Goal: Information Seeking & Learning: Learn about a topic

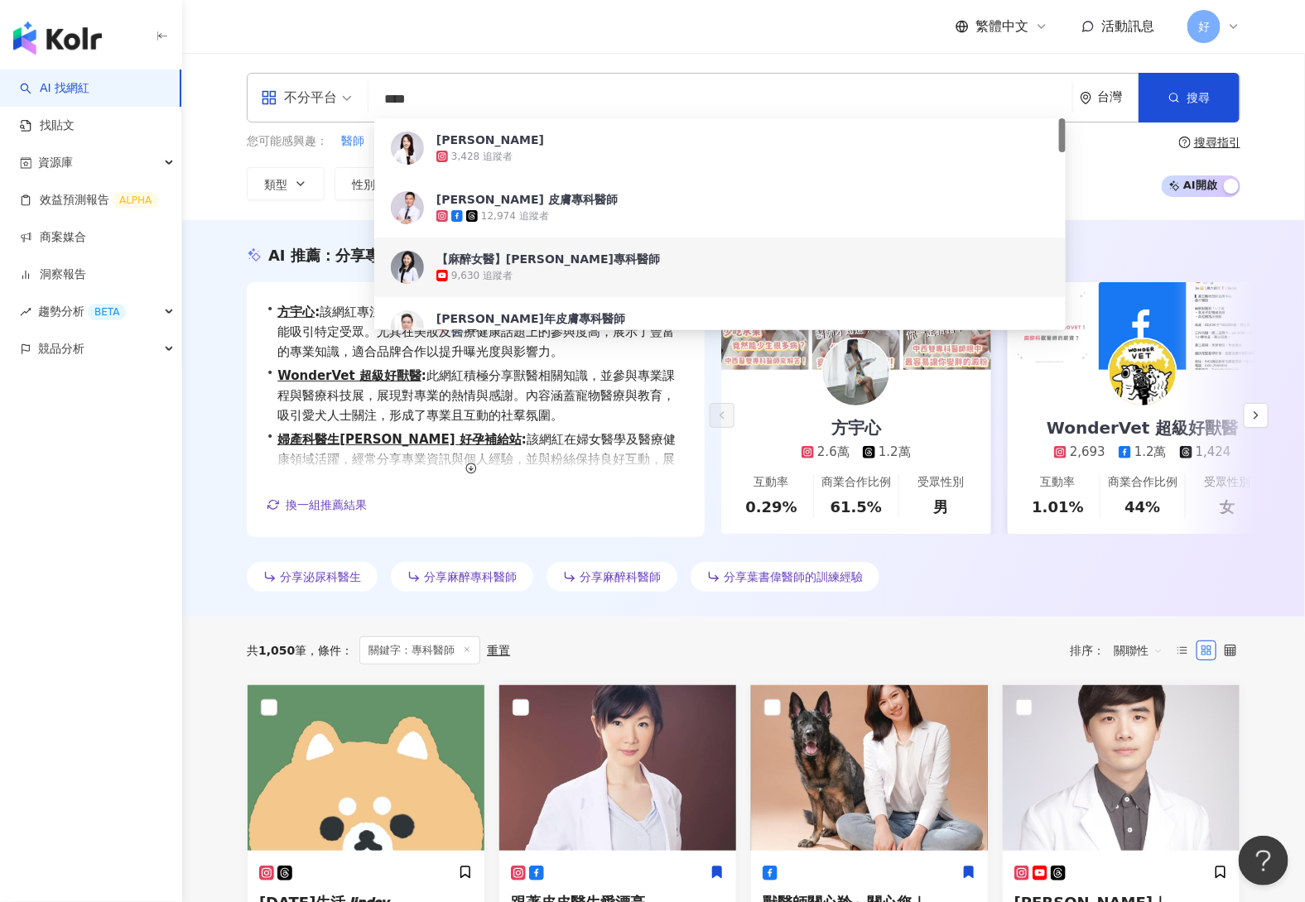
drag, startPoint x: 454, startPoint y: 100, endPoint x: 313, endPoint y: 99, distance: 140.8
click at [313, 99] on div "不分平台 **** 台灣 搜尋 6b524b30-b2b5-498d-9e31-0c7f91fef667 bbdcc670-bf25-490a-9904-59…" at bounding box center [744, 98] width 994 height 50
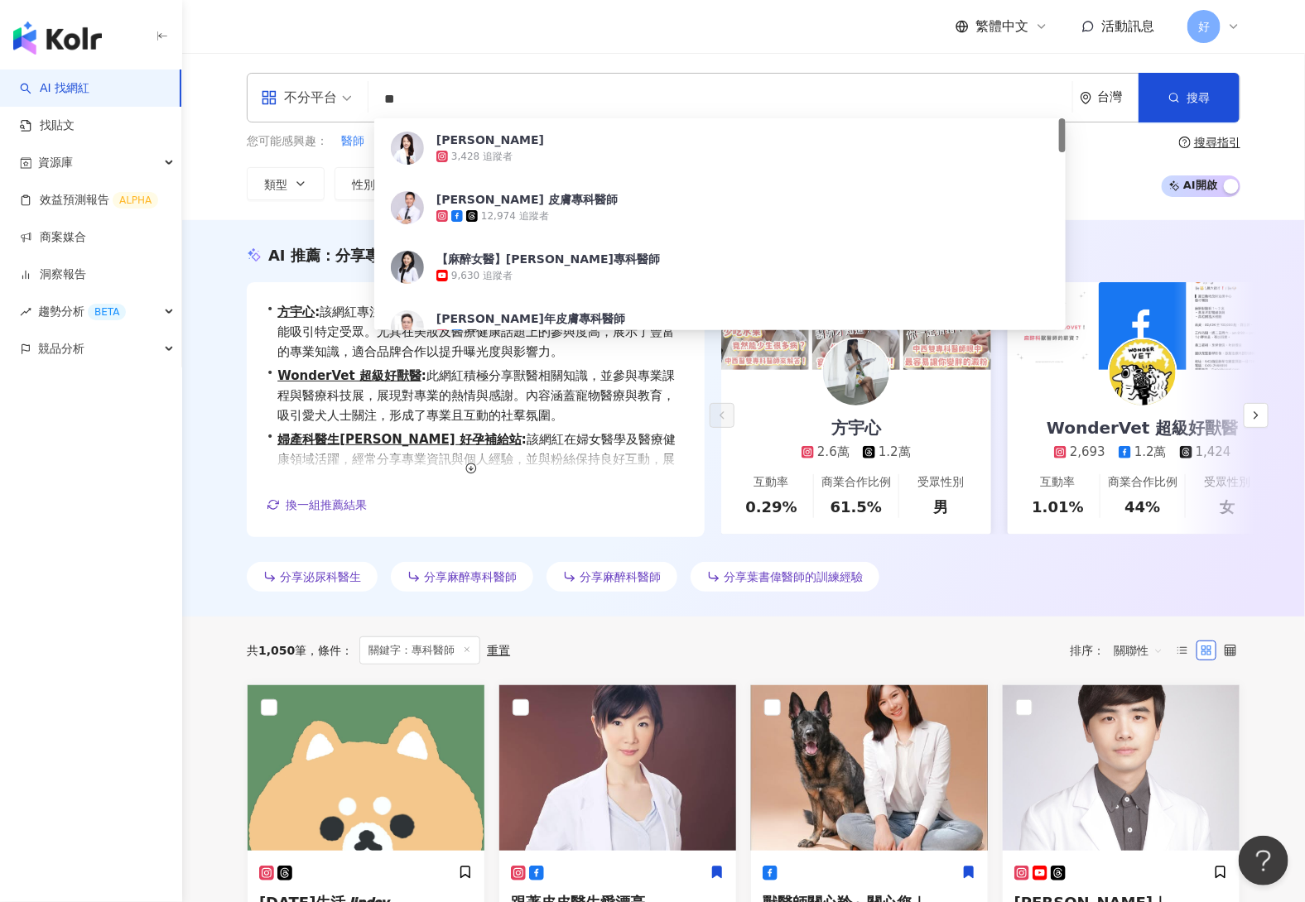
type input "*"
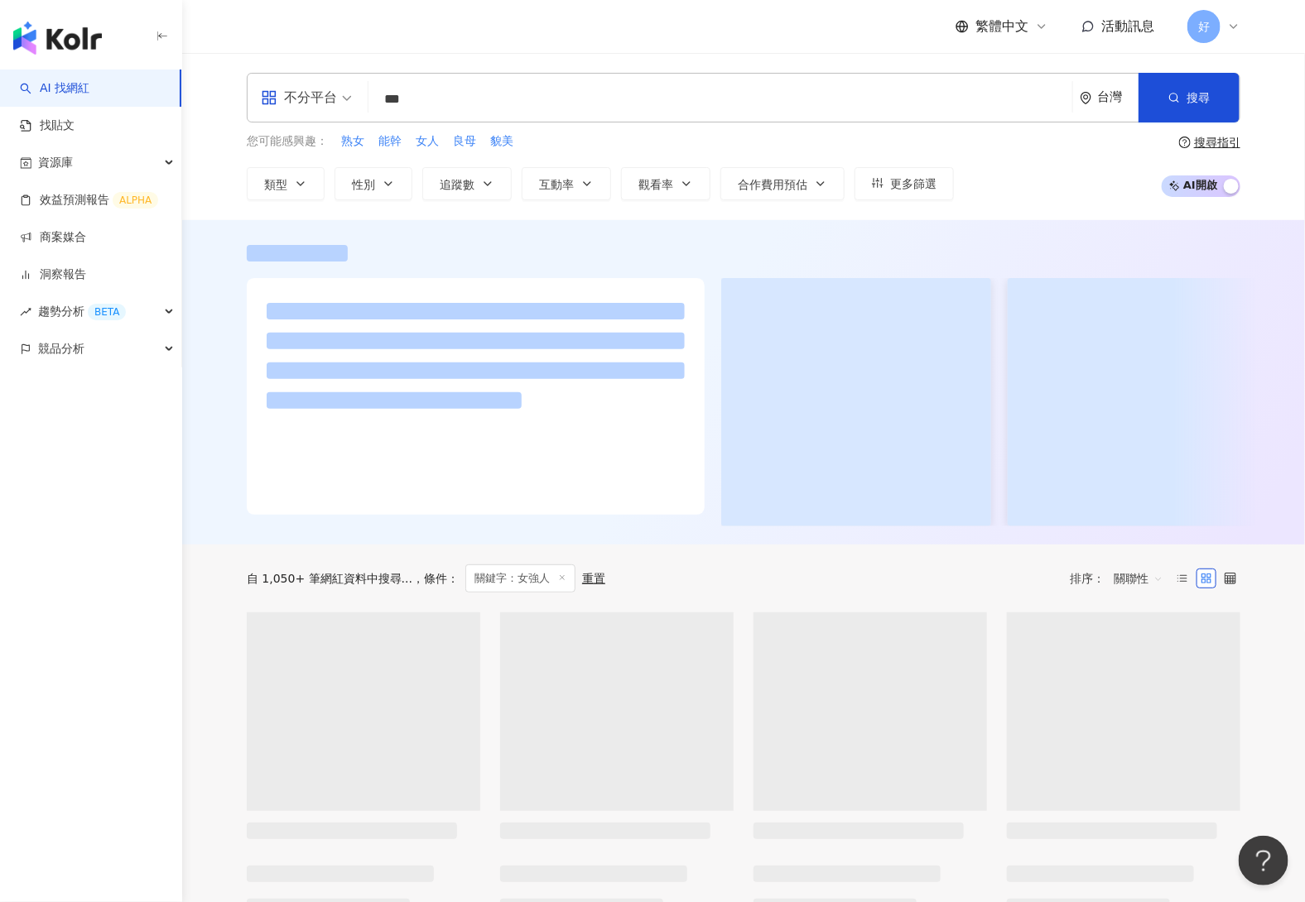
click at [217, 142] on div "不分平台 *** 台灣 搜尋 62b35547-af42-4b00-9092-f69537d2bc01 https://www.instagram.com/o…" at bounding box center [744, 137] width 1060 height 128
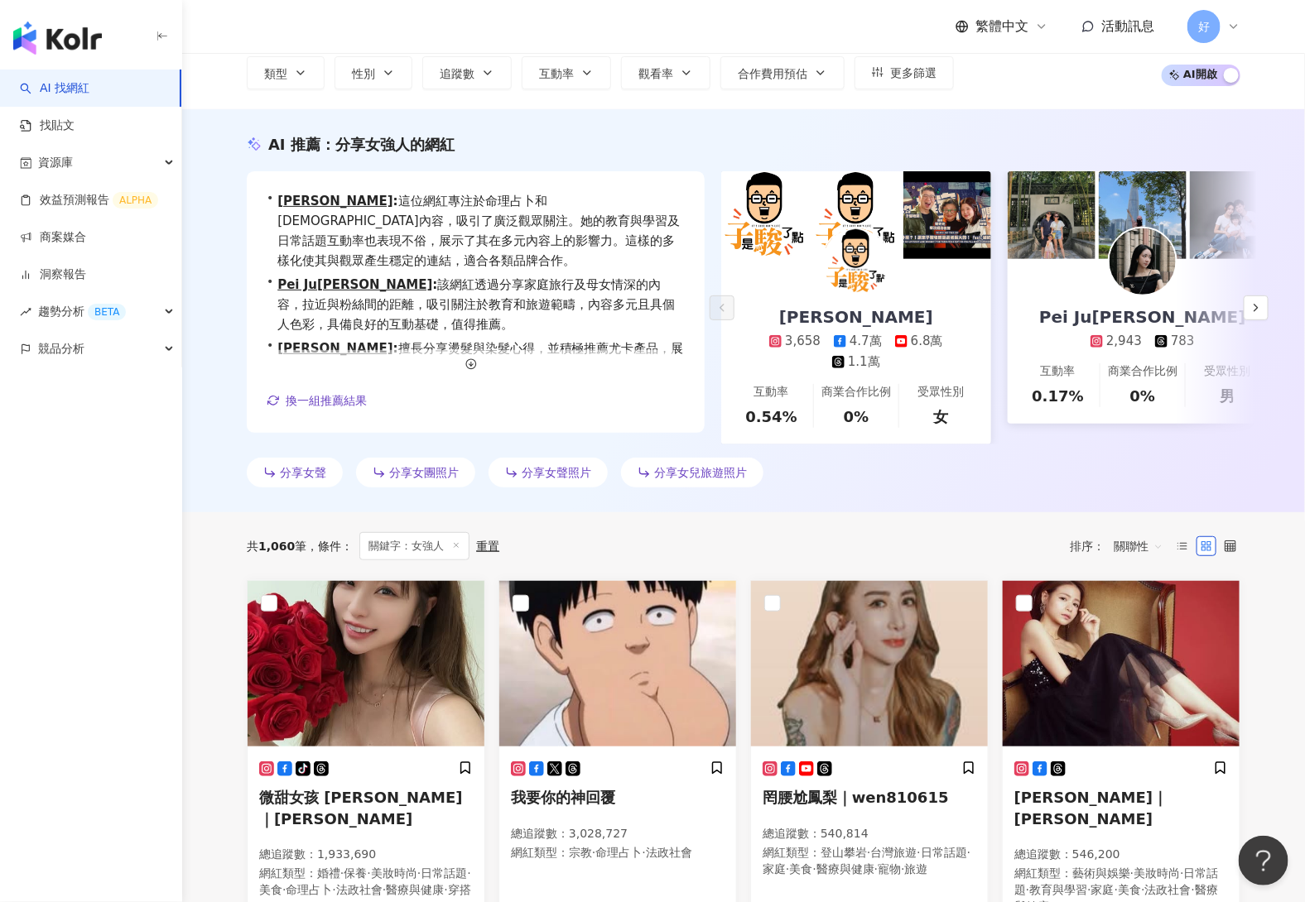
scroll to position [112, 0]
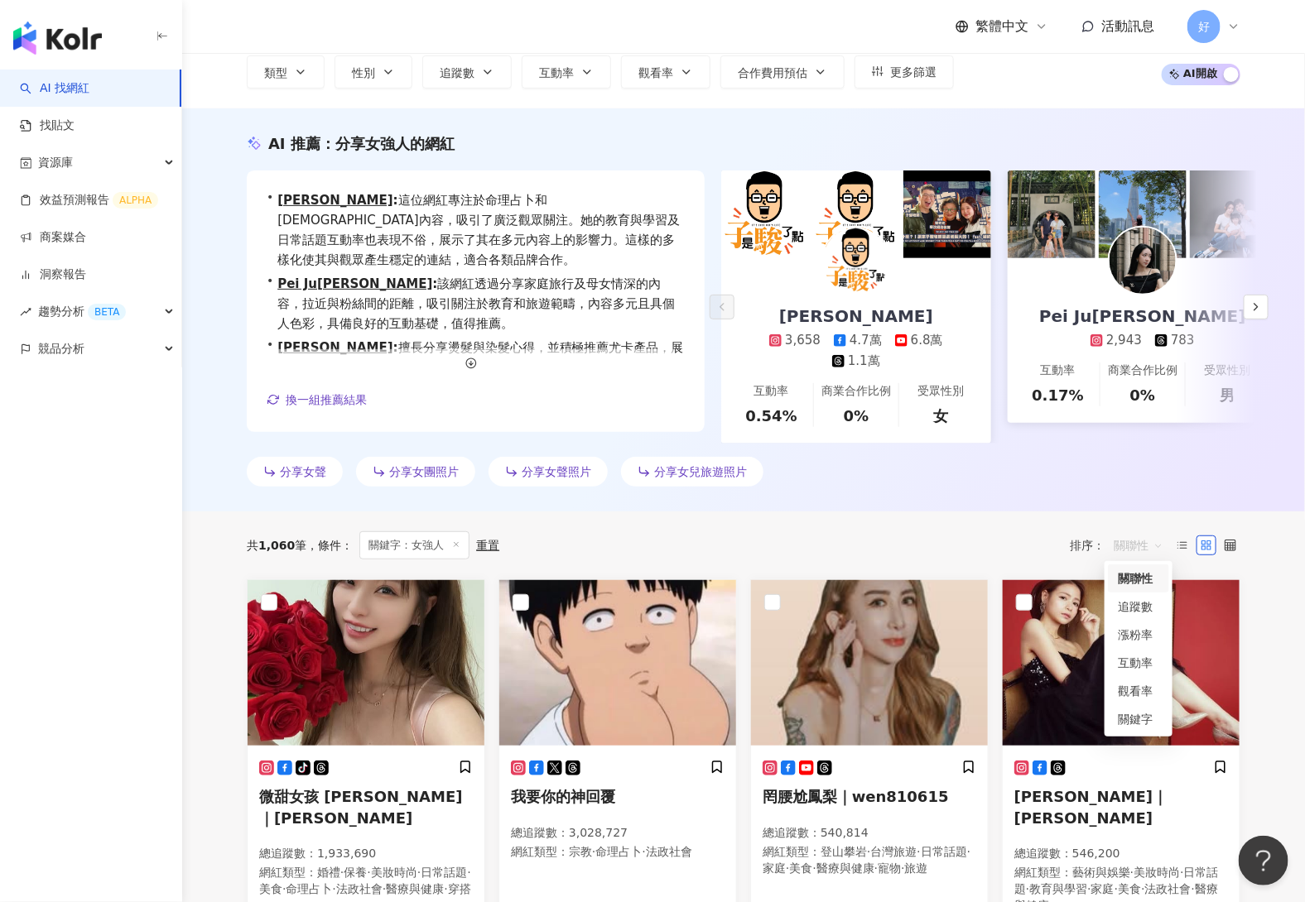
click at [1124, 546] on span "關聯性" at bounding box center [1139, 545] width 50 height 26
click at [1129, 724] on div "關鍵字" at bounding box center [1138, 719] width 41 height 18
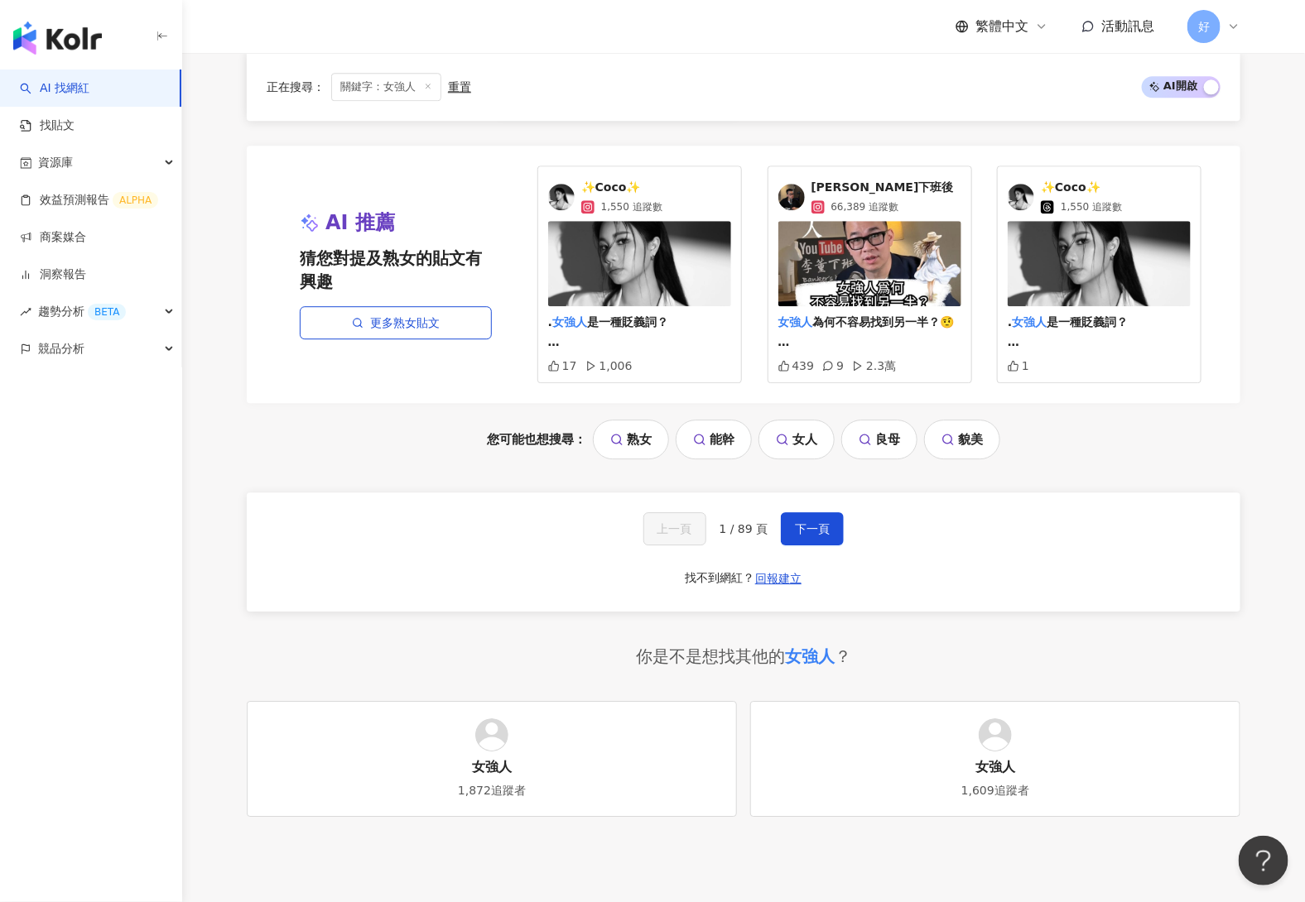
scroll to position [1801, 0]
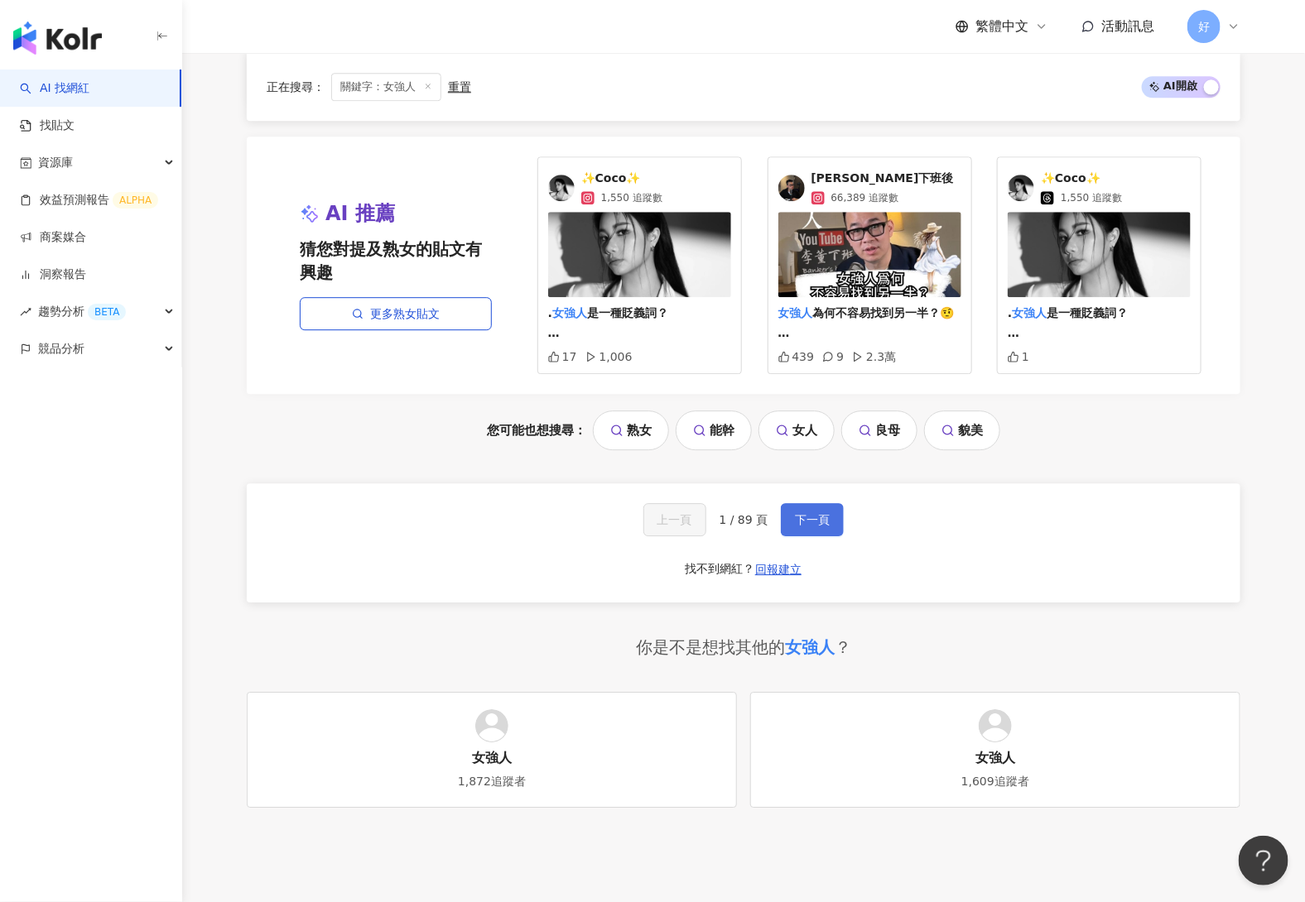
click at [801, 503] on button "下一頁" at bounding box center [812, 519] width 63 height 33
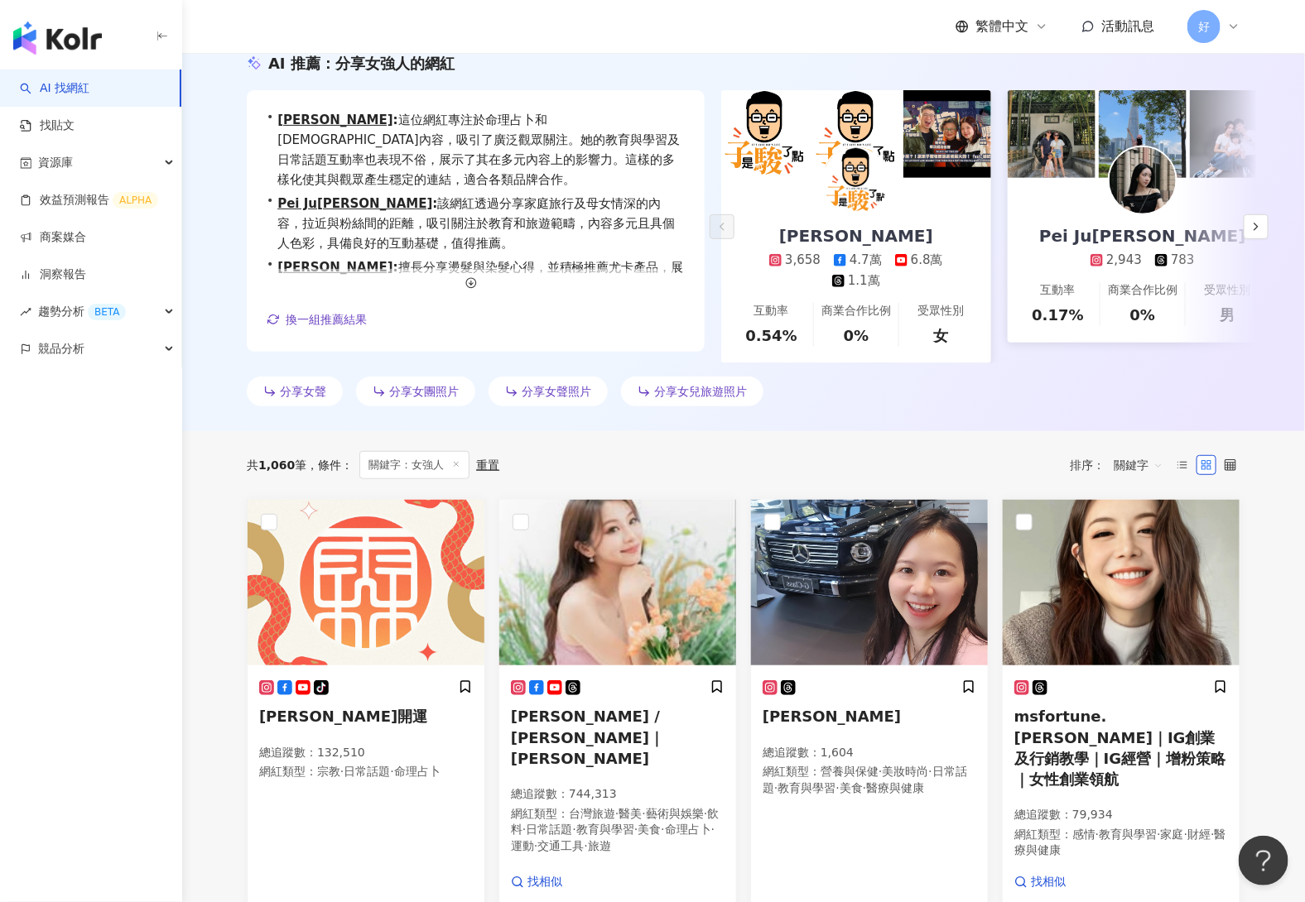
scroll to position [0, 0]
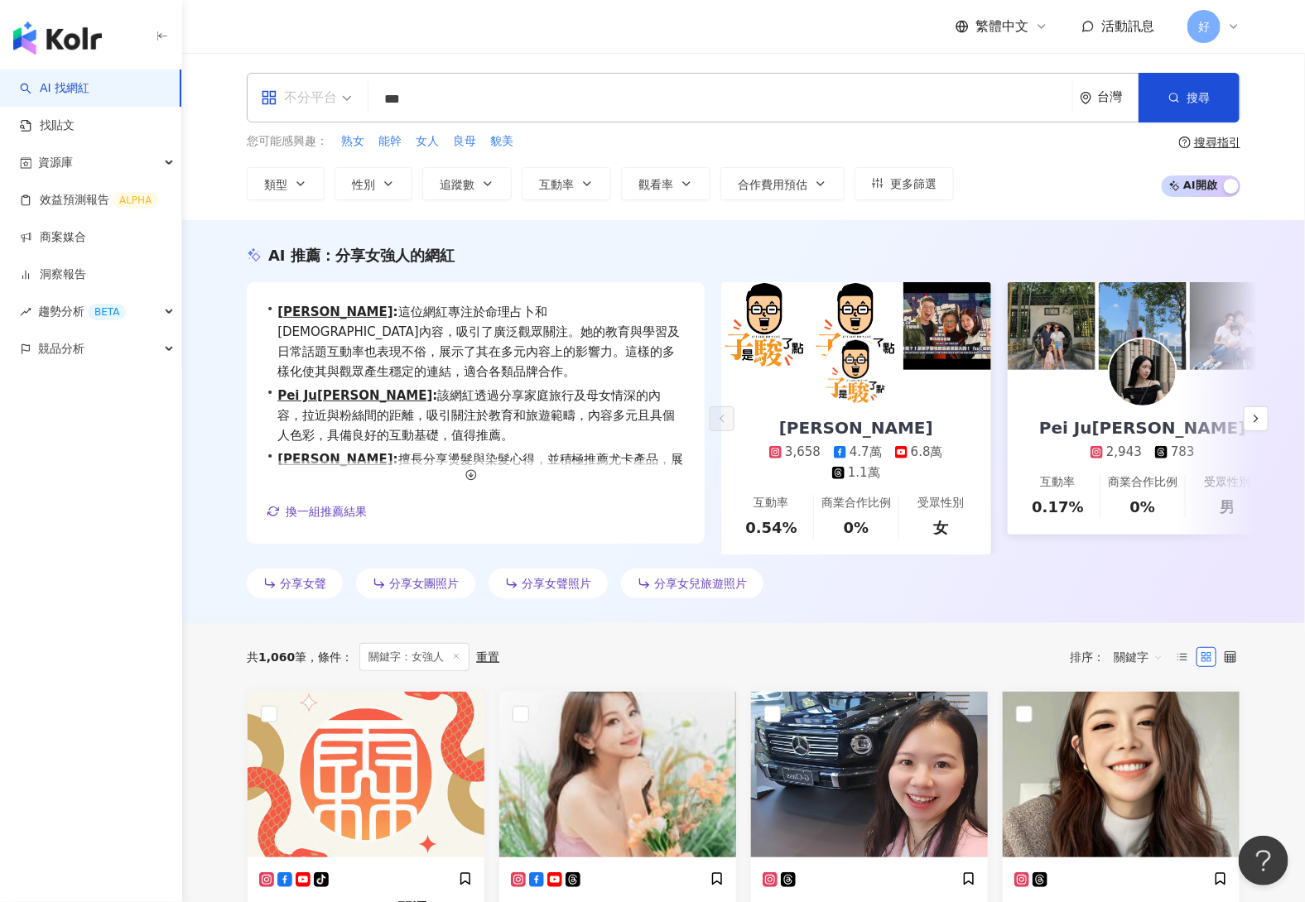
click at [315, 106] on div "不分平台" at bounding box center [299, 97] width 76 height 26
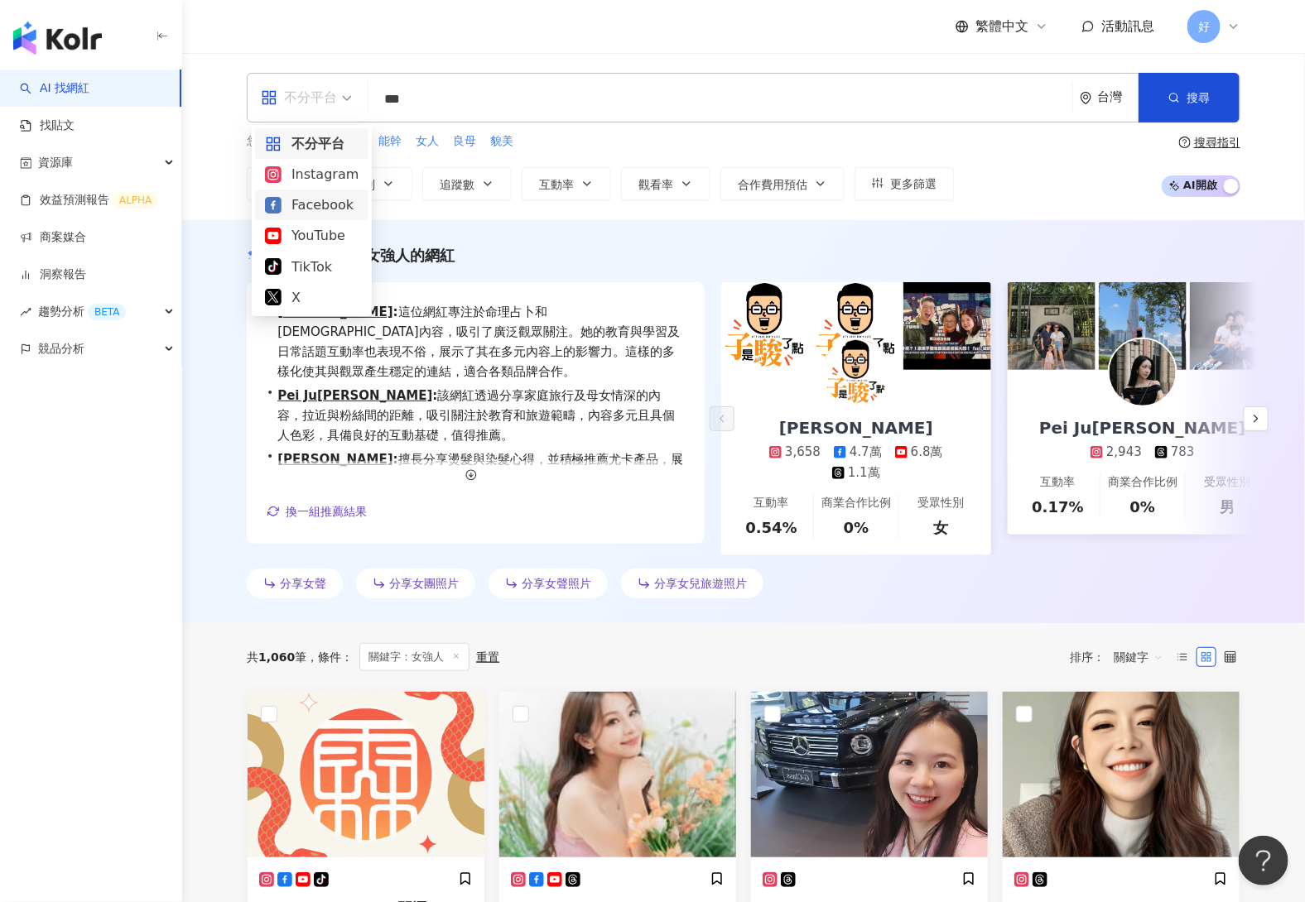
click at [311, 207] on div "Facebook" at bounding box center [312, 205] width 94 height 21
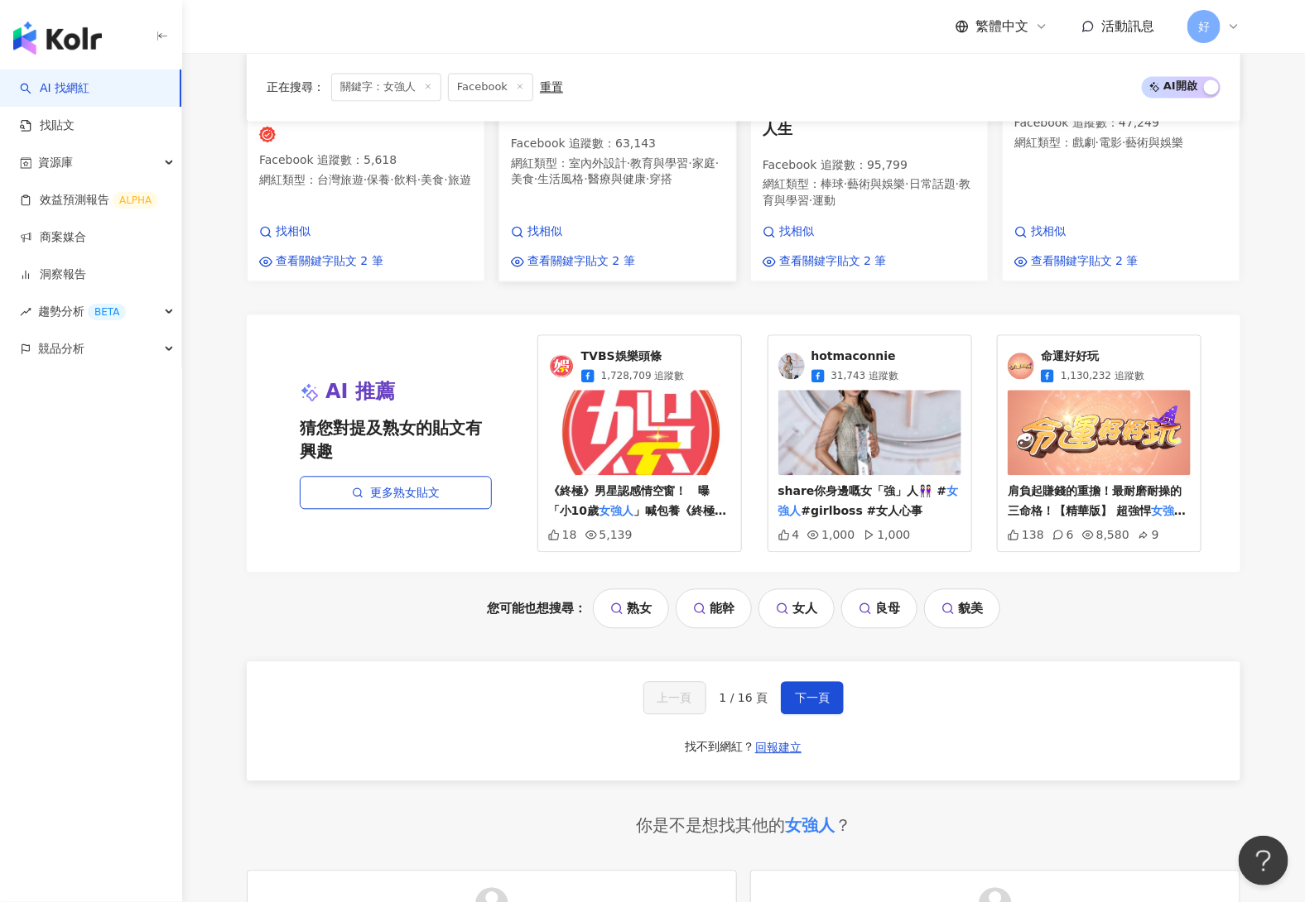
scroll to position [1349, 0]
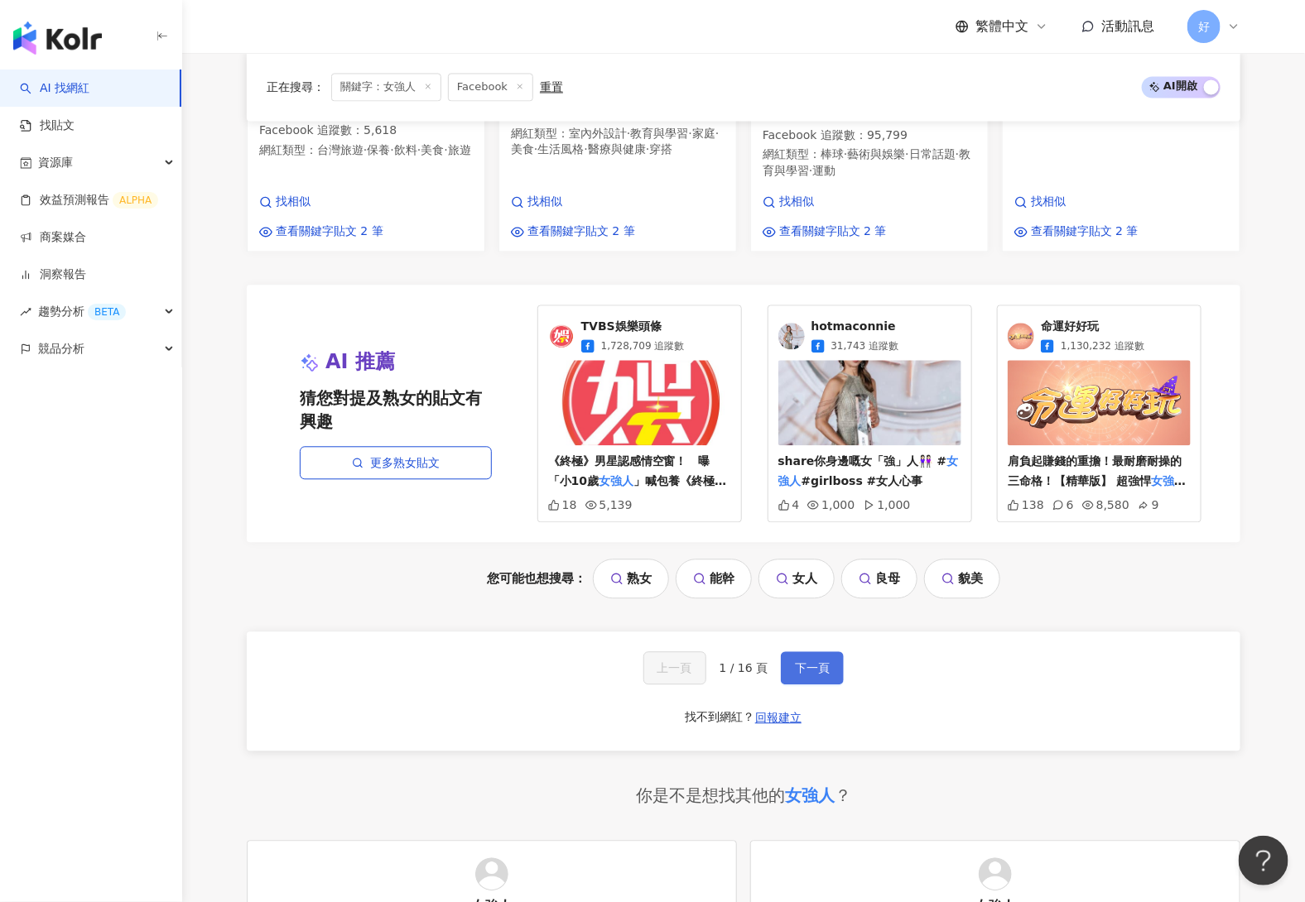
click at [807, 662] on span "下一頁" at bounding box center [812, 668] width 35 height 13
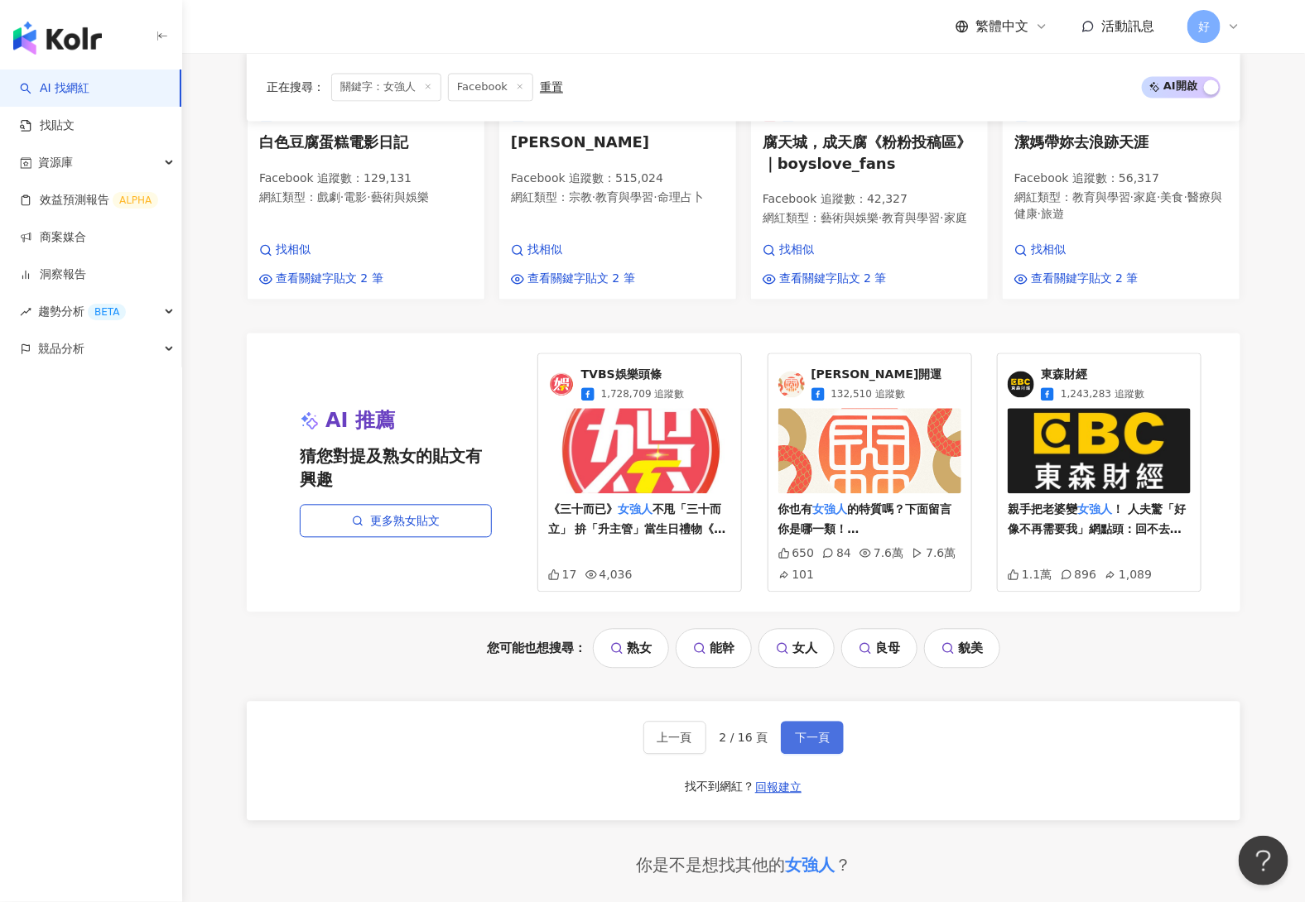
scroll to position [1331, 0]
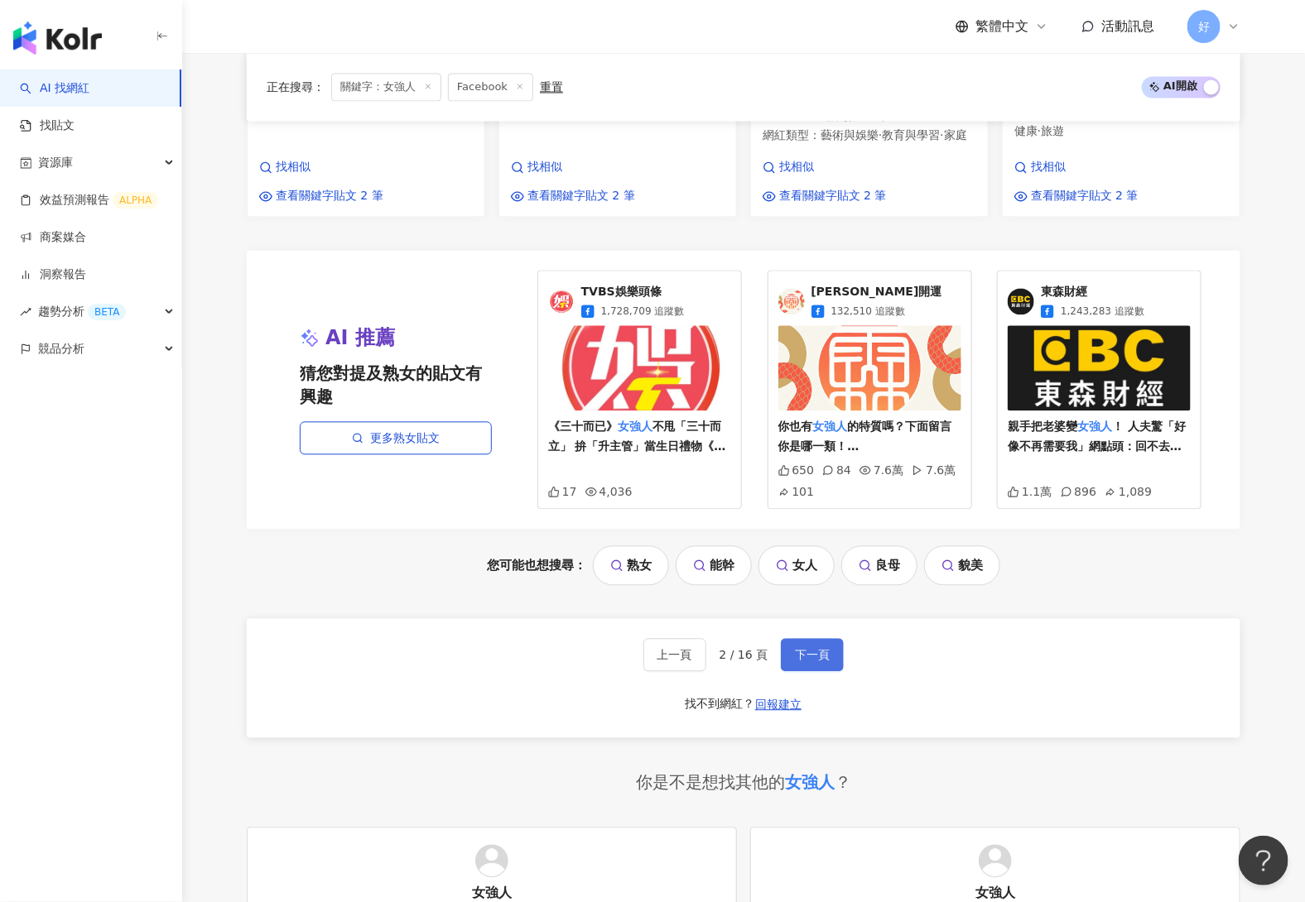
click at [802, 662] on span "下一頁" at bounding box center [812, 654] width 35 height 13
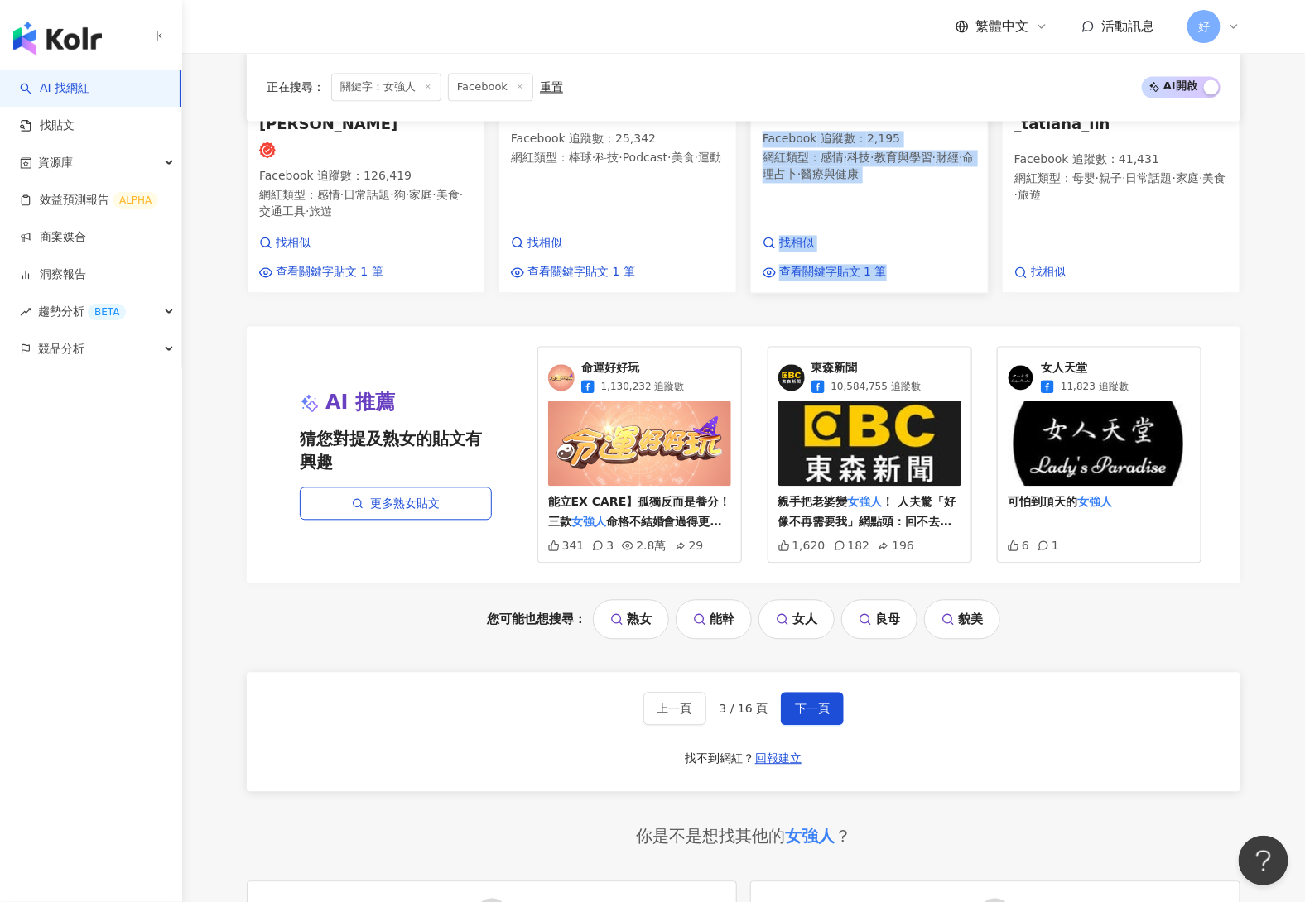
scroll to position [1434, 0]
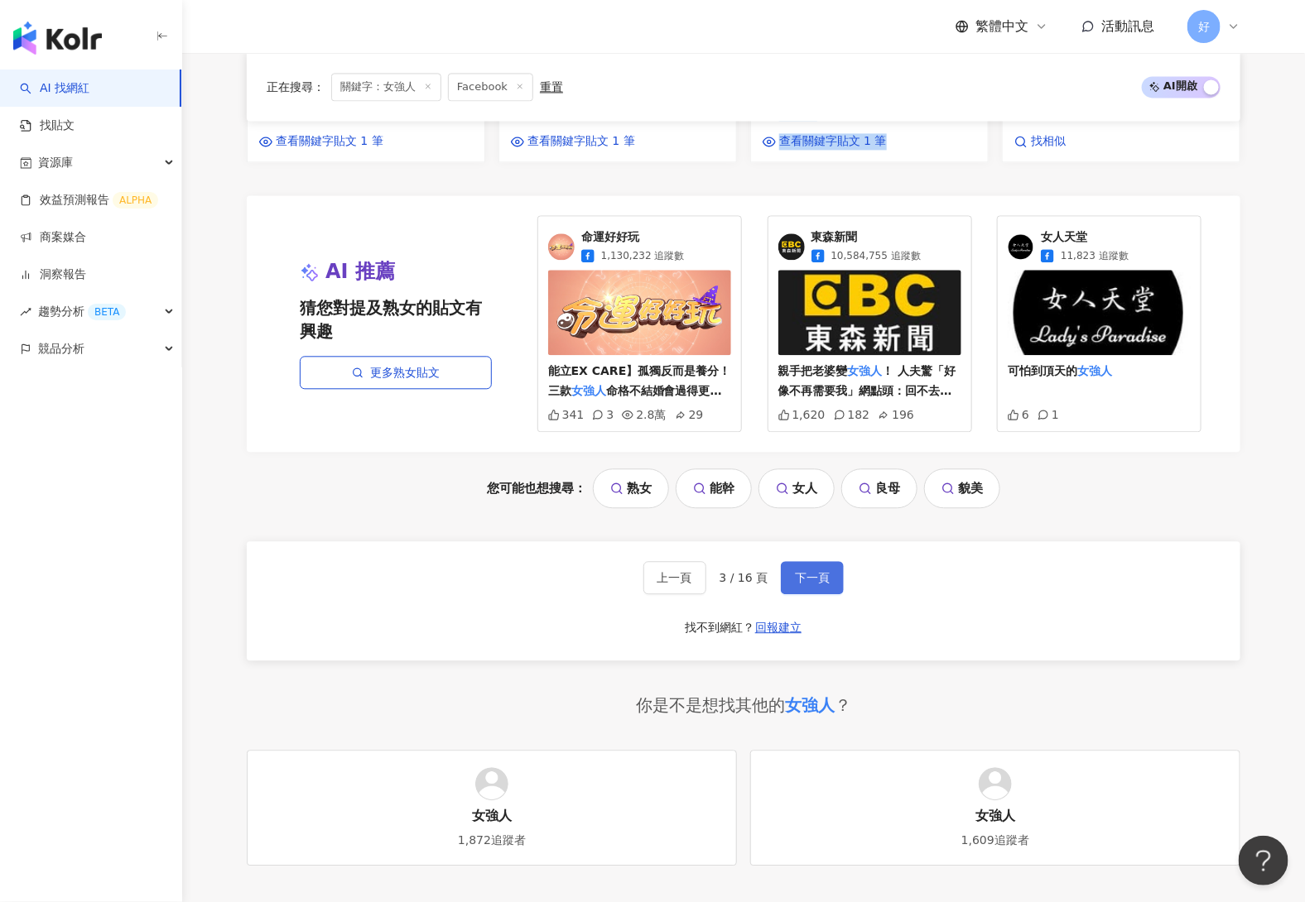
click at [820, 571] on span "下一頁" at bounding box center [812, 577] width 35 height 13
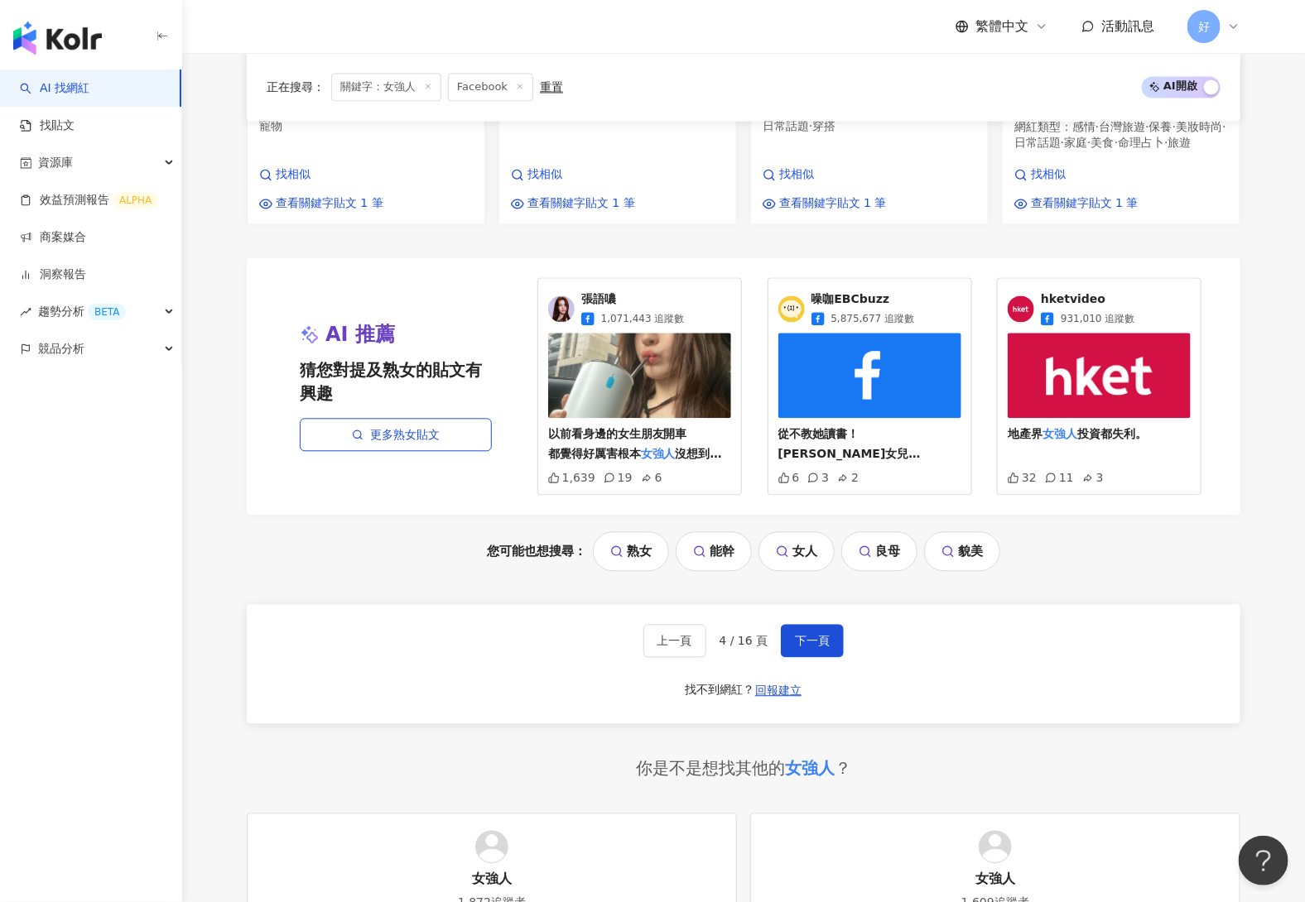
scroll to position [1432, 0]
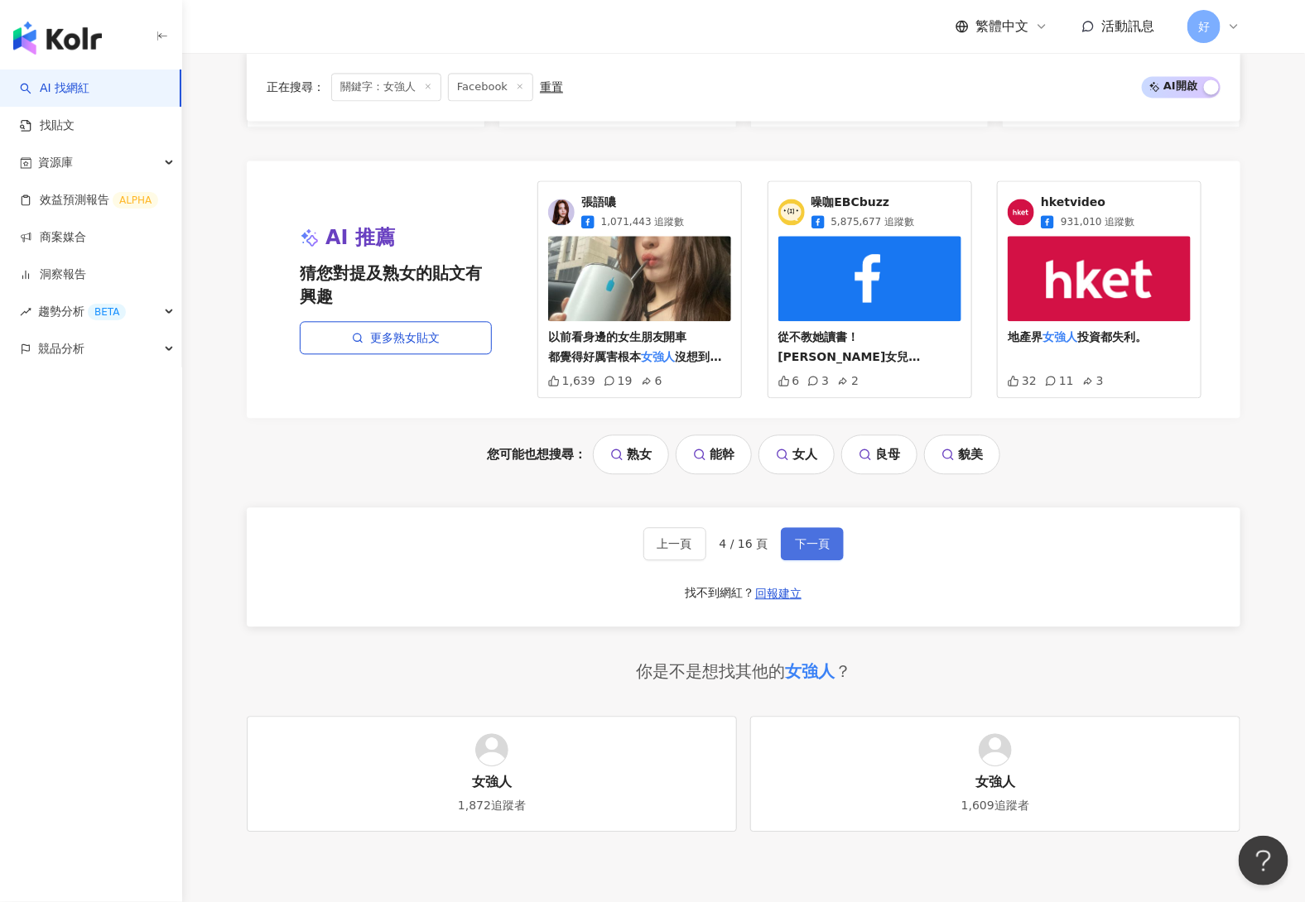
click at [825, 537] on span "下一頁" at bounding box center [812, 543] width 35 height 13
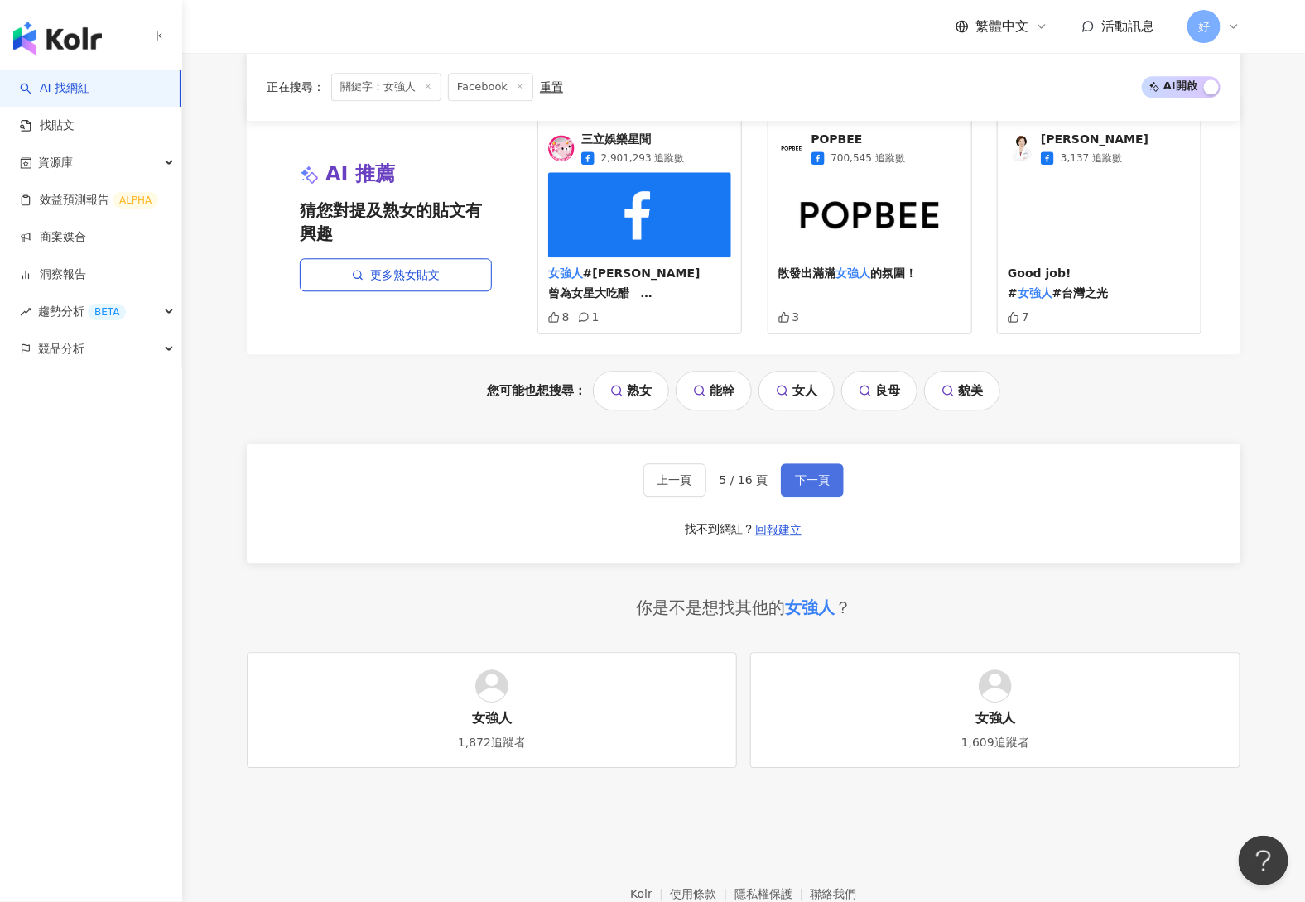
scroll to position [1528, 0]
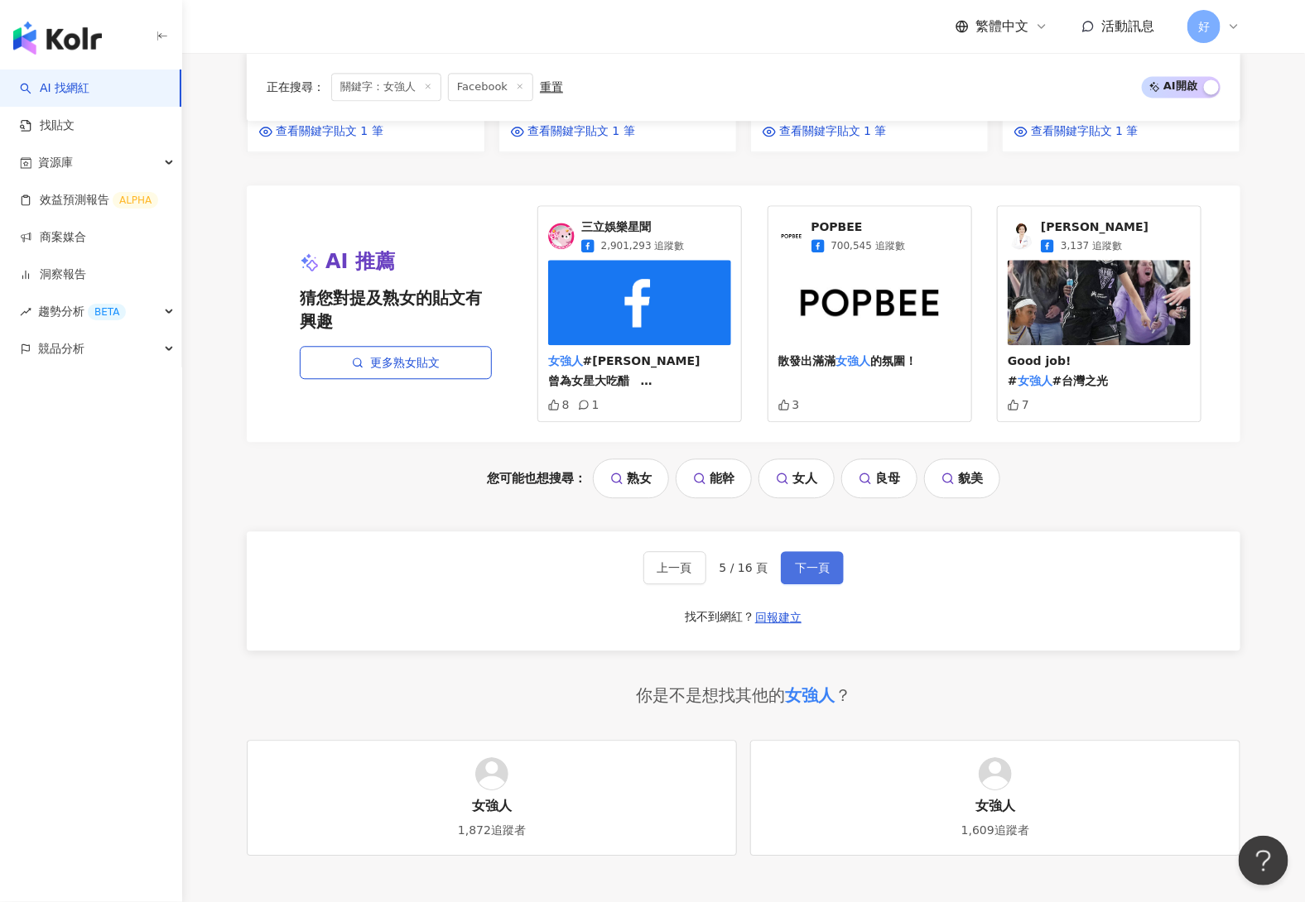
click at [815, 561] on span "下一頁" at bounding box center [812, 567] width 35 height 13
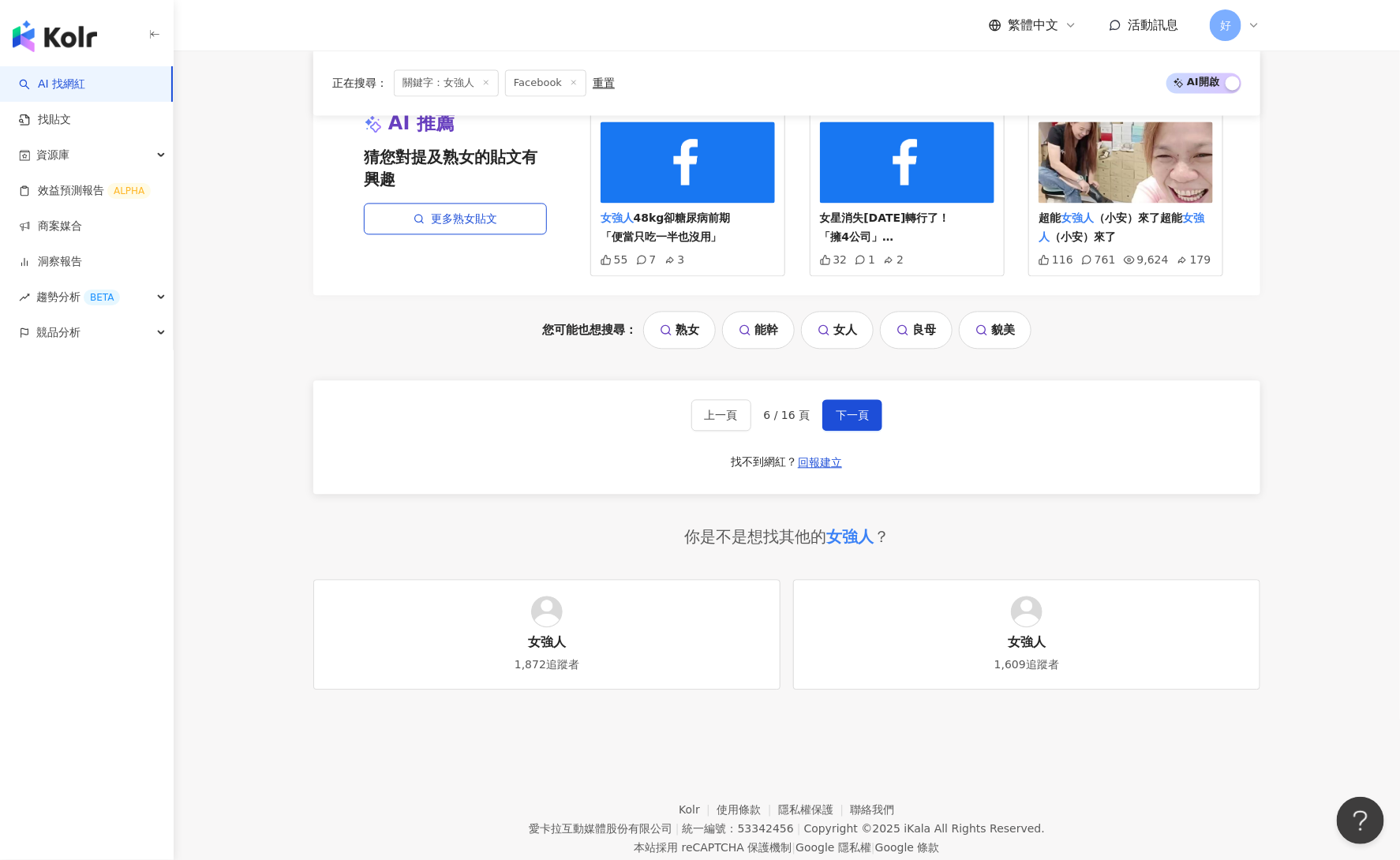
scroll to position [1493, 0]
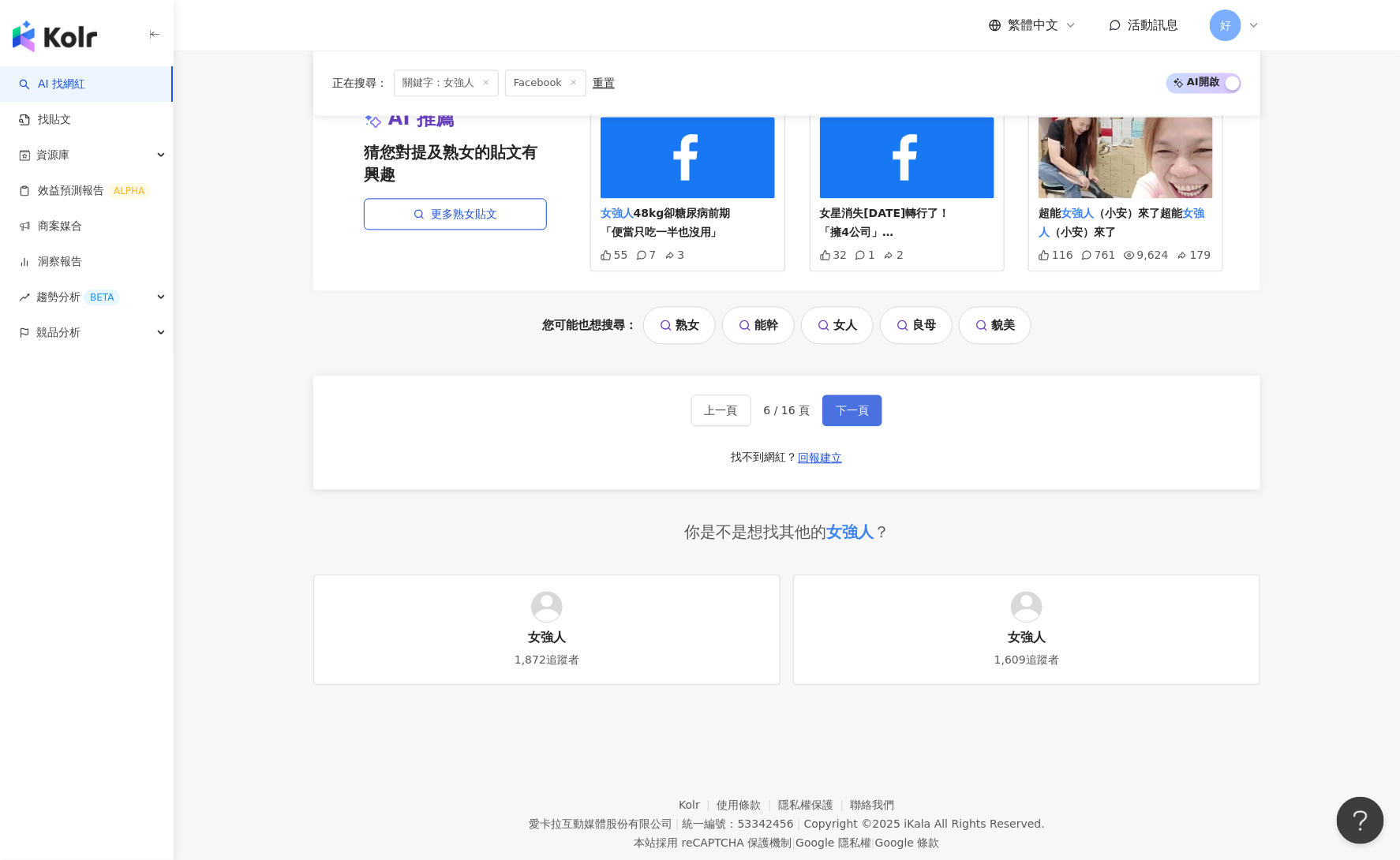
click at [858, 404] on span "下一頁" at bounding box center [852, 410] width 33 height 12
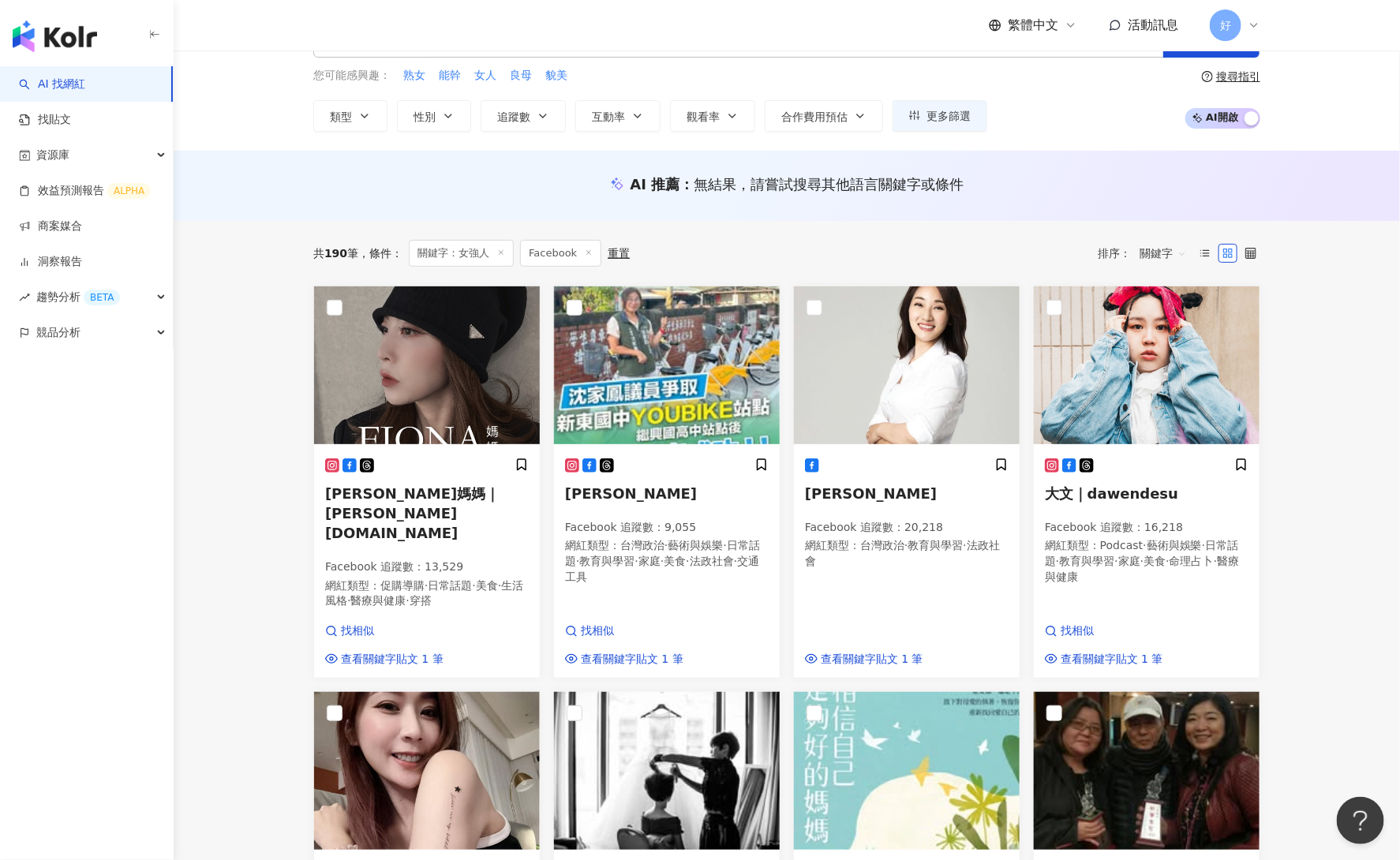
scroll to position [1488, 0]
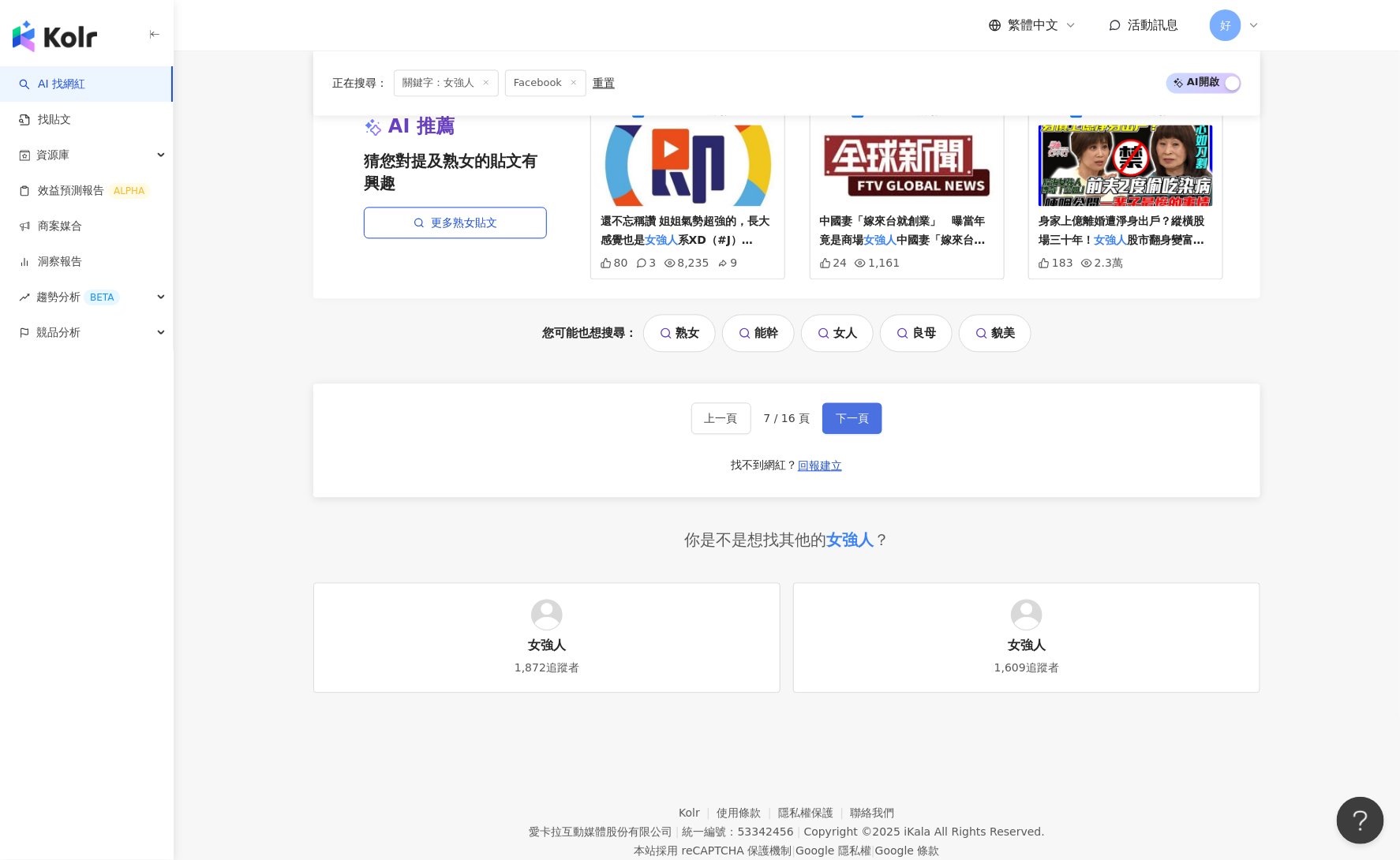
click at [857, 412] on span "下一頁" at bounding box center [852, 418] width 33 height 12
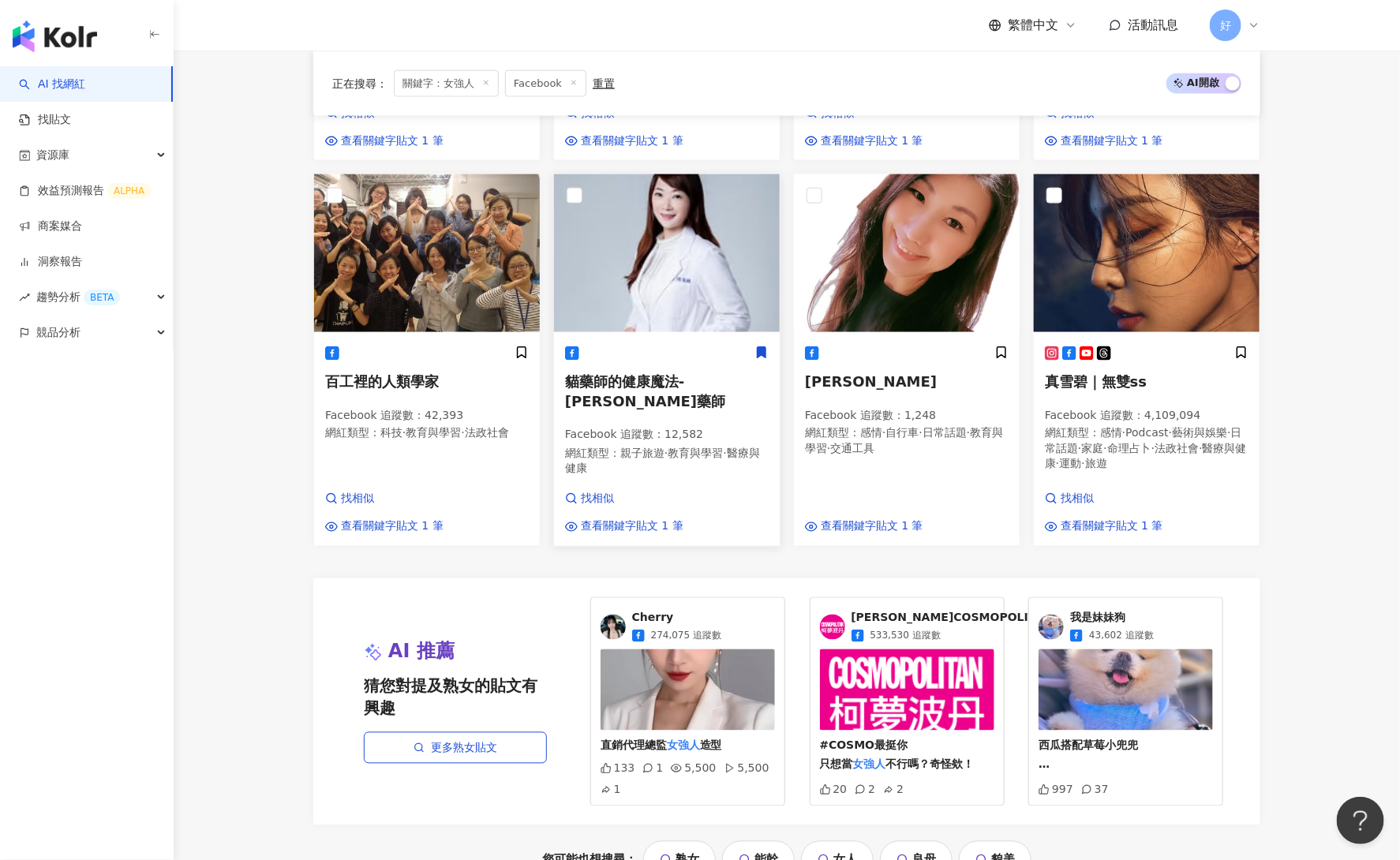
scroll to position [1139, 0]
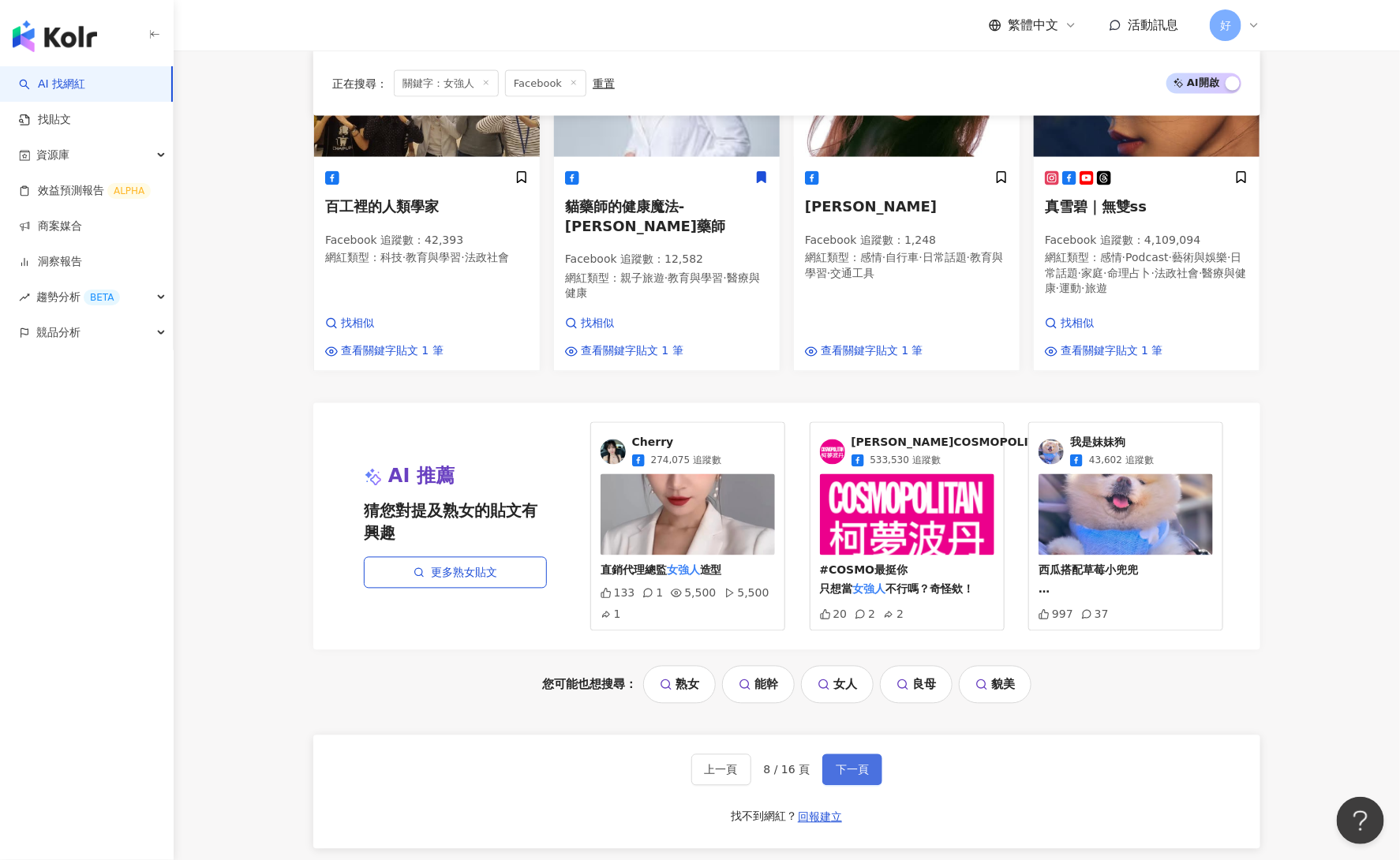
click at [846, 764] on span "下一頁" at bounding box center [852, 769] width 33 height 12
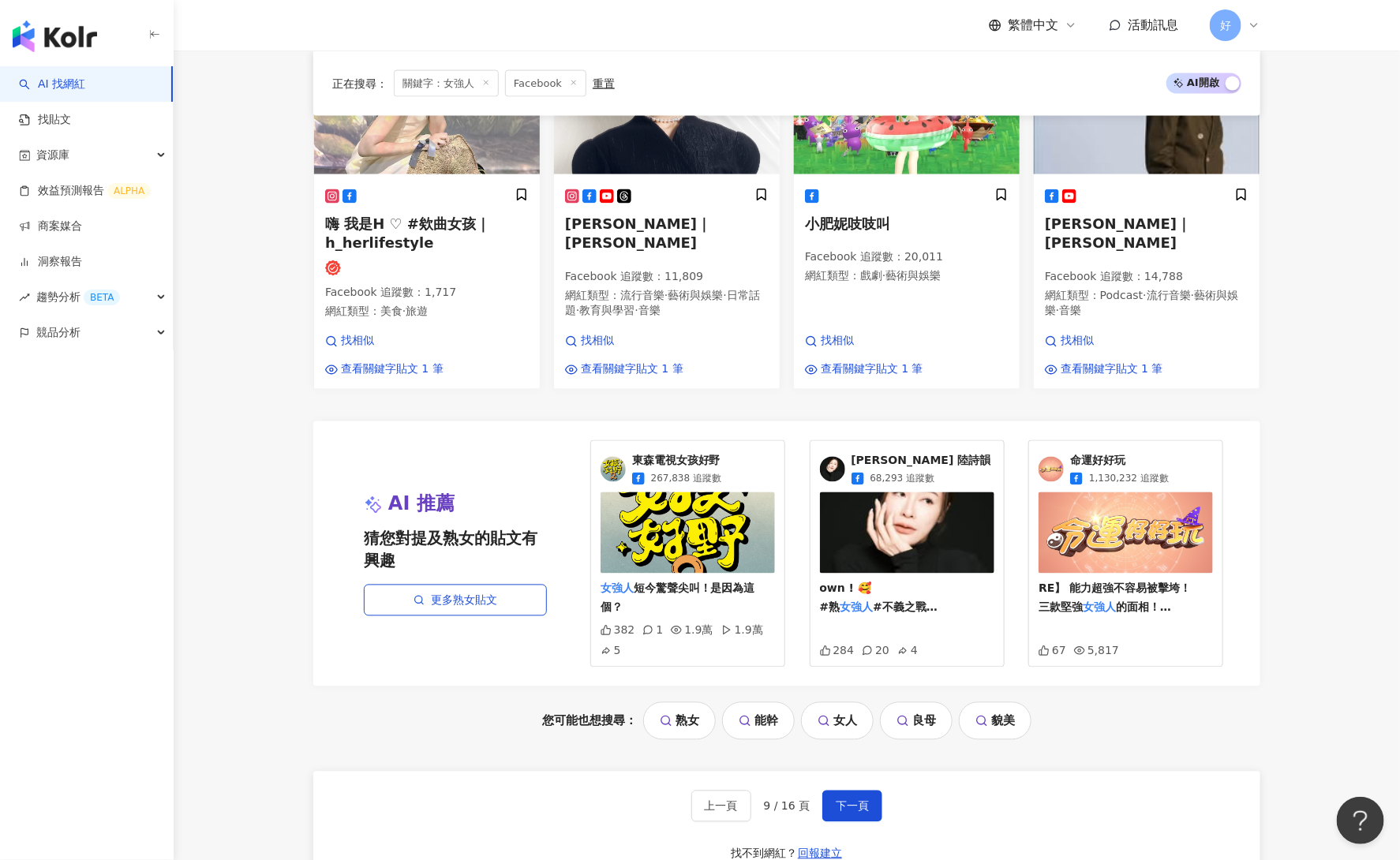
scroll to position [1158, 0]
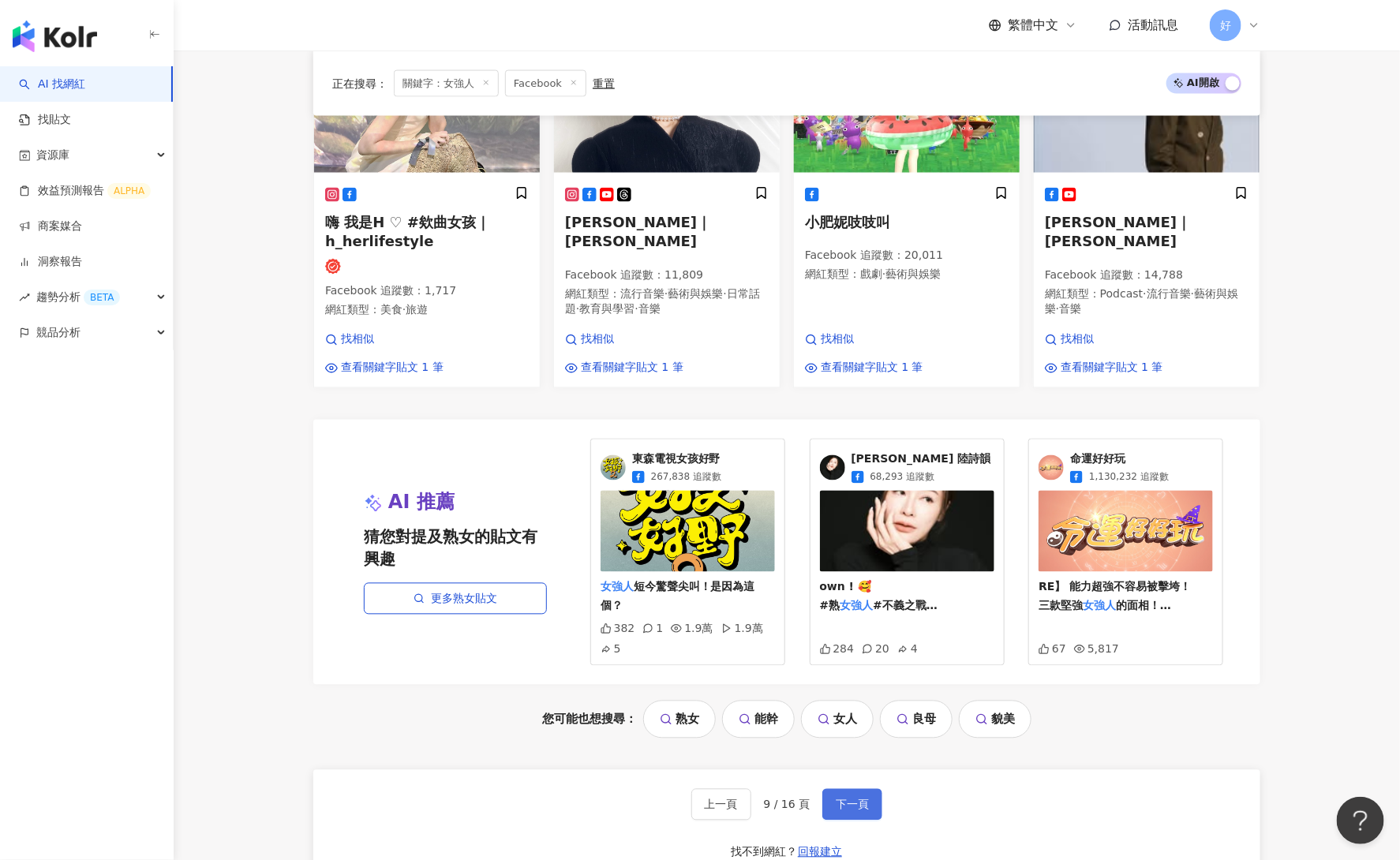
click at [861, 799] on span "下一頁" at bounding box center [852, 805] width 33 height 12
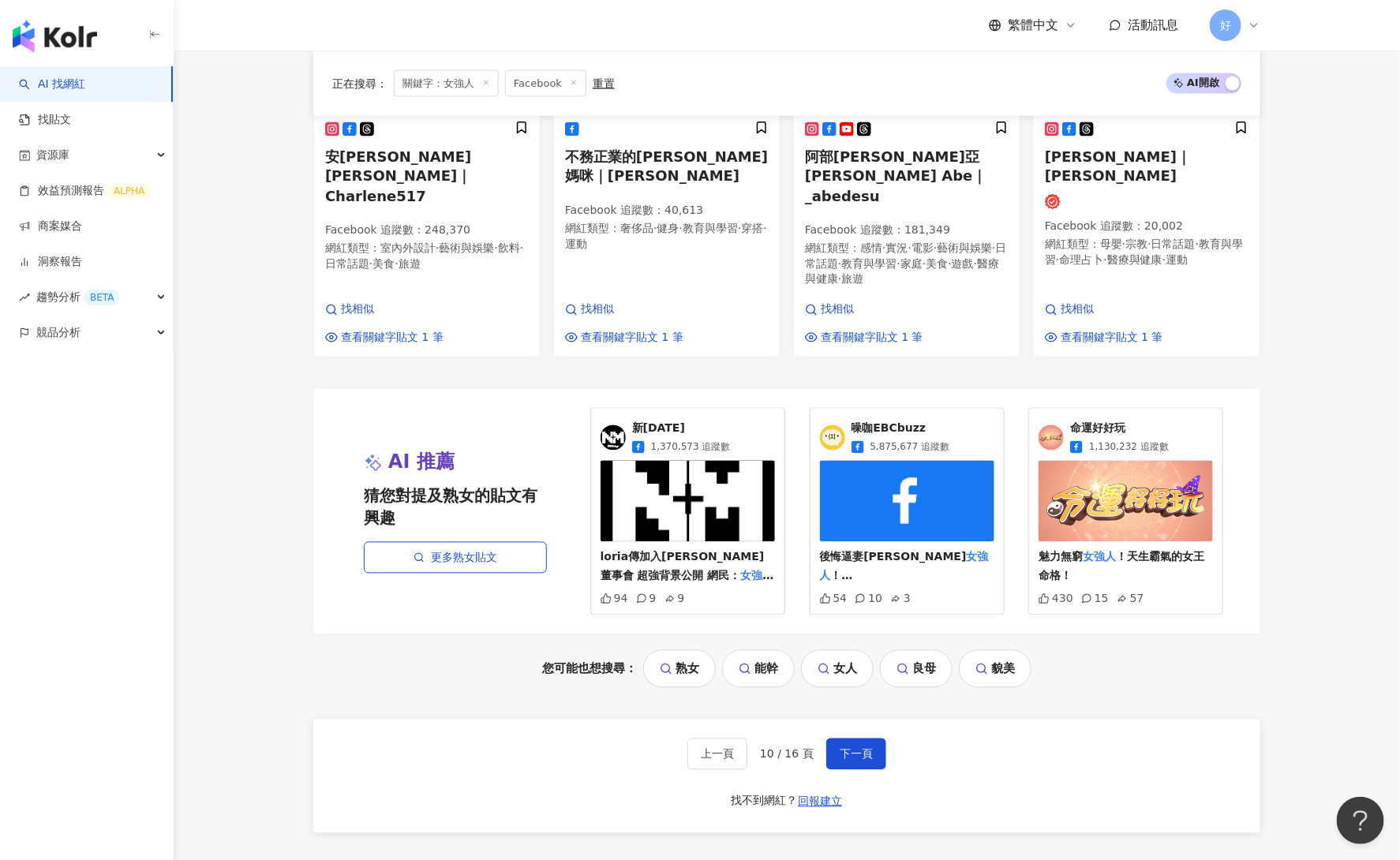
scroll to position [1269, 0]
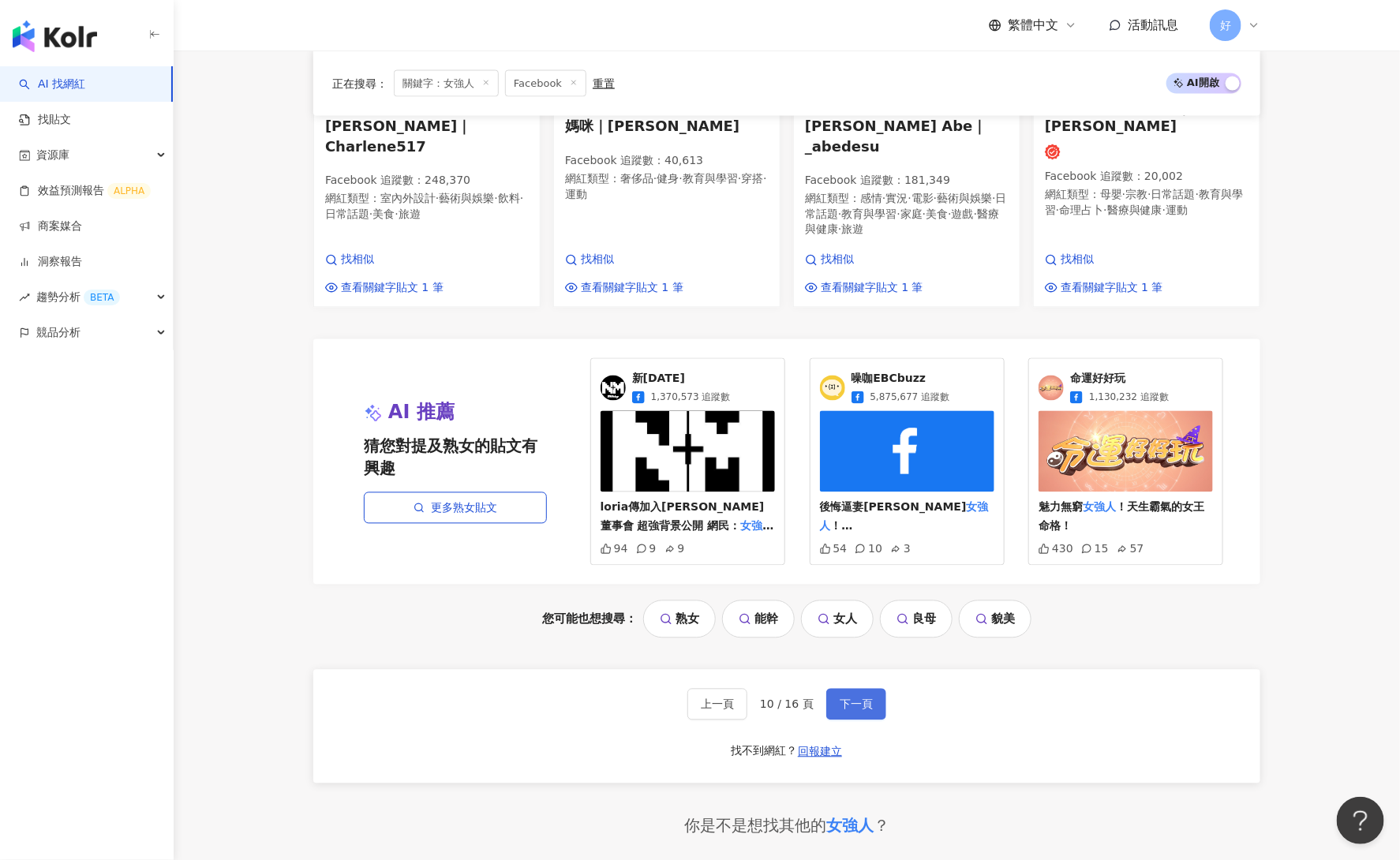
click at [873, 689] on button "下一頁" at bounding box center [856, 705] width 60 height 31
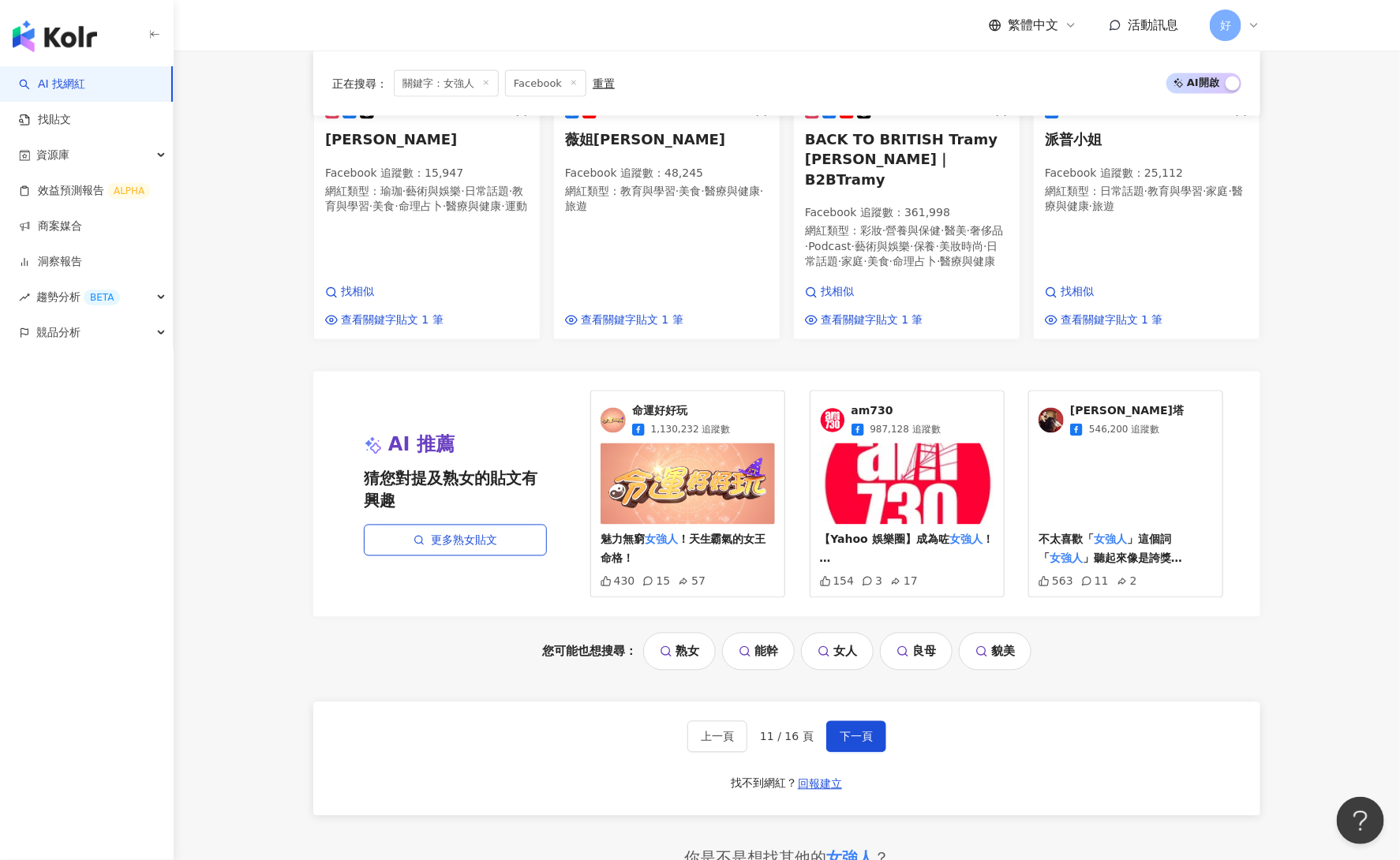
scroll to position [1210, 0]
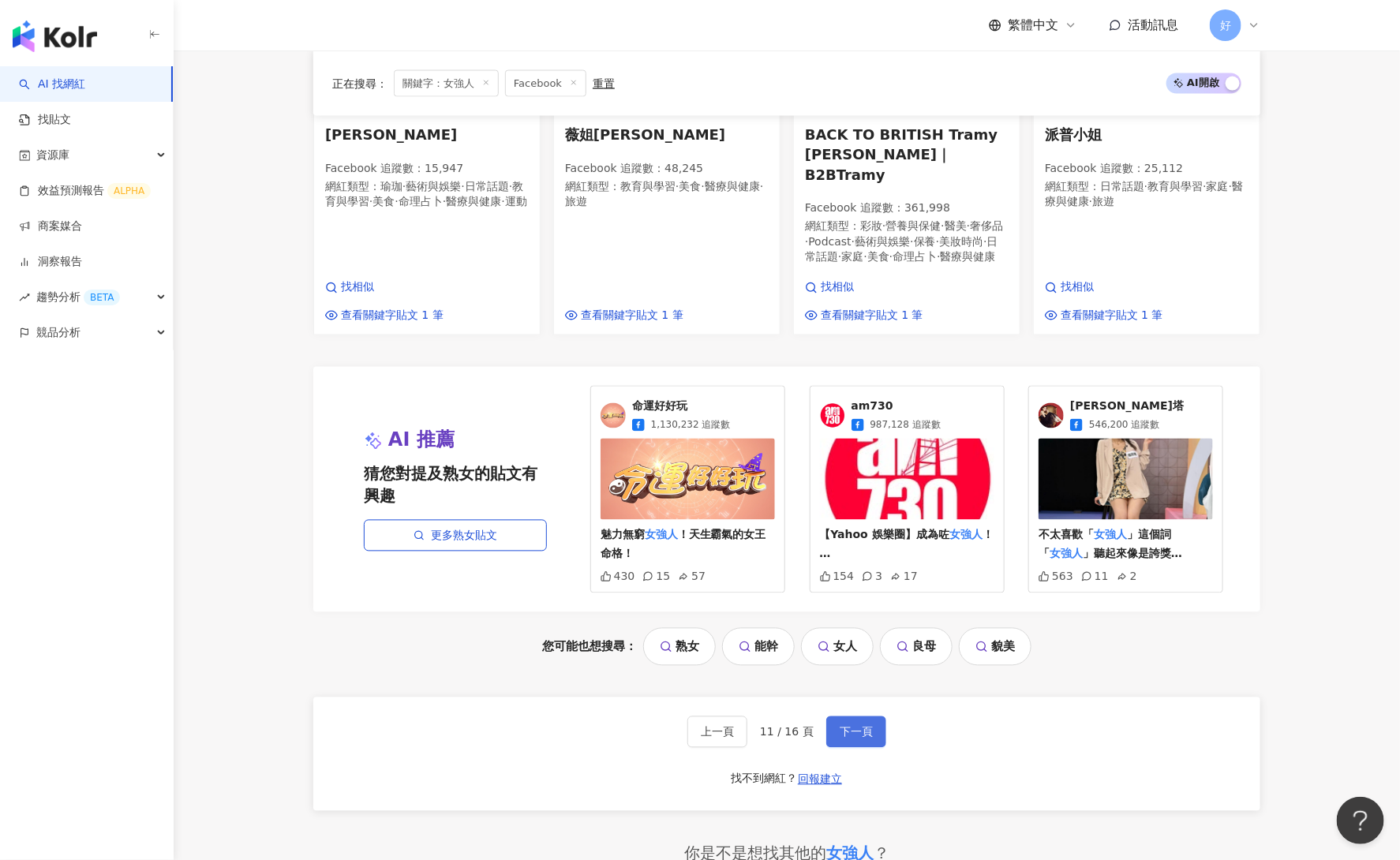
click at [876, 717] on button "下一頁" at bounding box center [856, 732] width 60 height 31
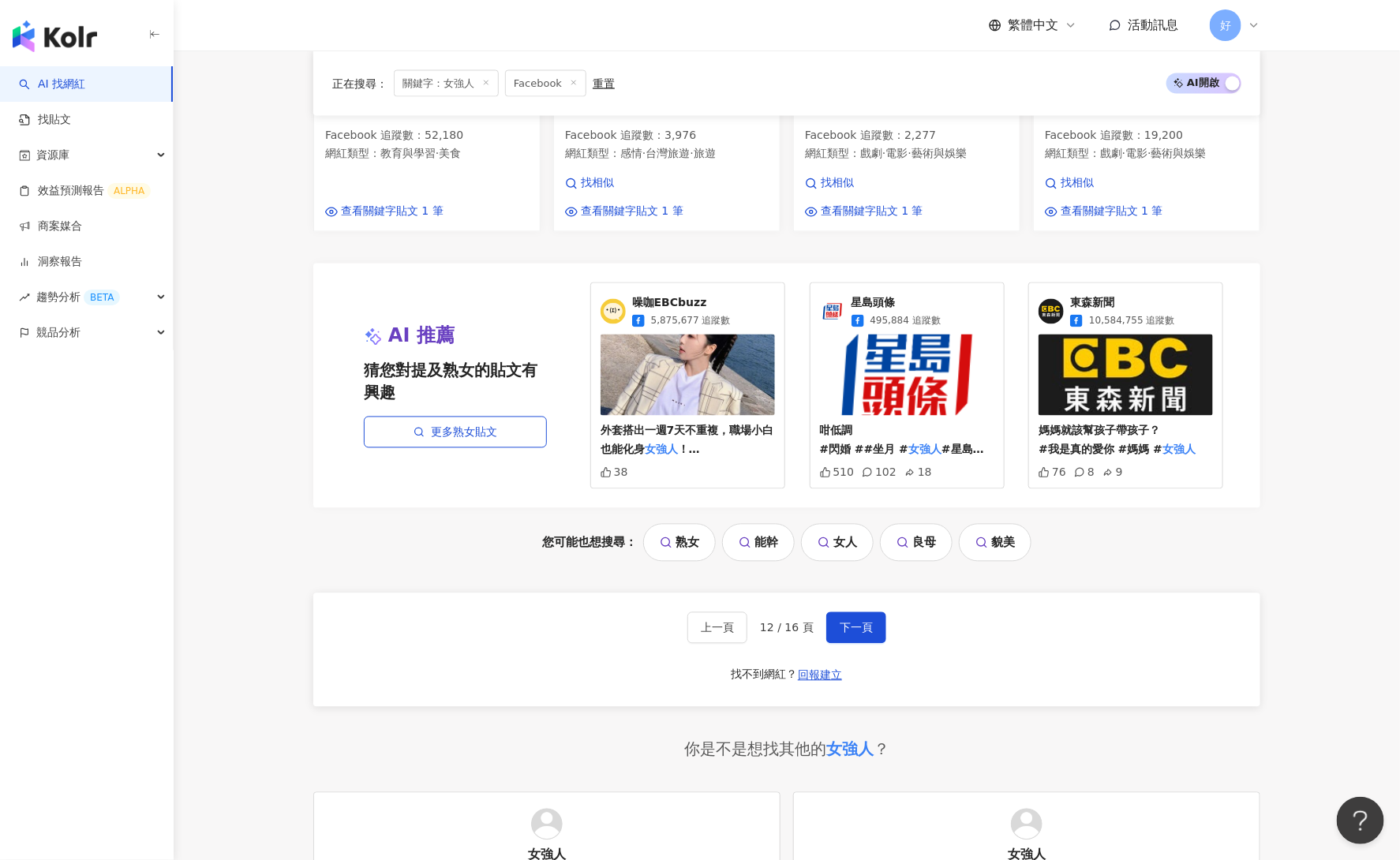
scroll to position [1349, 0]
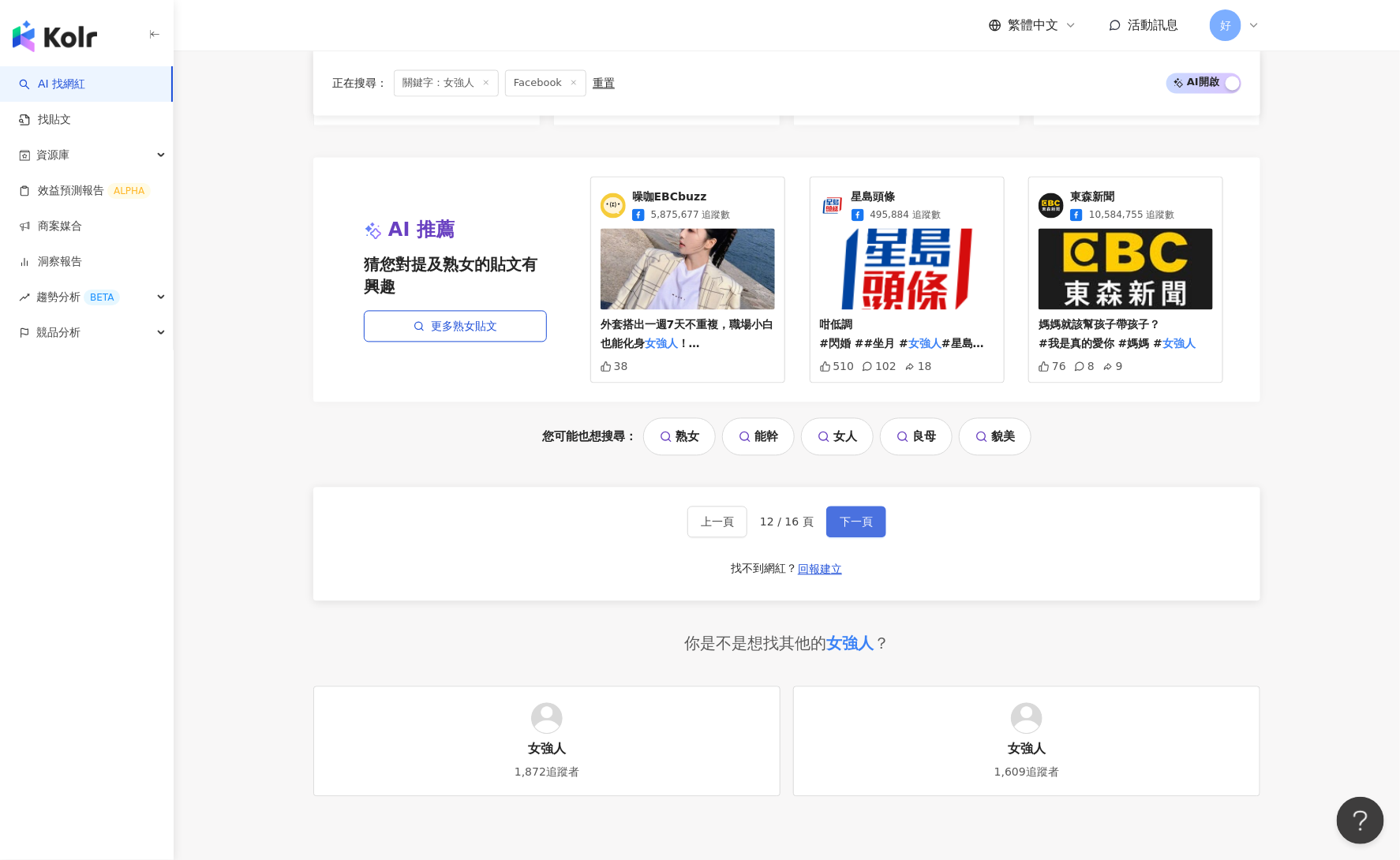
click at [852, 516] on span "下一頁" at bounding box center [856, 522] width 33 height 12
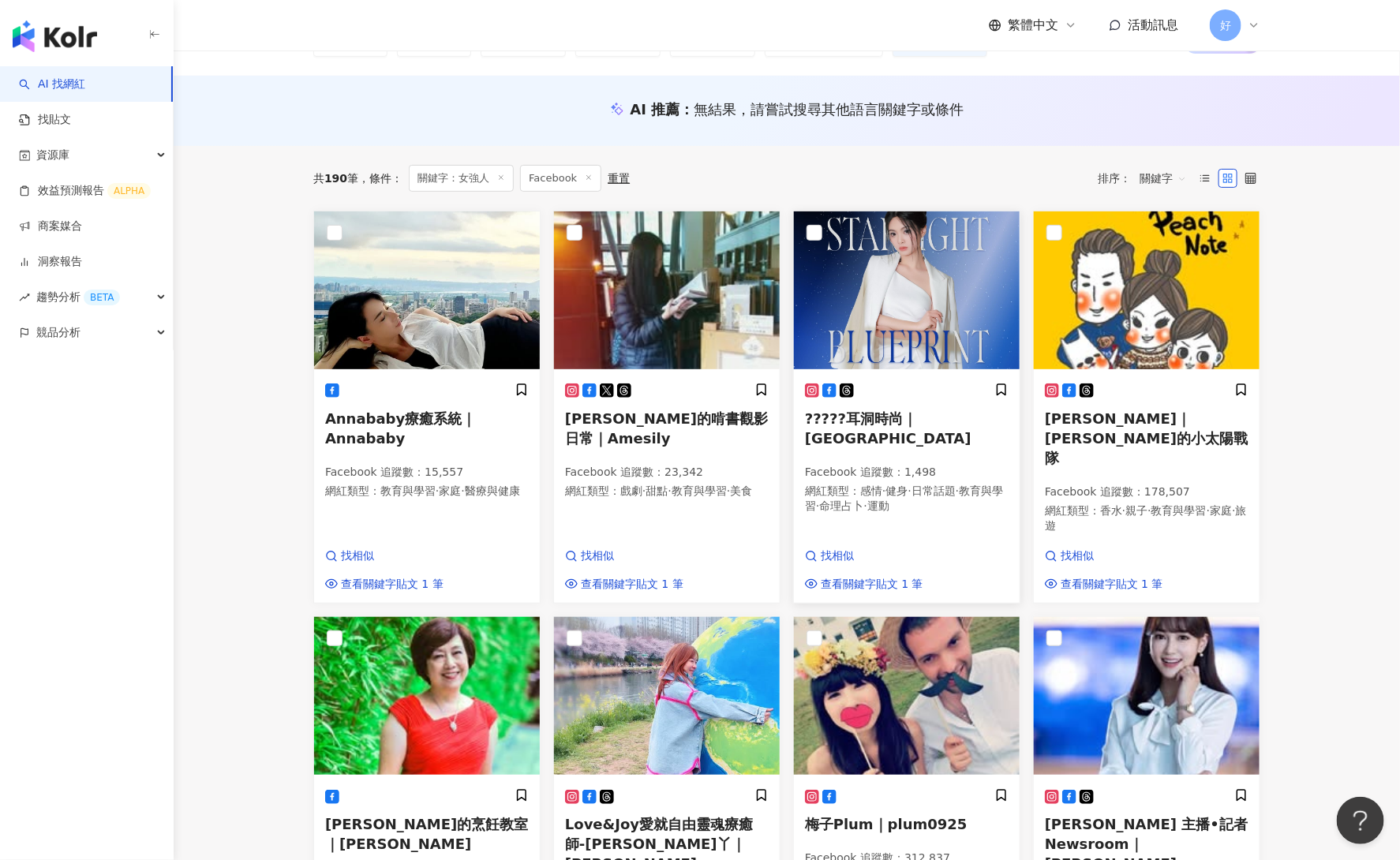
scroll to position [0, 0]
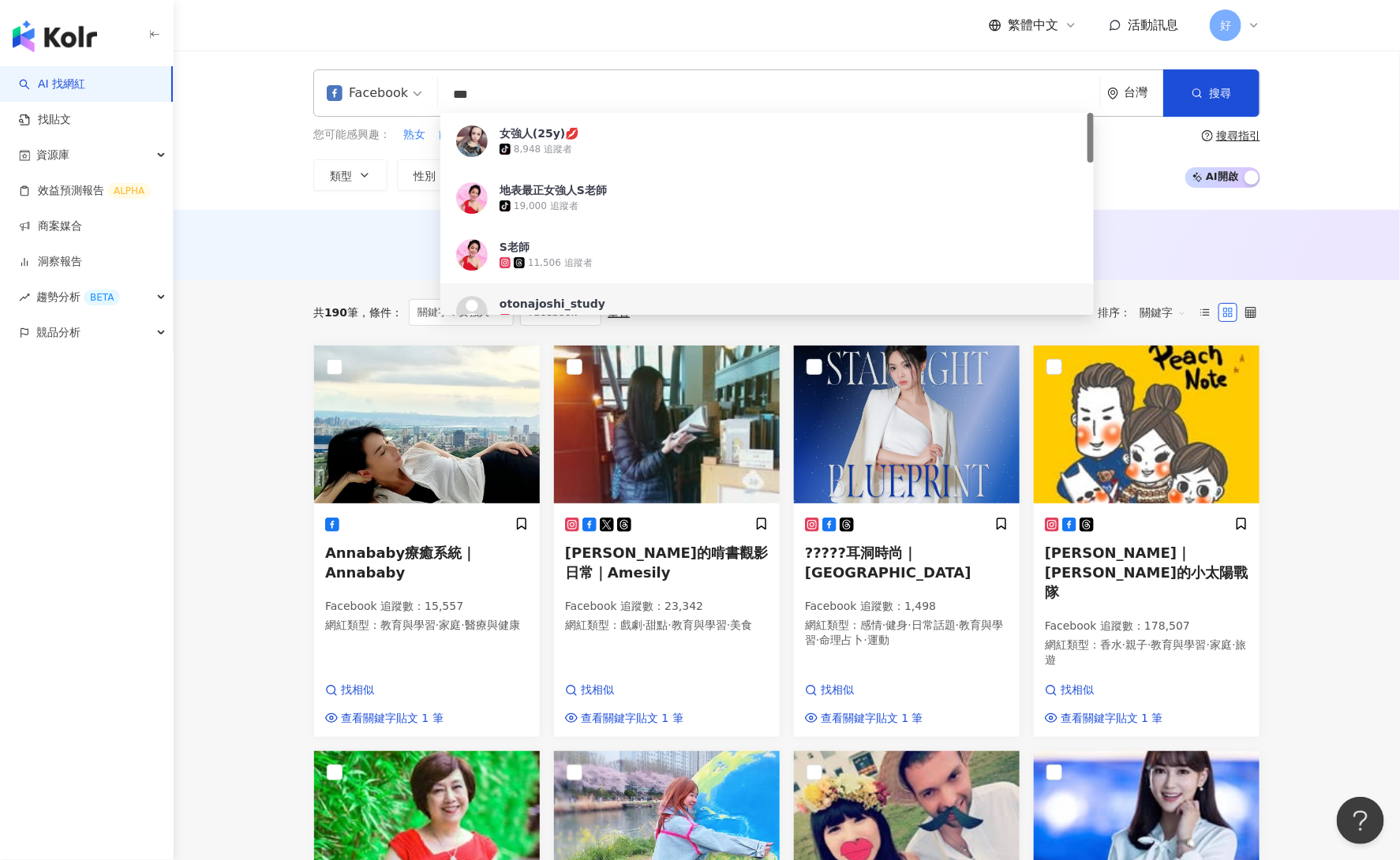
drag, startPoint x: 509, startPoint y: 86, endPoint x: 434, endPoint y: 86, distance: 75.0
click at [434, 86] on div "Facebook *** 台灣 搜尋 62b35547-af42-4b00-9092-f69537d2bc01 https://www.instagram.c…" at bounding box center [787, 93] width 947 height 48
drag, startPoint x: 499, startPoint y: 89, endPoint x: 441, endPoint y: 89, distance: 58.0
click at [444, 89] on input "***" at bounding box center [768, 94] width 649 height 30
click at [499, 75] on div "Facebook ** 台灣 搜尋 53b49144-6403-4ae9-b521-30852a3297da 女強人(25y)💋 tiktok-icon 8,…" at bounding box center [787, 93] width 947 height 48
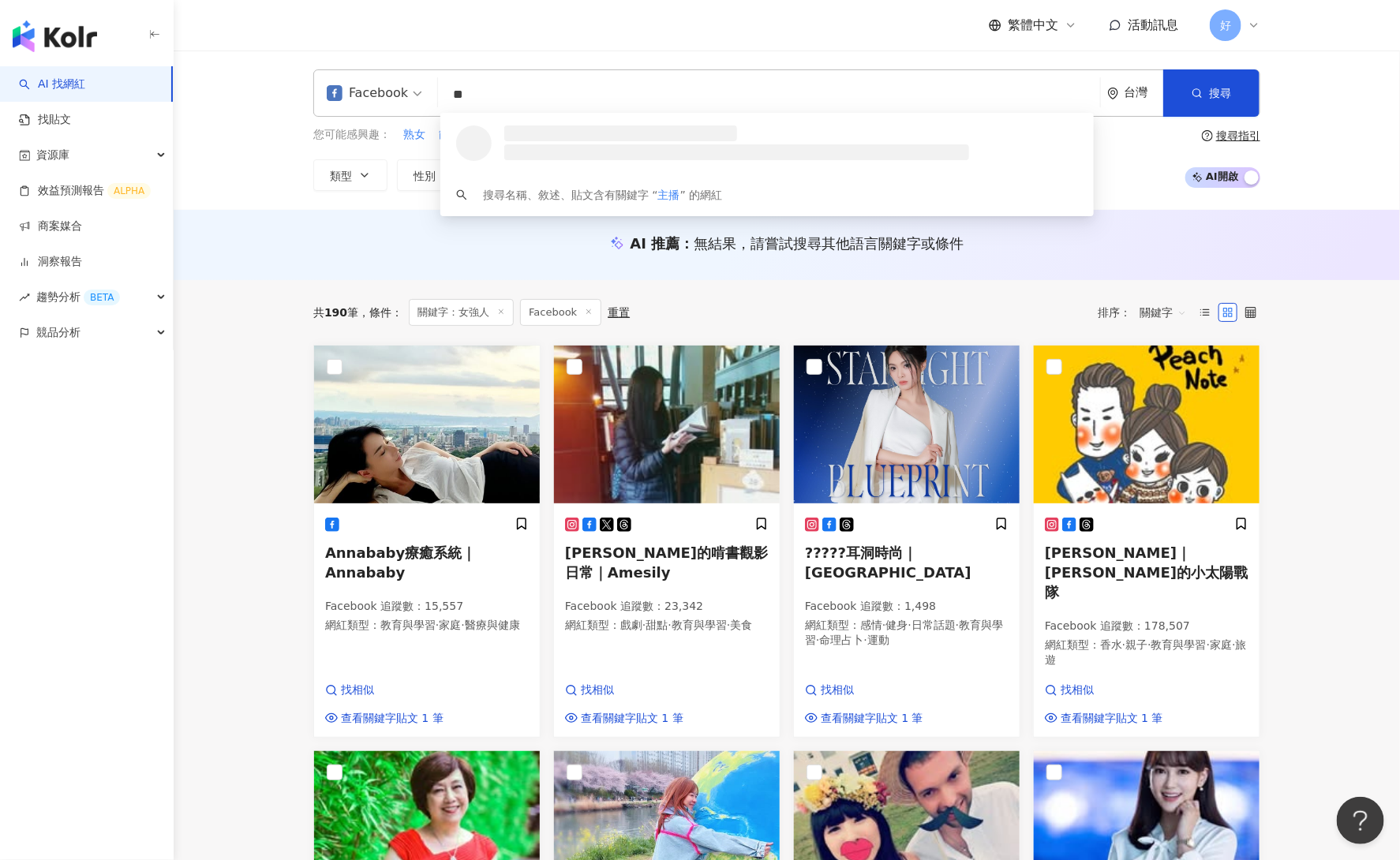
click at [512, 89] on input "**" at bounding box center [768, 94] width 649 height 30
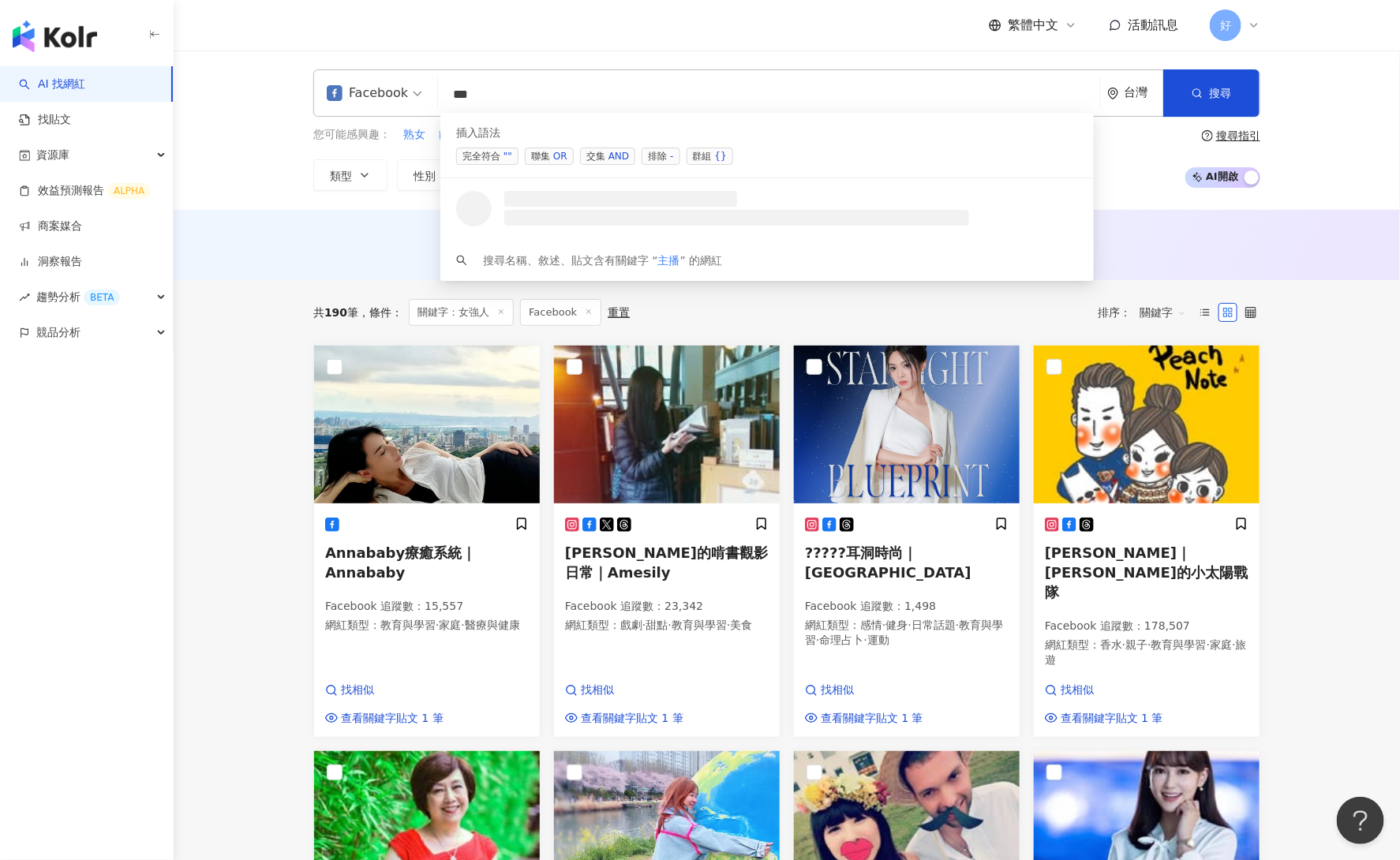
click at [544, 150] on span "聯集 OR" at bounding box center [549, 156] width 49 height 17
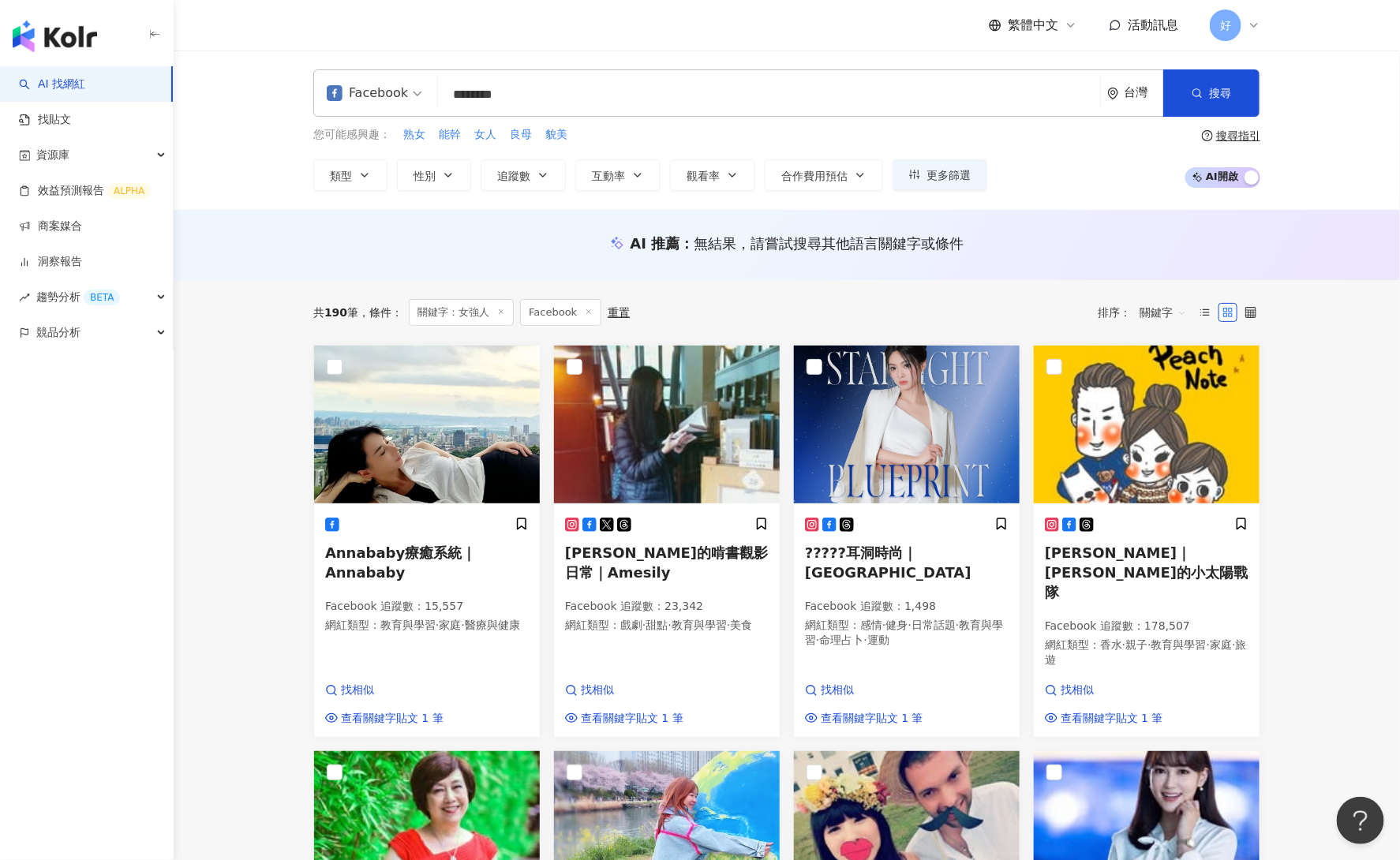
click at [650, 89] on input "********" at bounding box center [768, 94] width 649 height 30
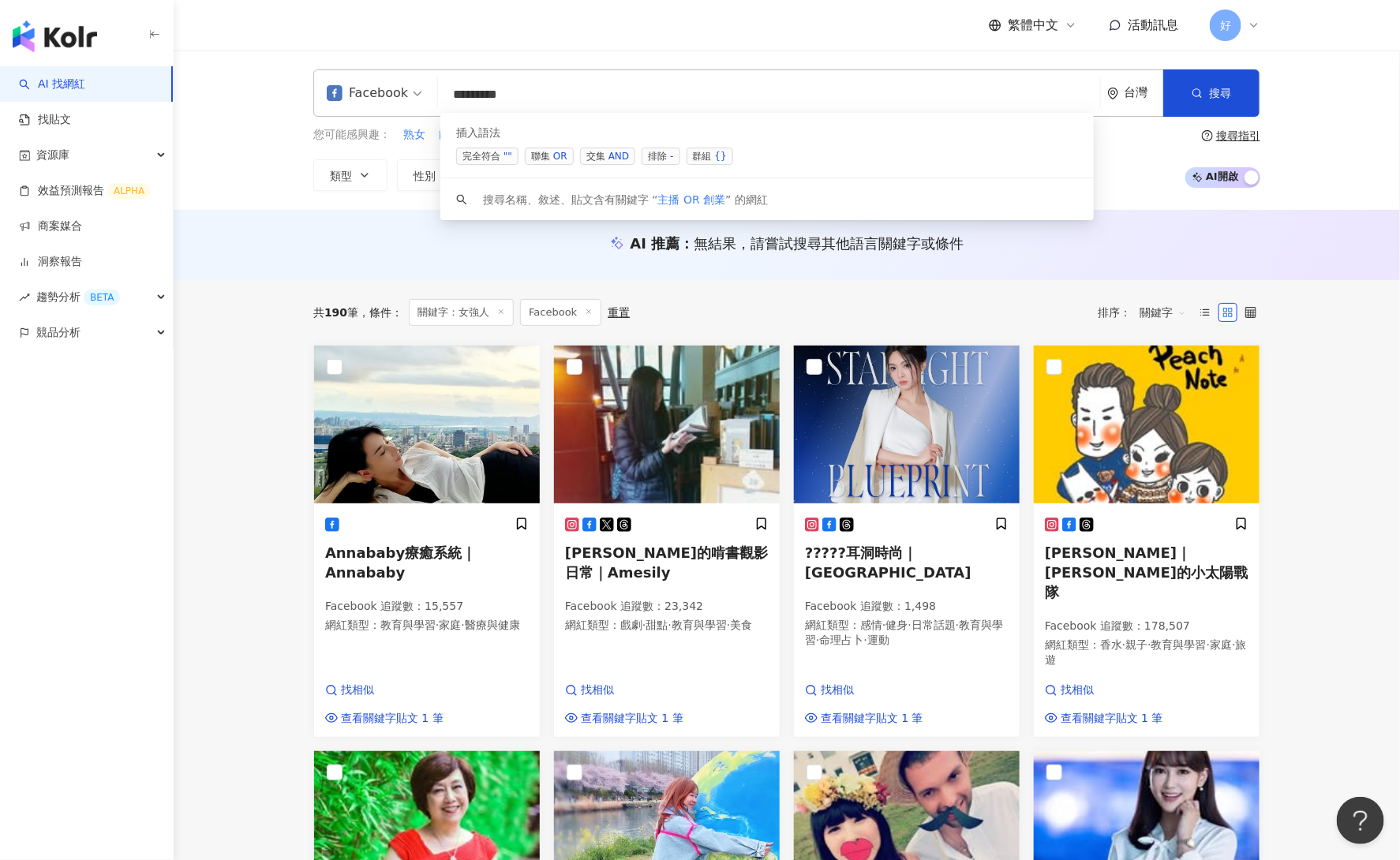
click at [548, 149] on span "聯集 OR" at bounding box center [549, 156] width 49 height 17
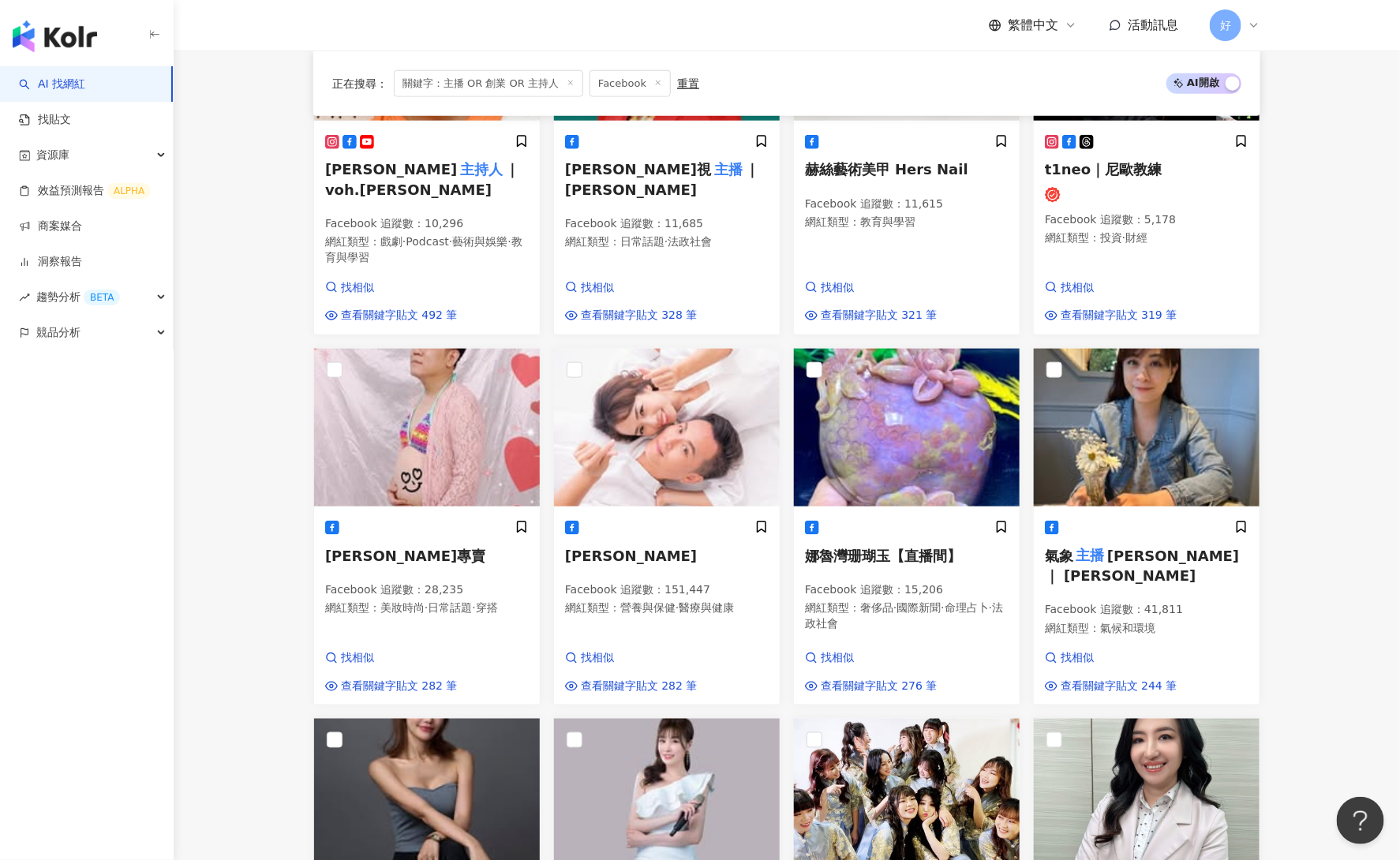
scroll to position [1002, 0]
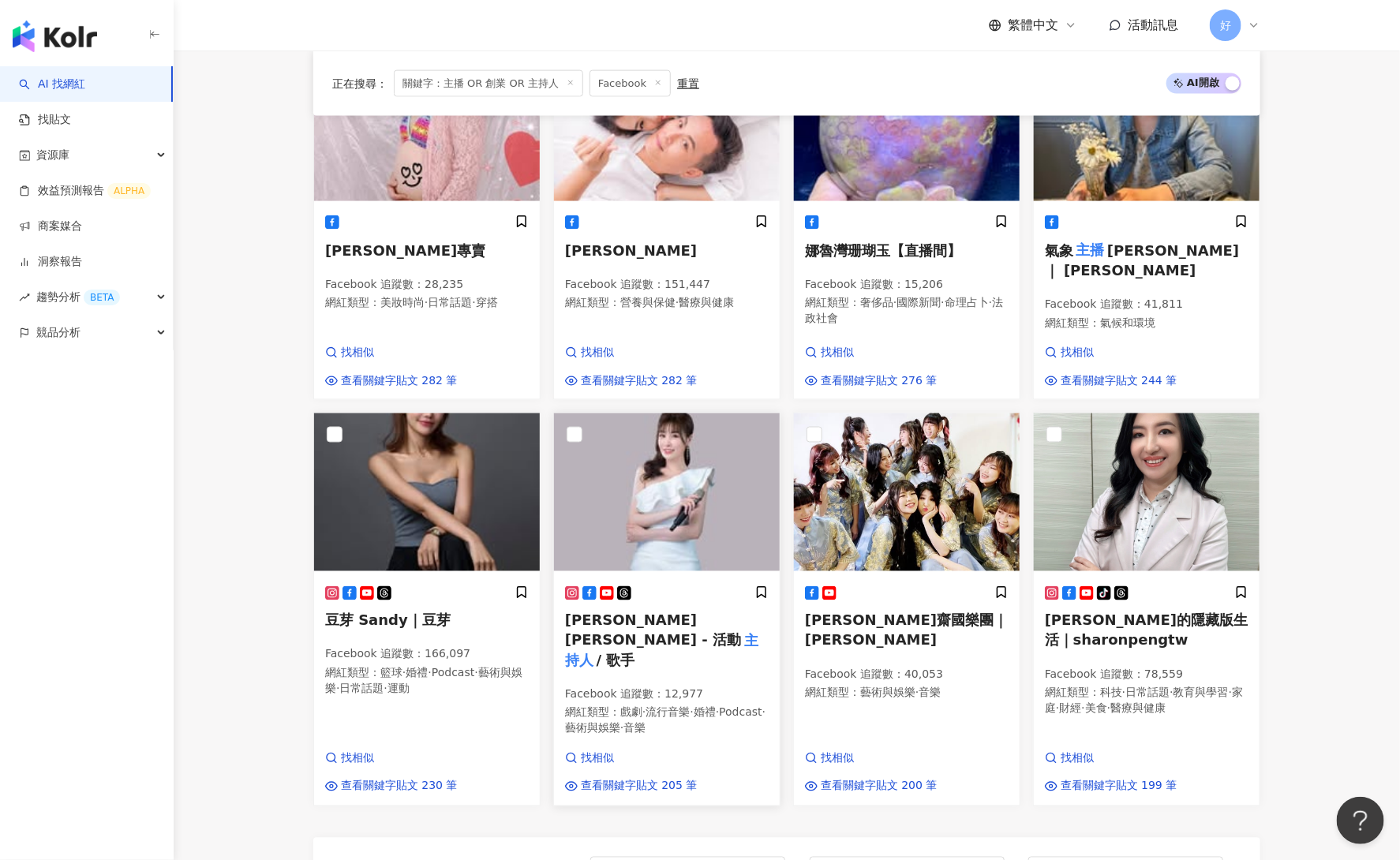
type input "**********"
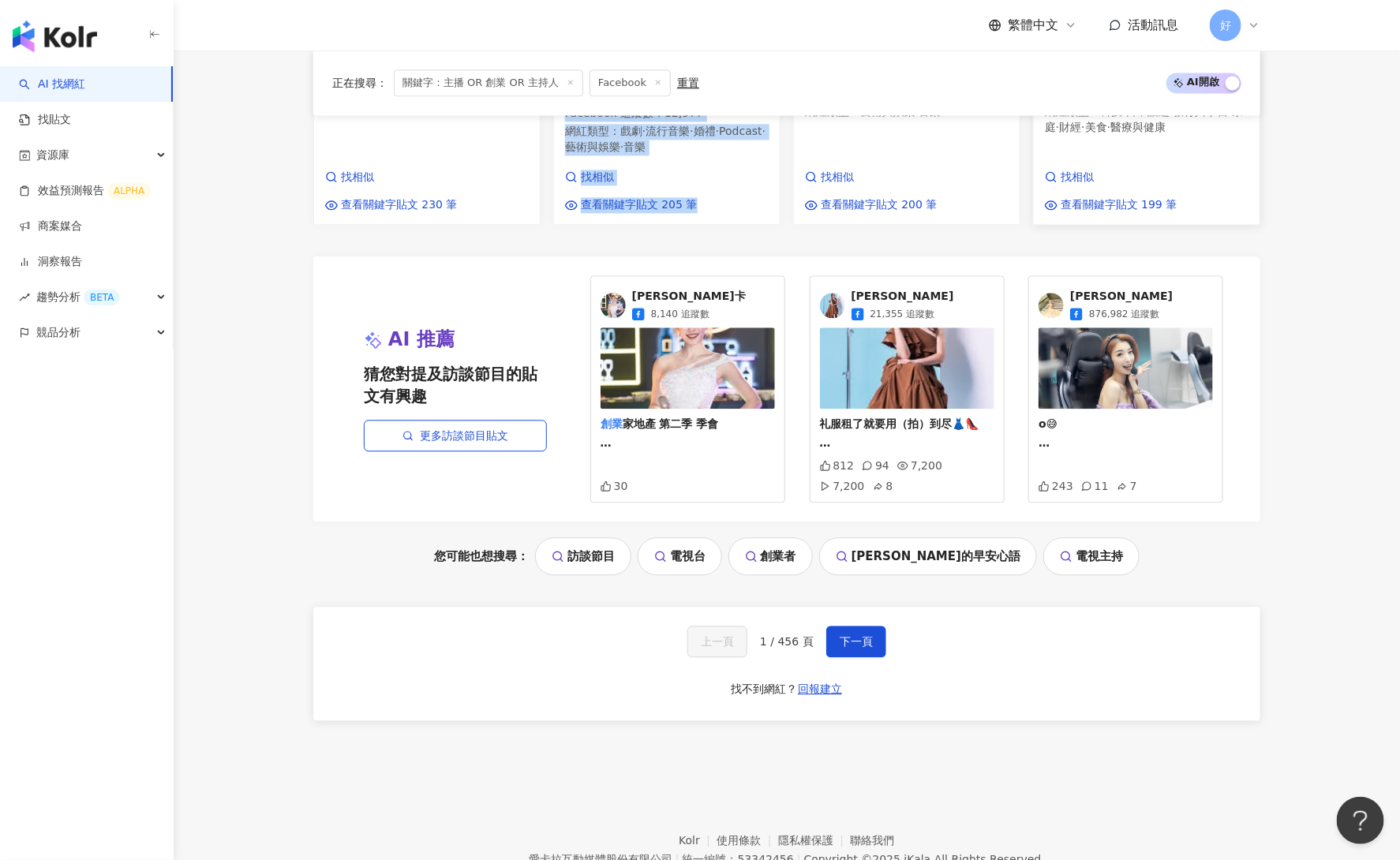
scroll to position [1589, 0]
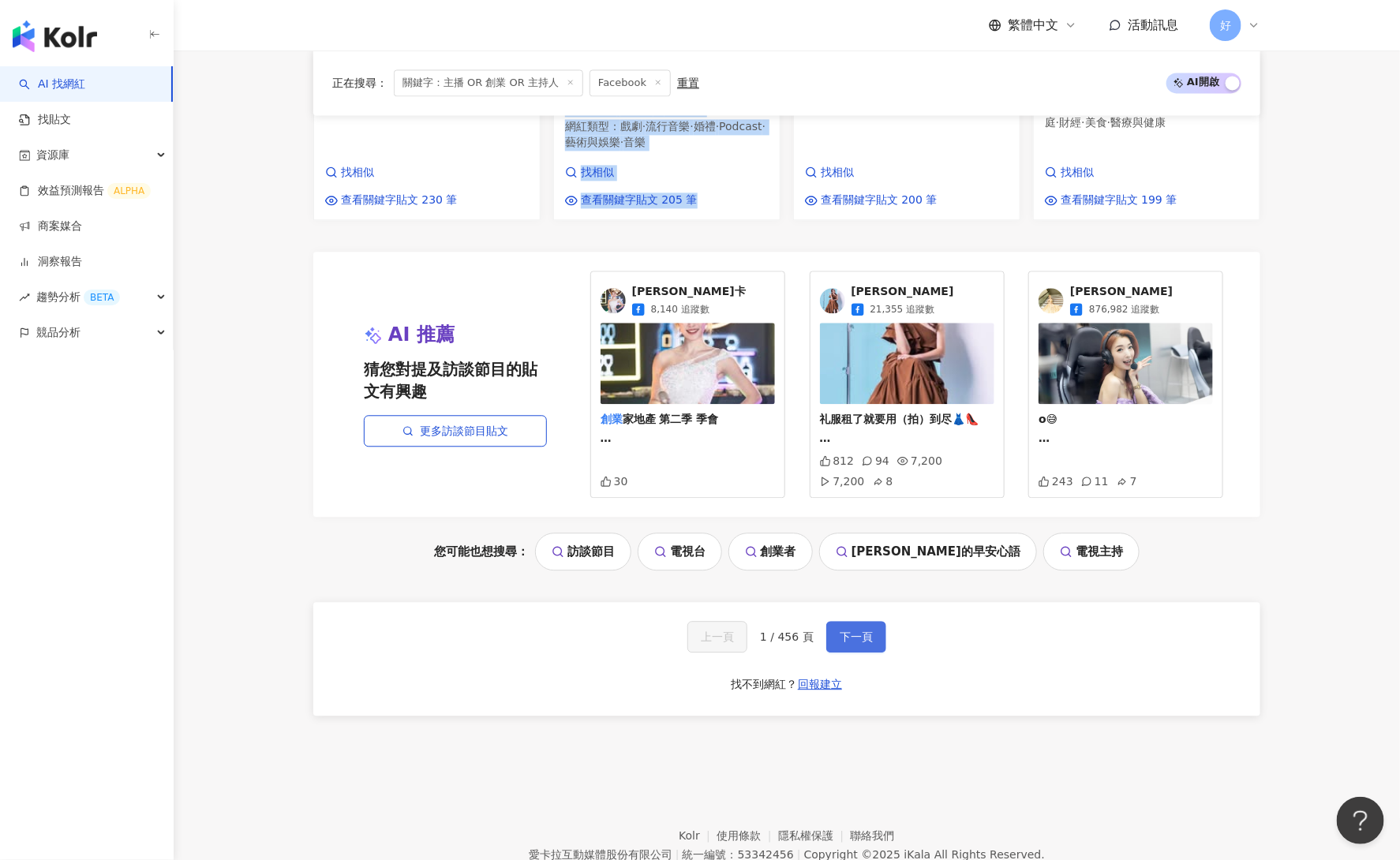
click at [858, 631] on span "下一頁" at bounding box center [856, 637] width 33 height 12
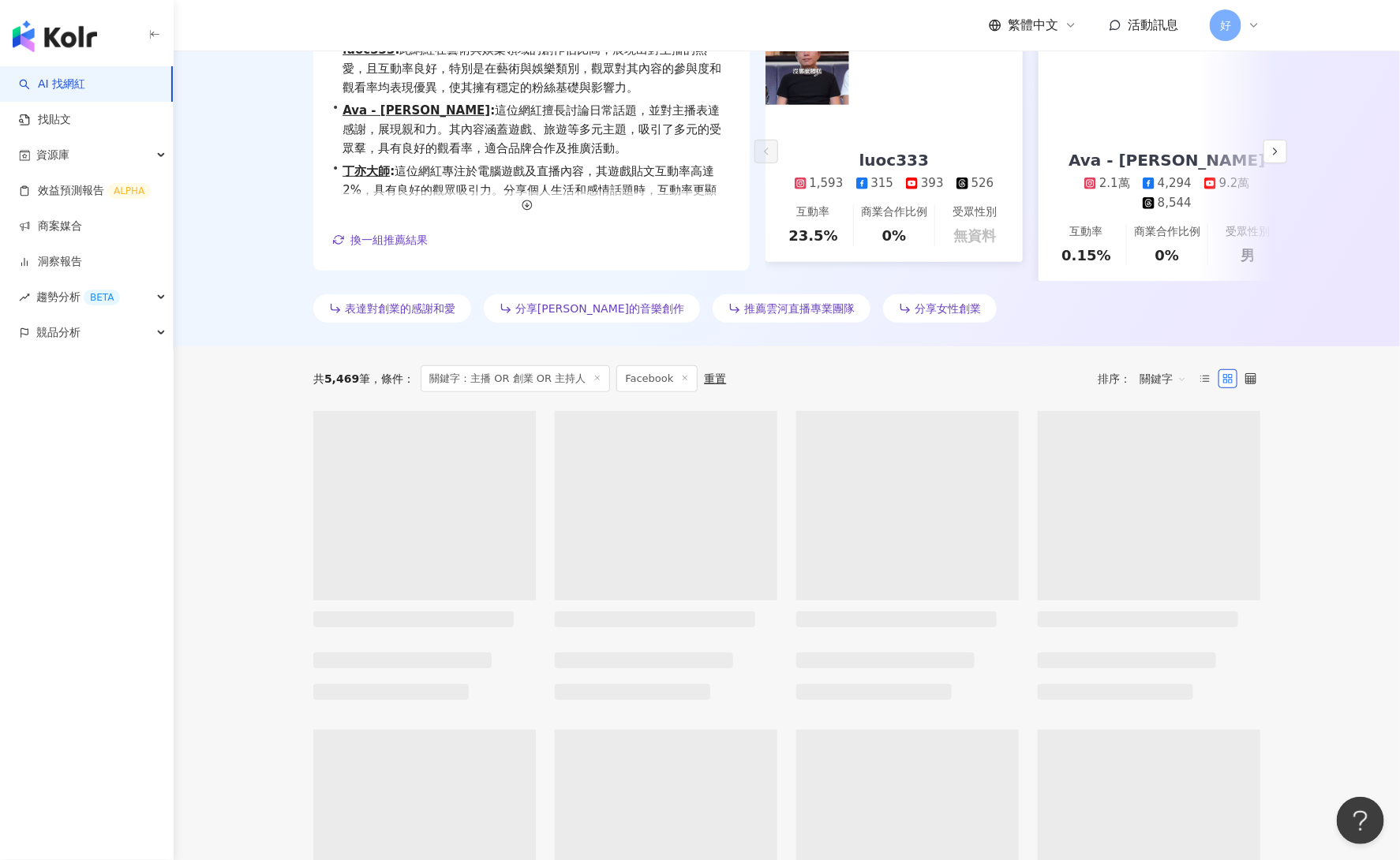
scroll to position [243, 0]
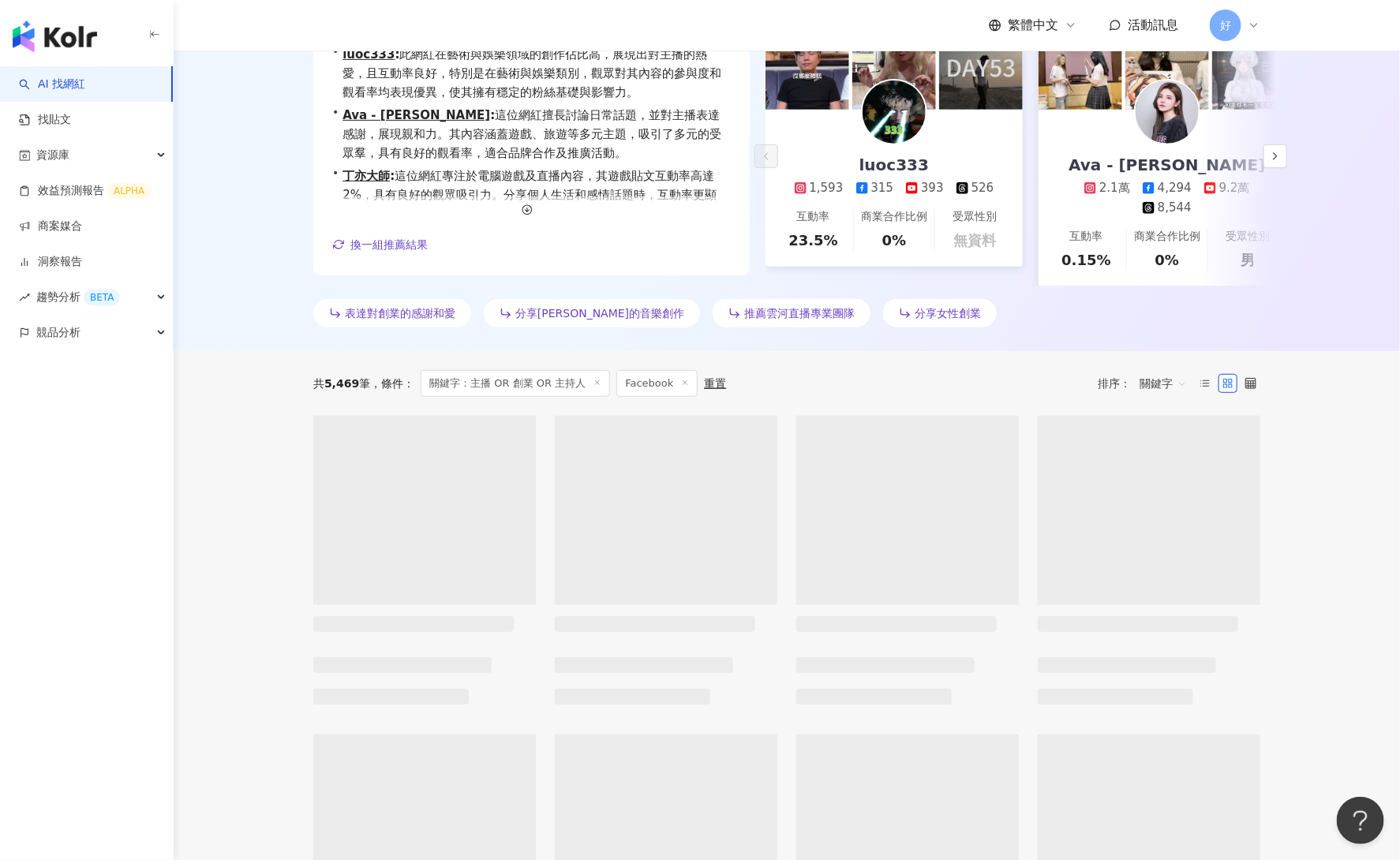
click at [1167, 383] on span "關鍵字" at bounding box center [1164, 383] width 48 height 25
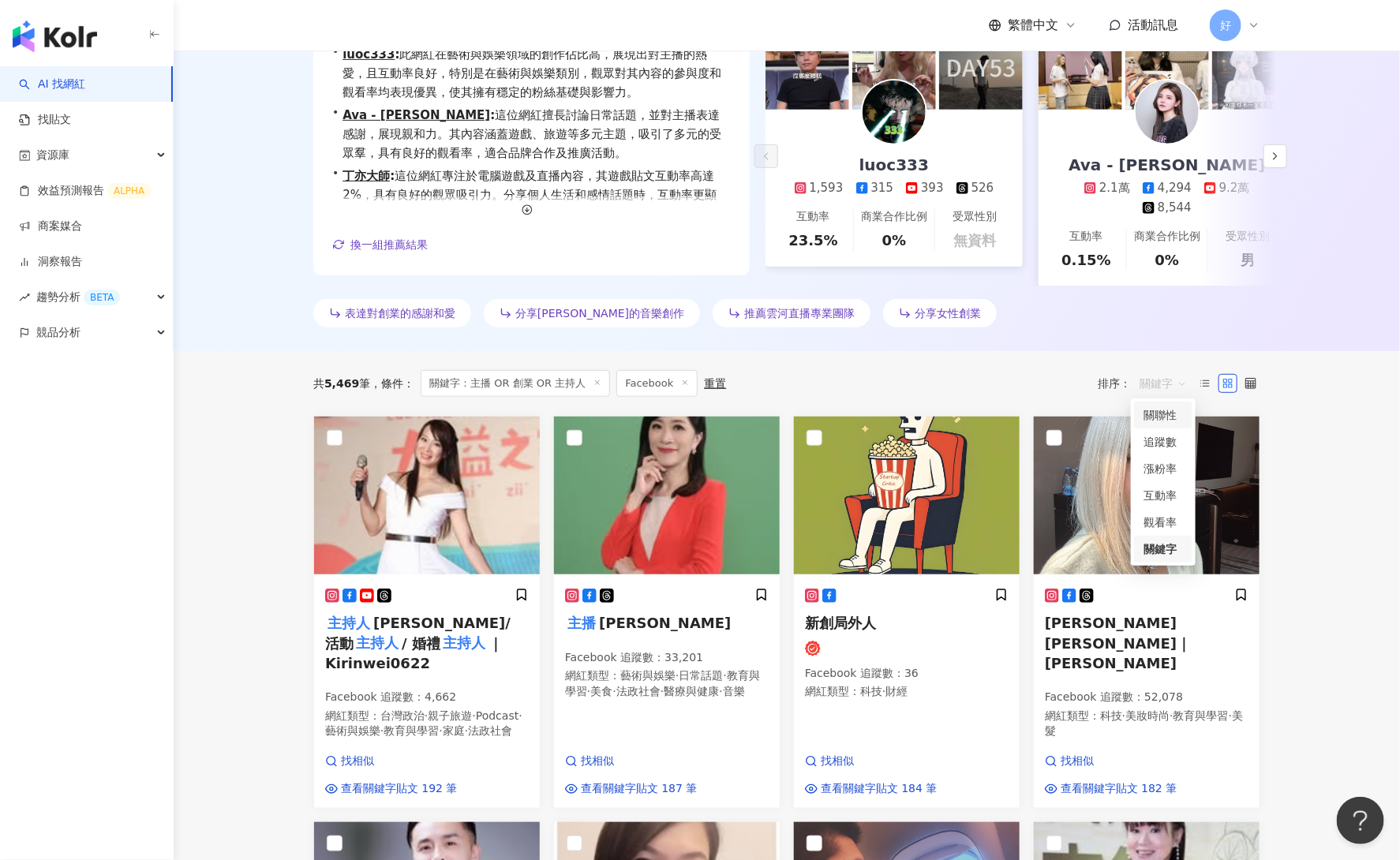
click at [1161, 409] on div "關聯性" at bounding box center [1163, 415] width 39 height 17
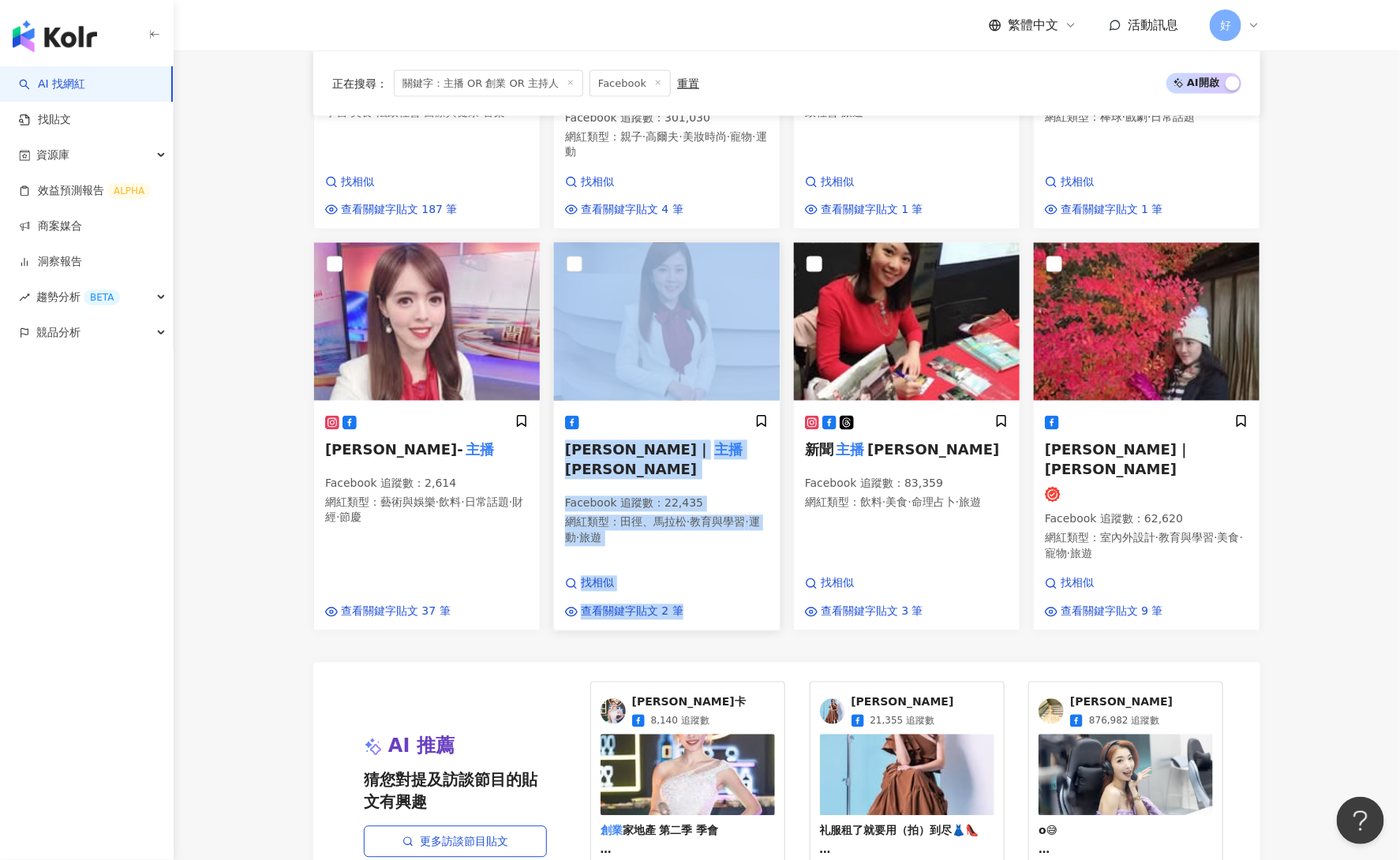
scroll to position [1644, 0]
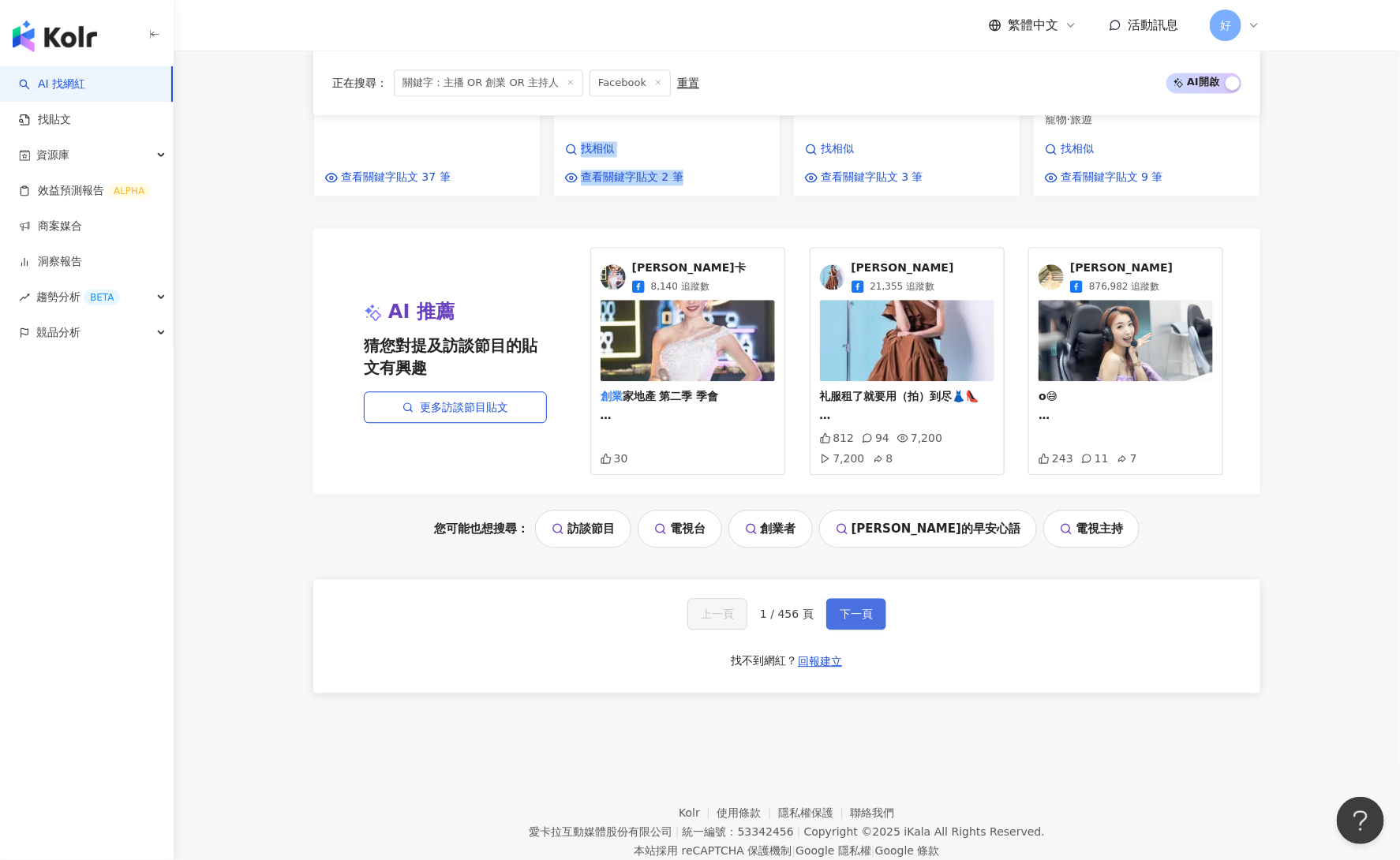
click at [846, 608] on span "下一頁" at bounding box center [856, 614] width 33 height 12
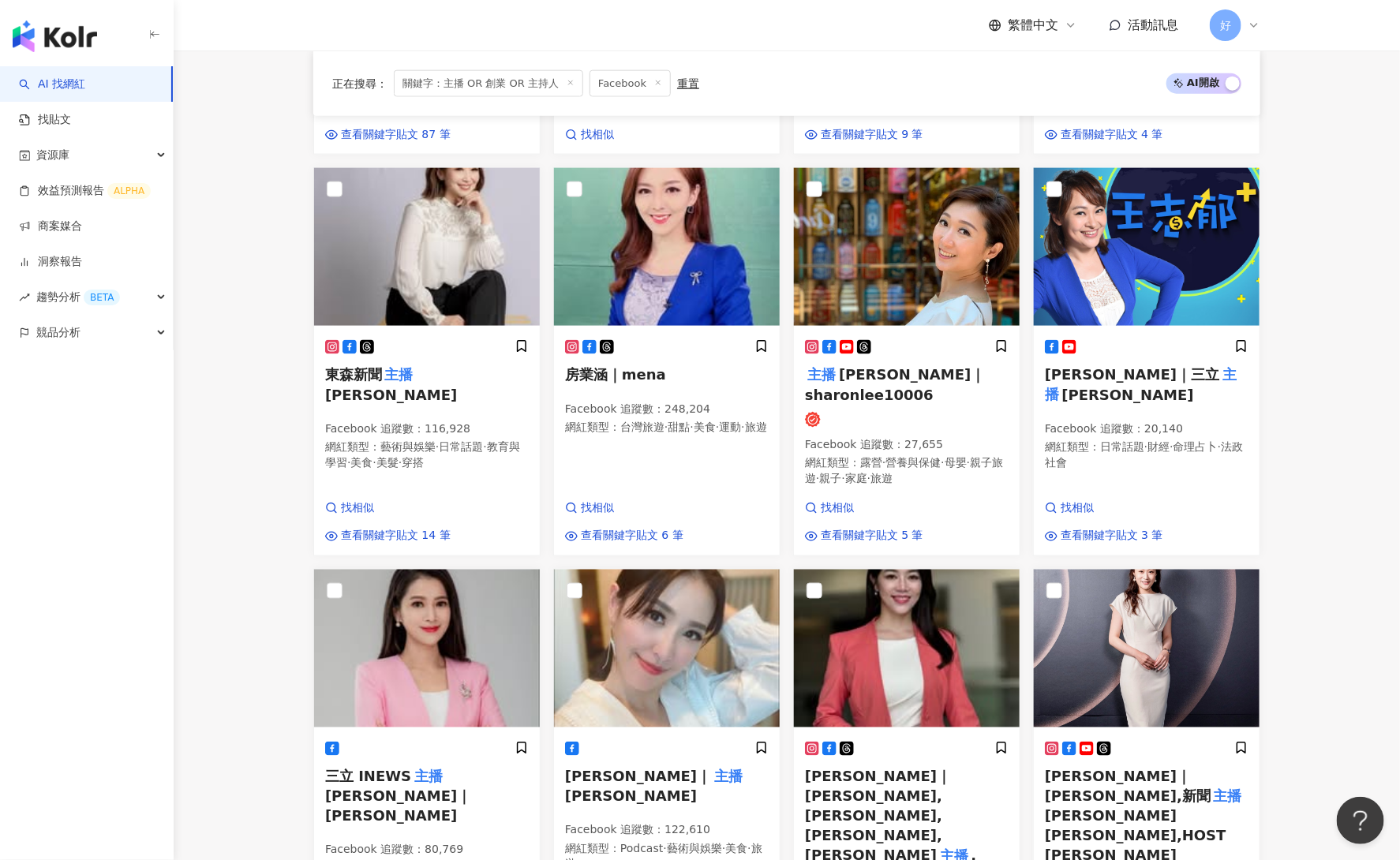
scroll to position [1409, 0]
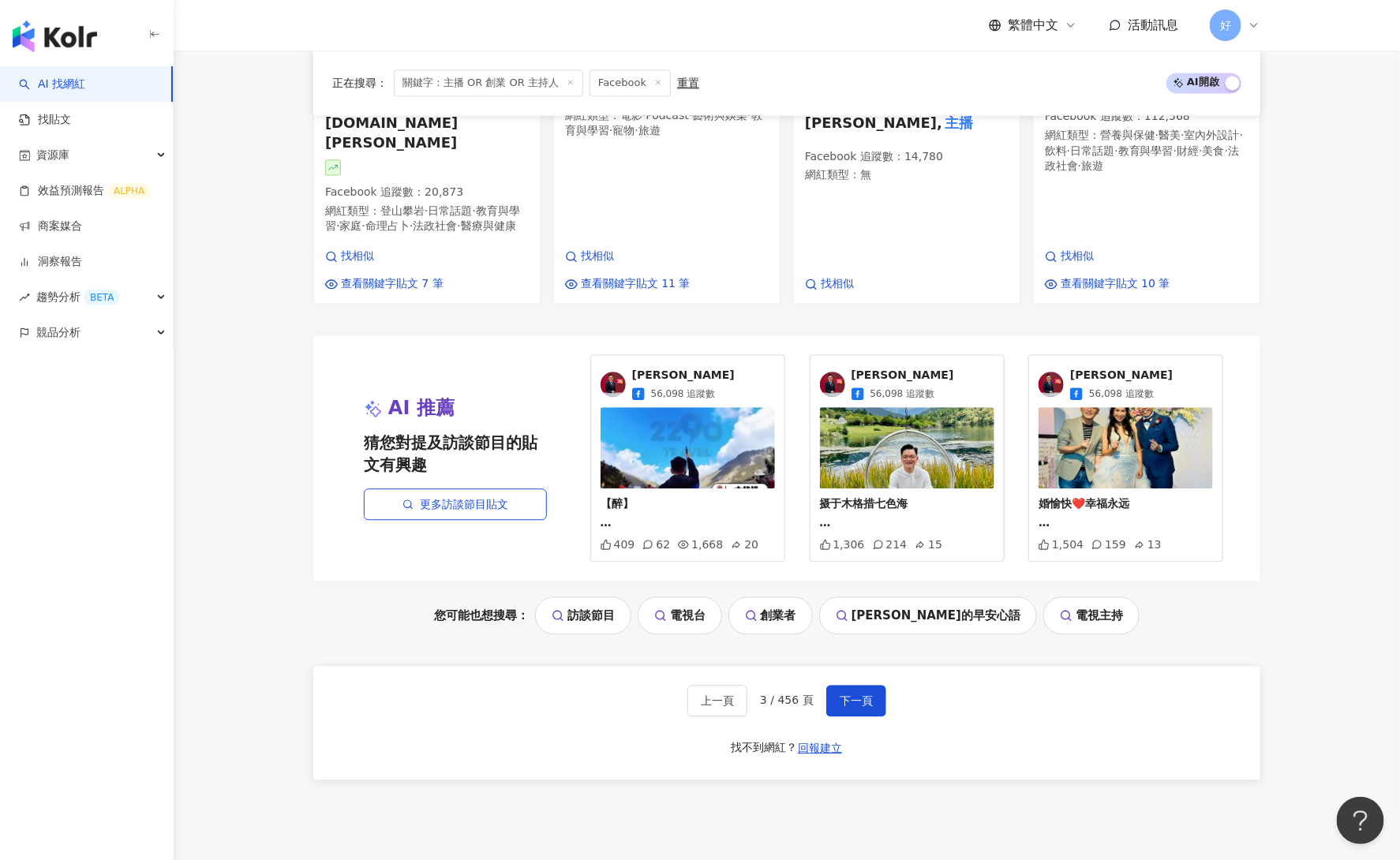
scroll to position [1663, 0]
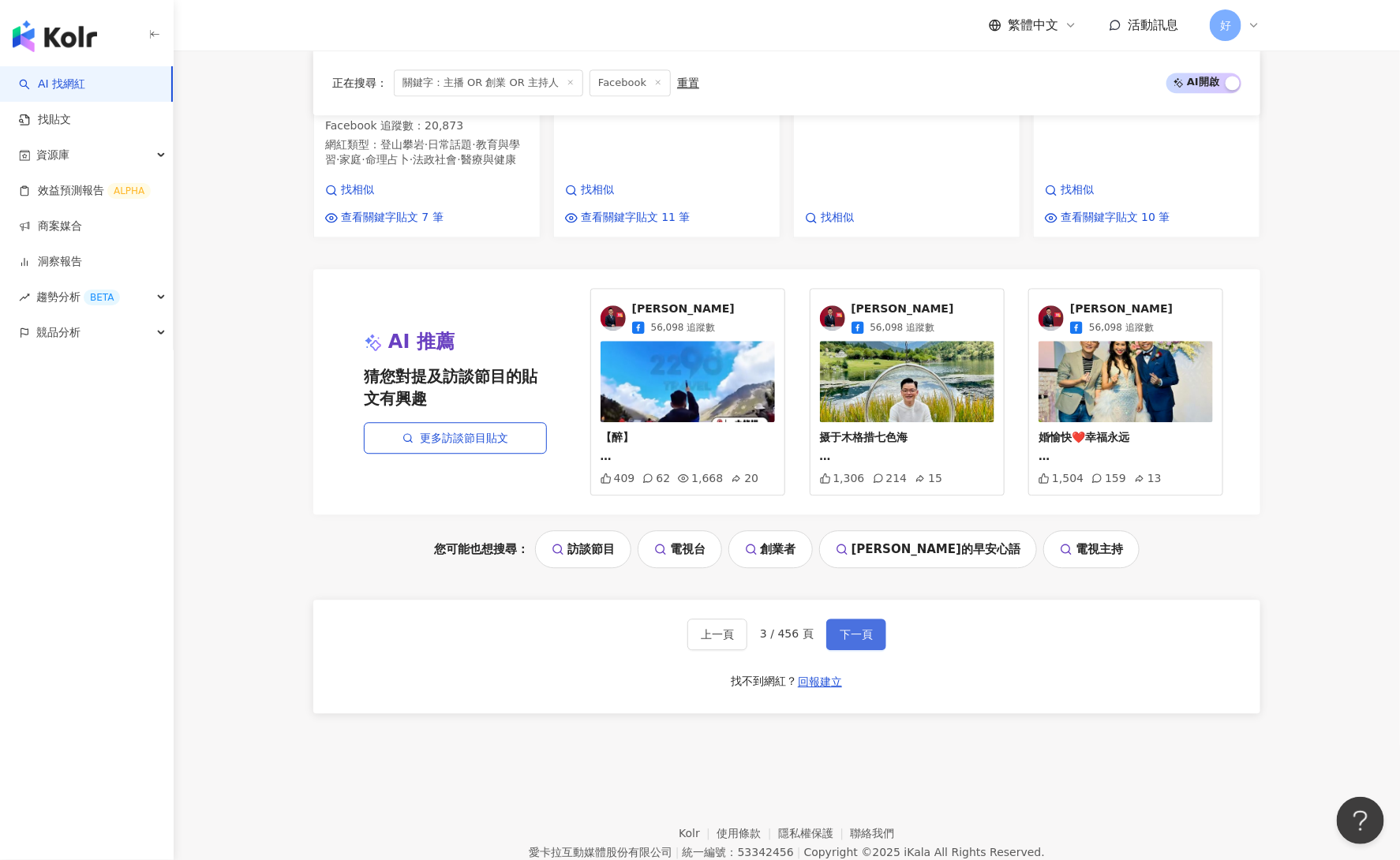
click at [855, 628] on span "下一頁" at bounding box center [856, 634] width 33 height 12
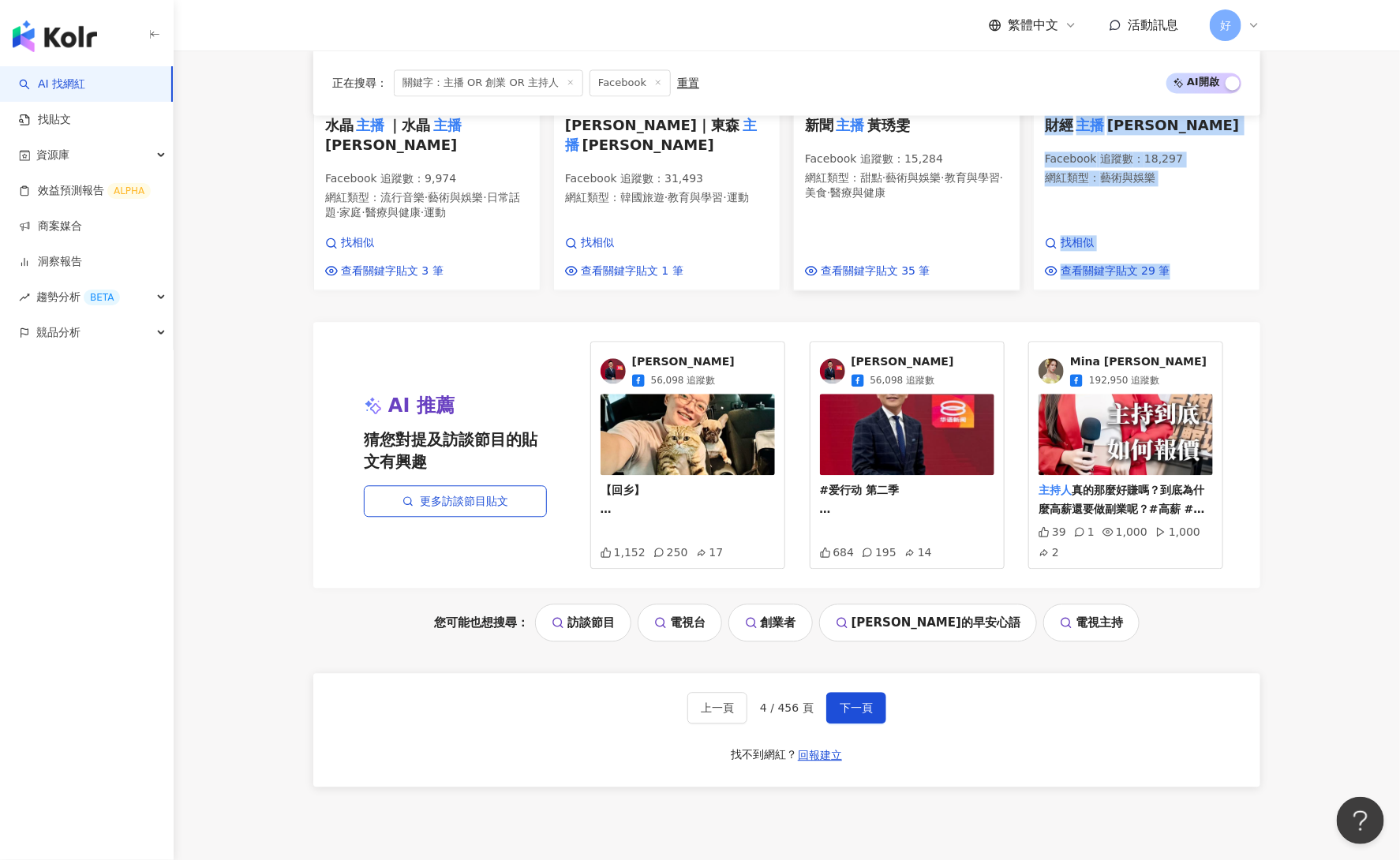
scroll to position [1533, 0]
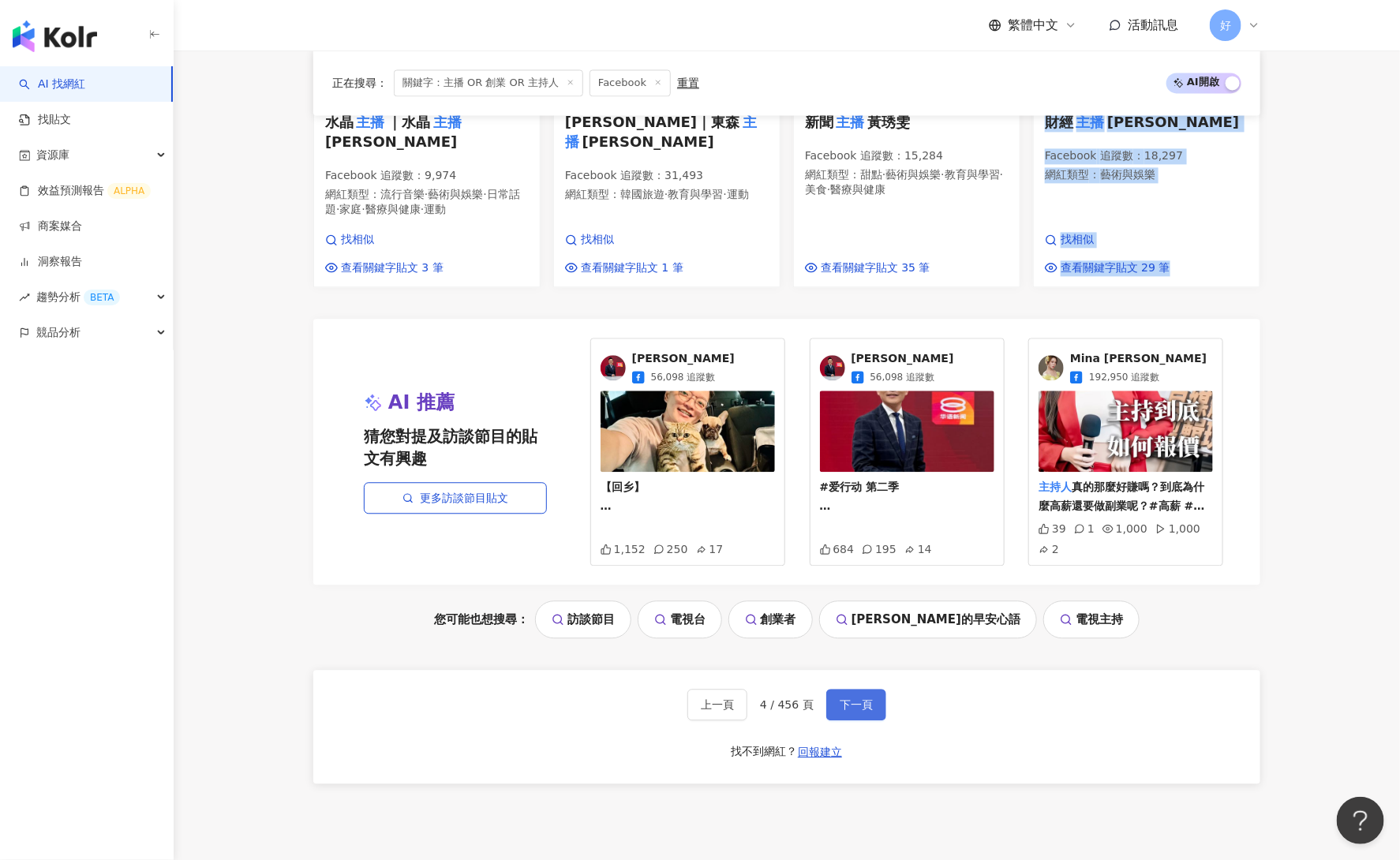
click at [867, 699] on span "下一頁" at bounding box center [856, 705] width 33 height 12
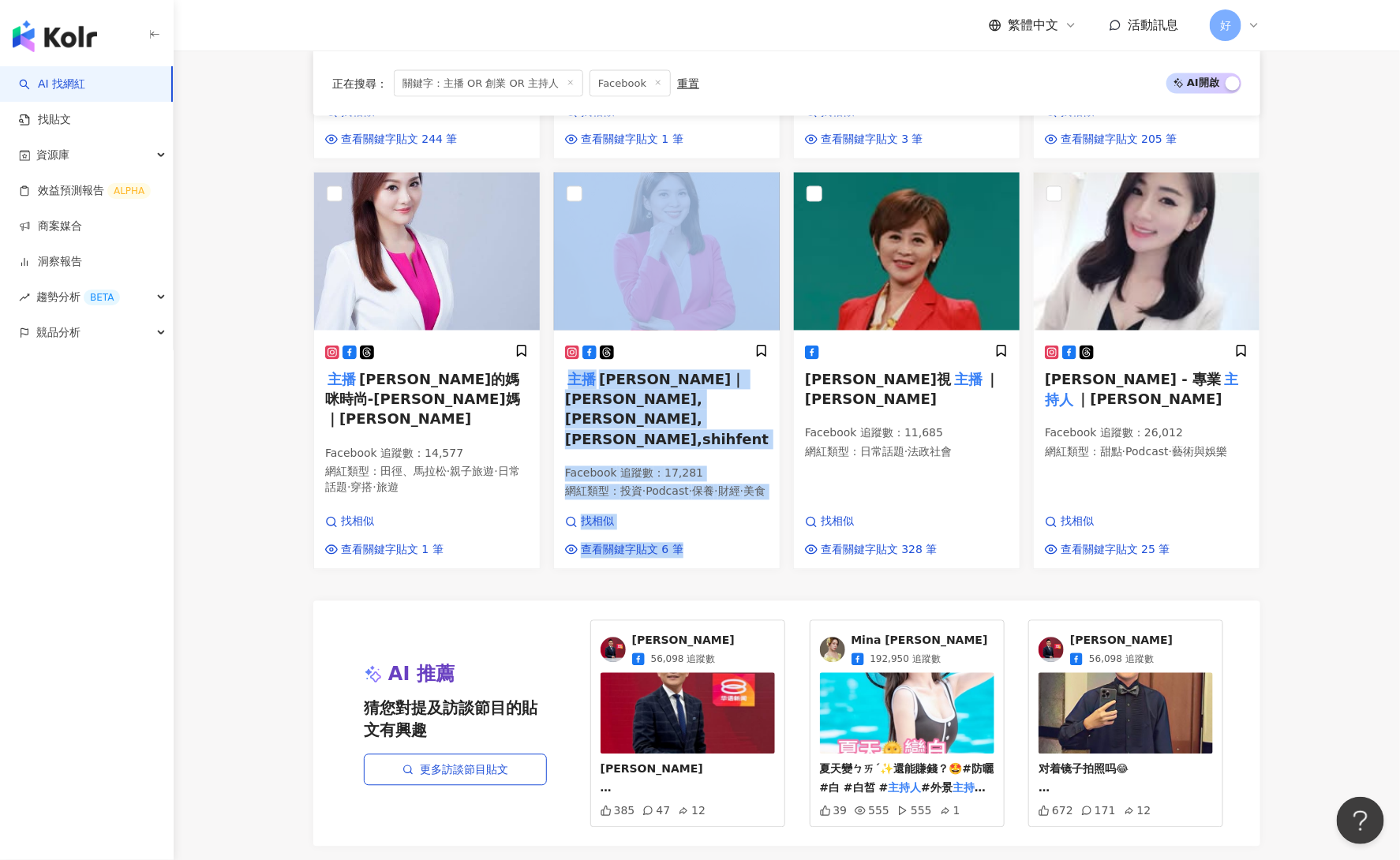
scroll to position [1591, 0]
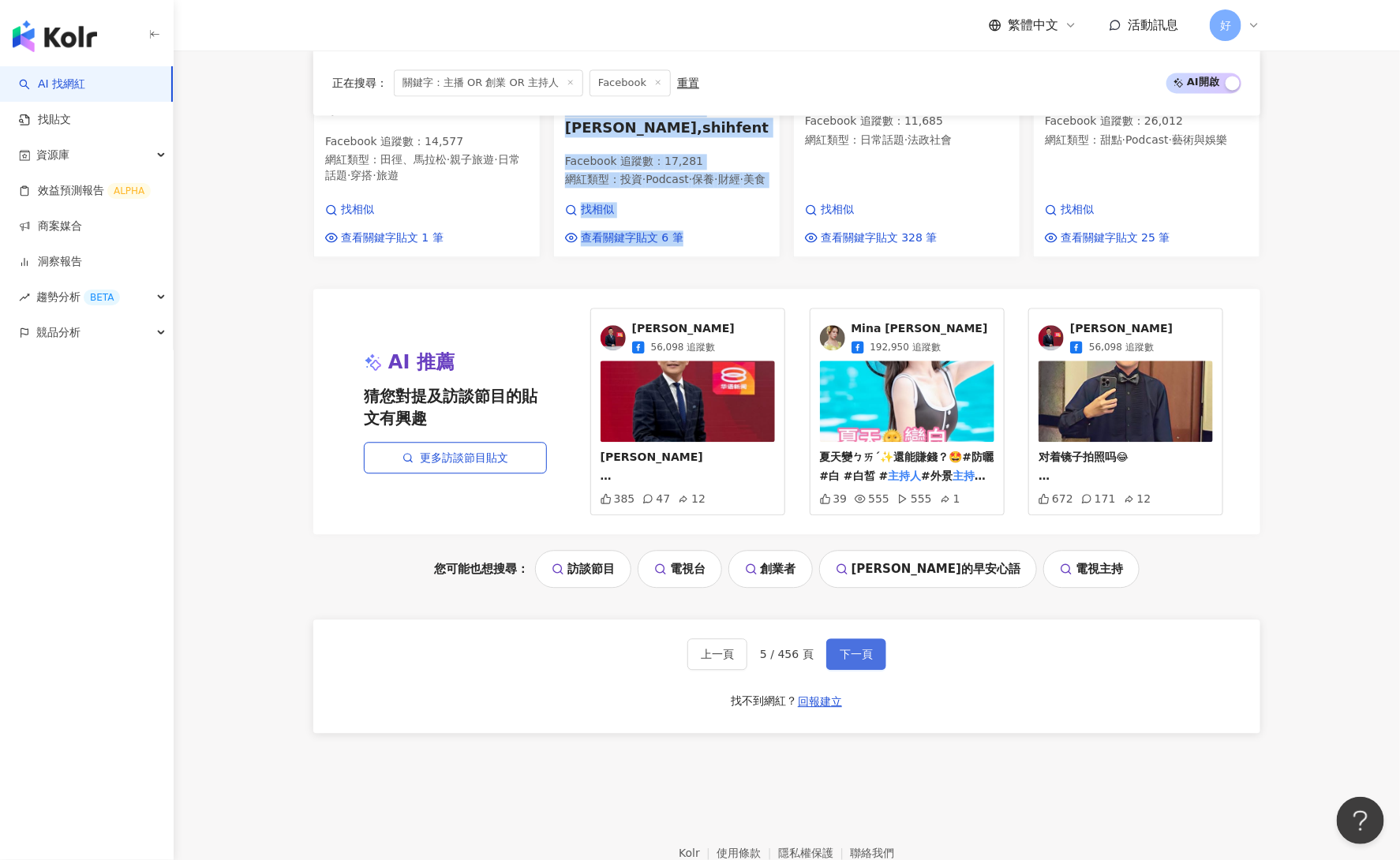
click at [843, 648] on span "下一頁" at bounding box center [856, 654] width 33 height 12
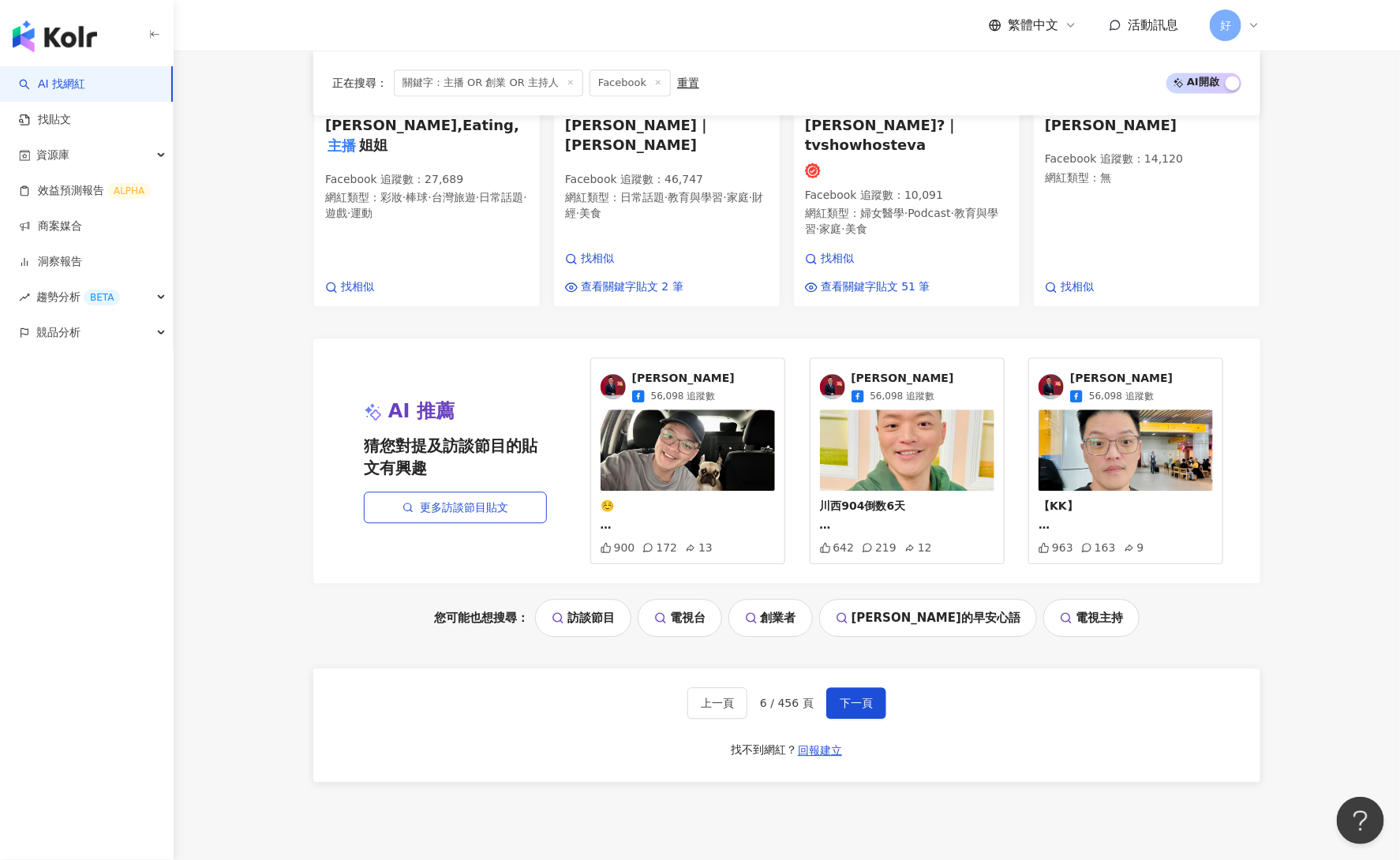
scroll to position [1683, 0]
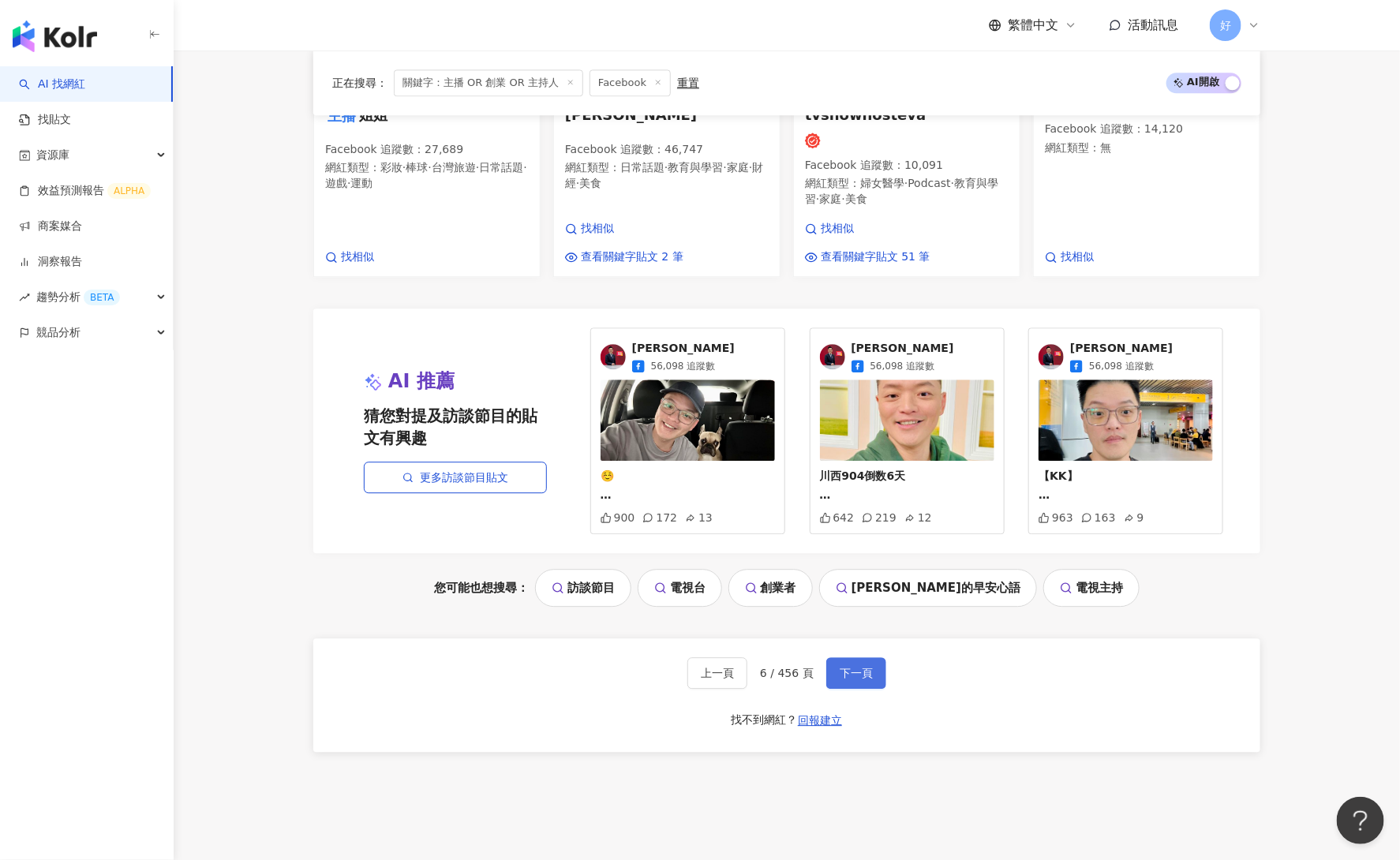
click at [868, 658] on button "下一頁" at bounding box center [856, 673] width 60 height 31
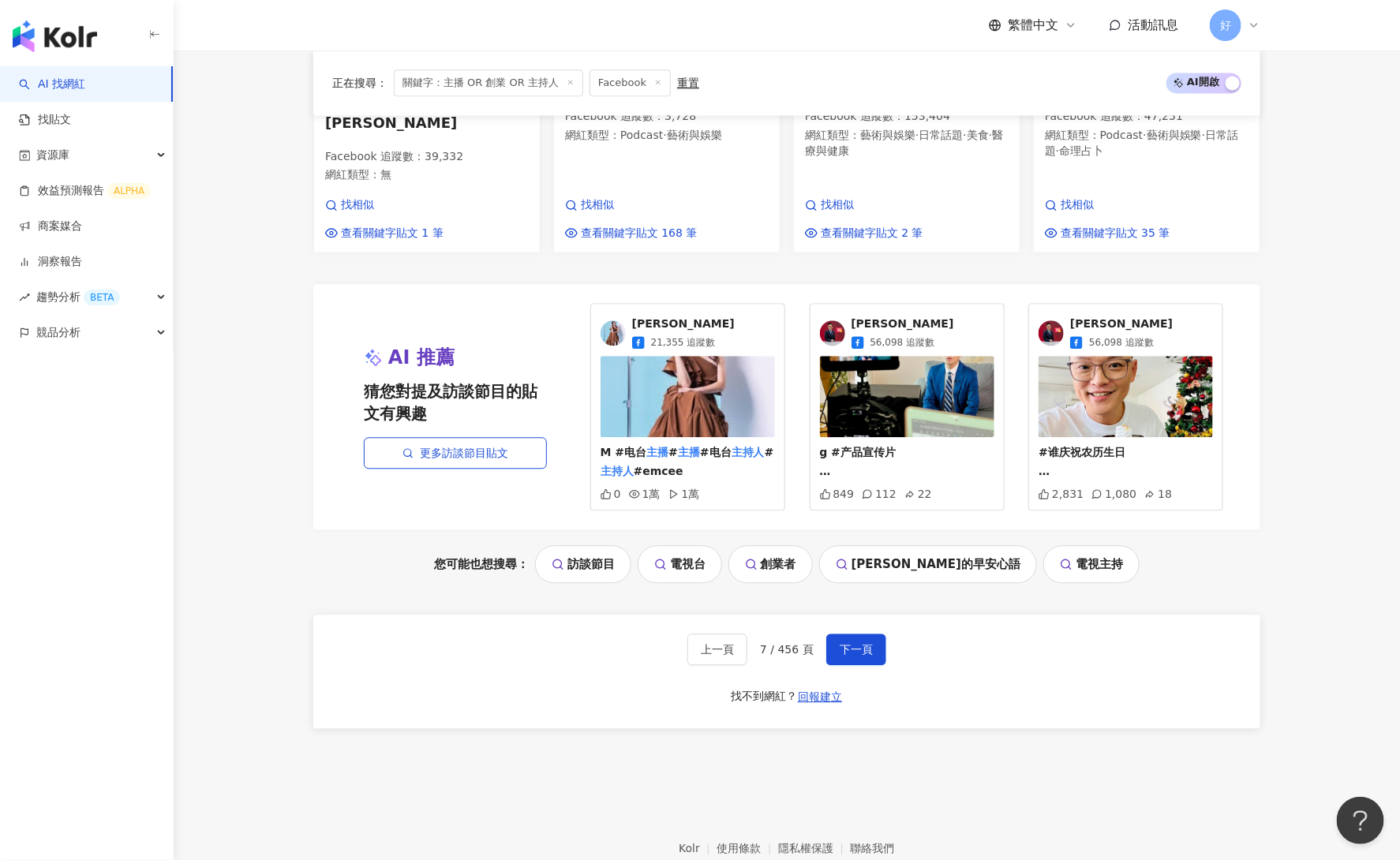
scroll to position [1646, 0]
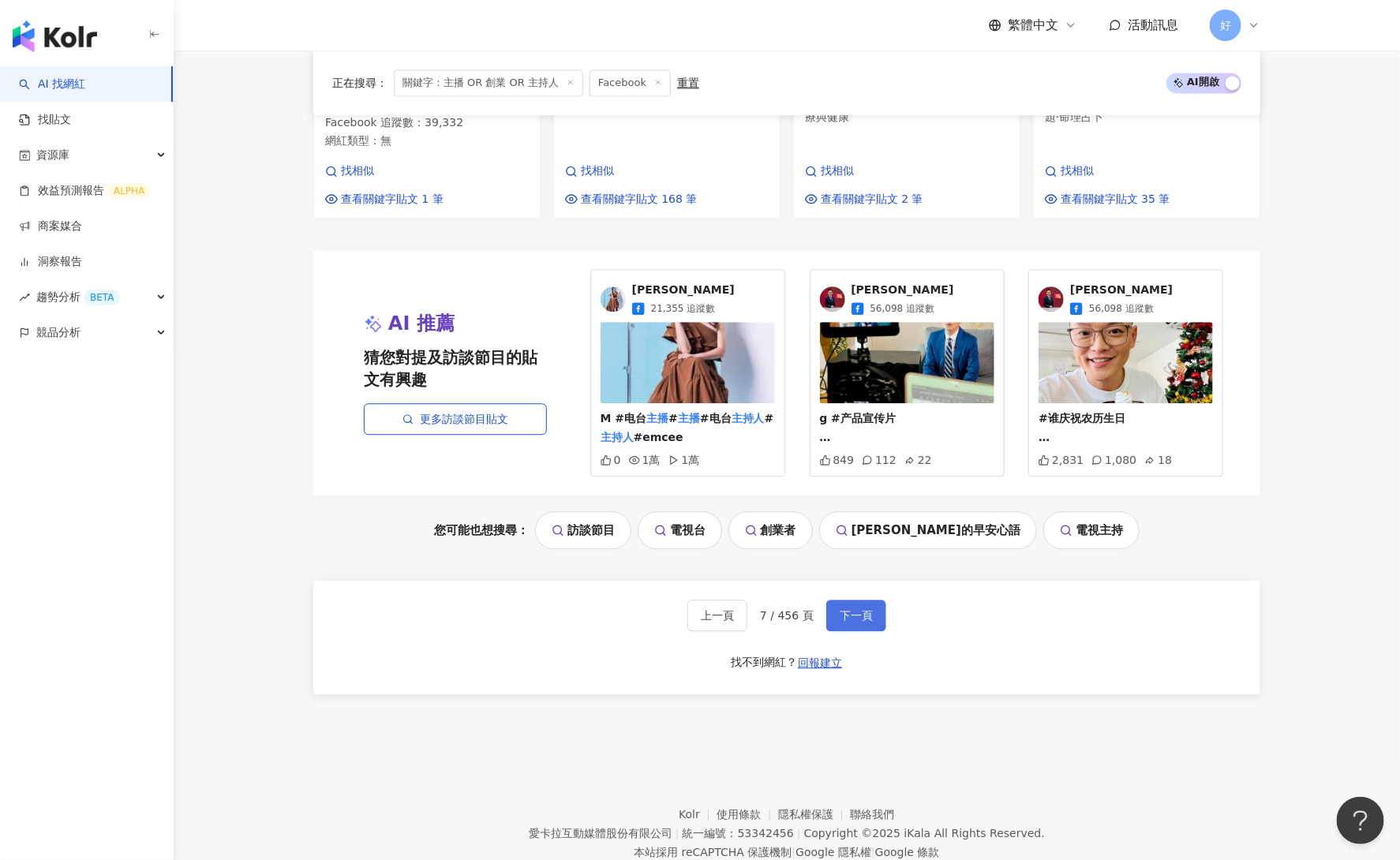
click at [843, 609] on span "下一頁" at bounding box center [856, 615] width 33 height 12
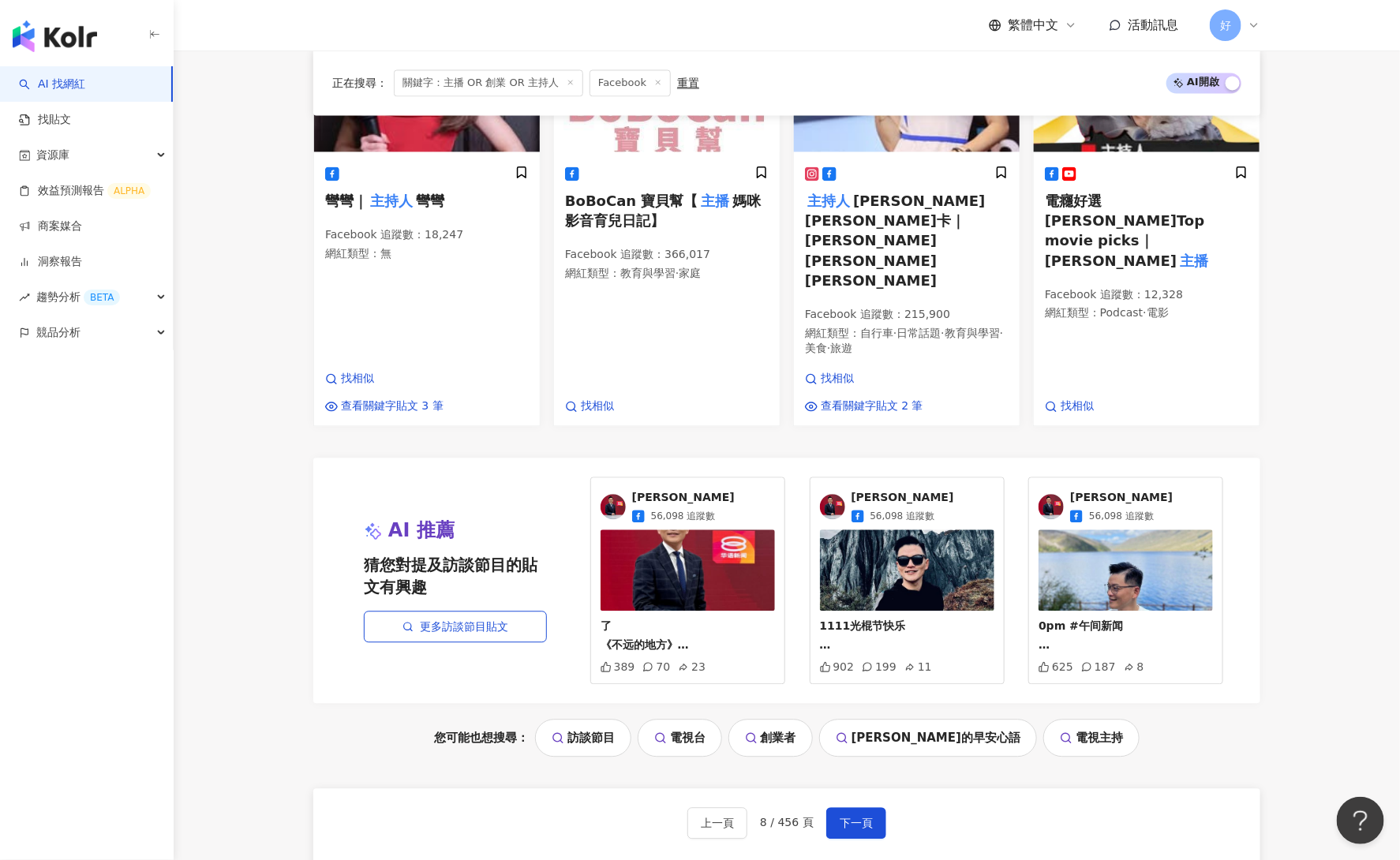
scroll to position [1525, 0]
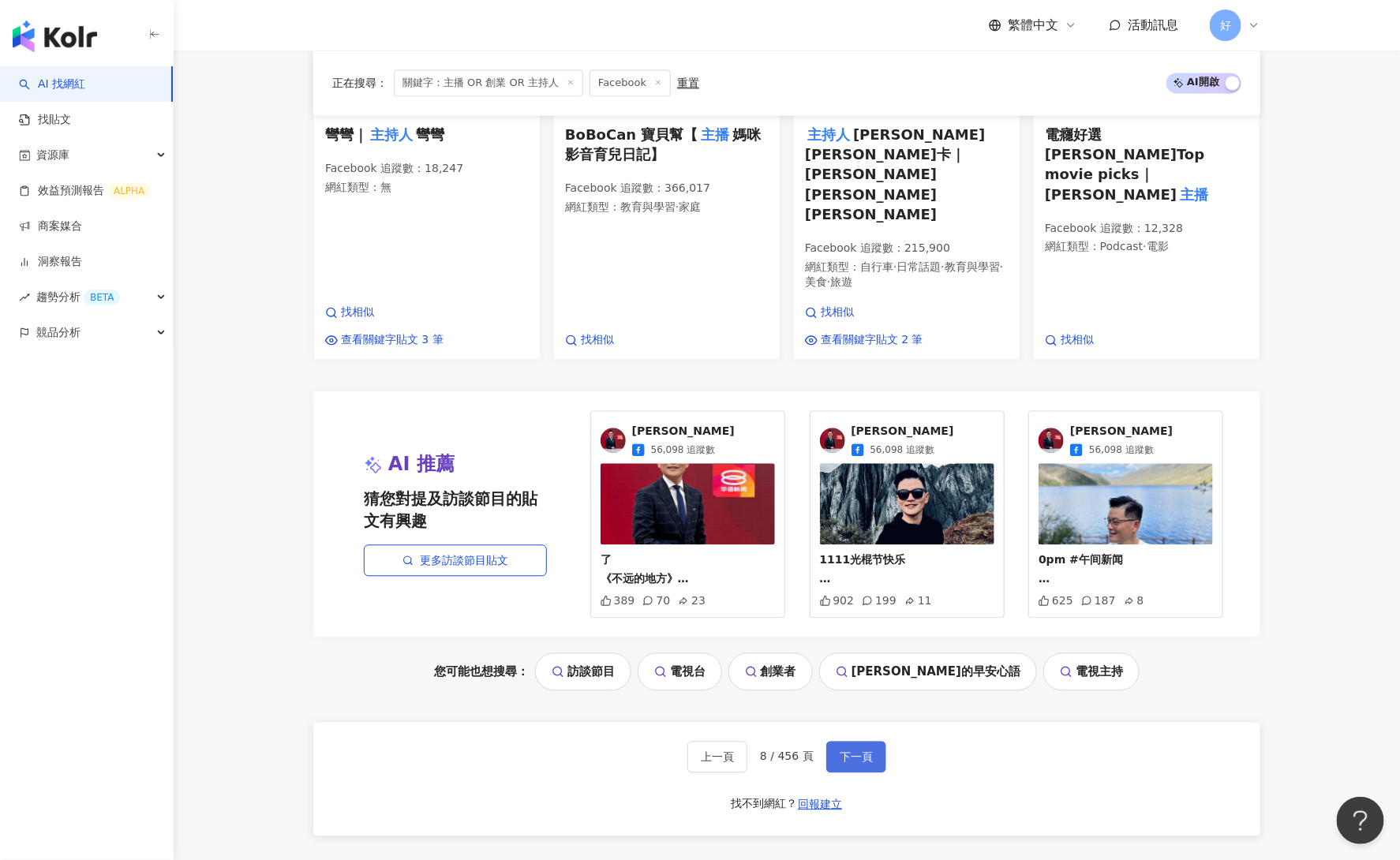
click at [857, 750] on span "下一頁" at bounding box center [856, 756] width 33 height 12
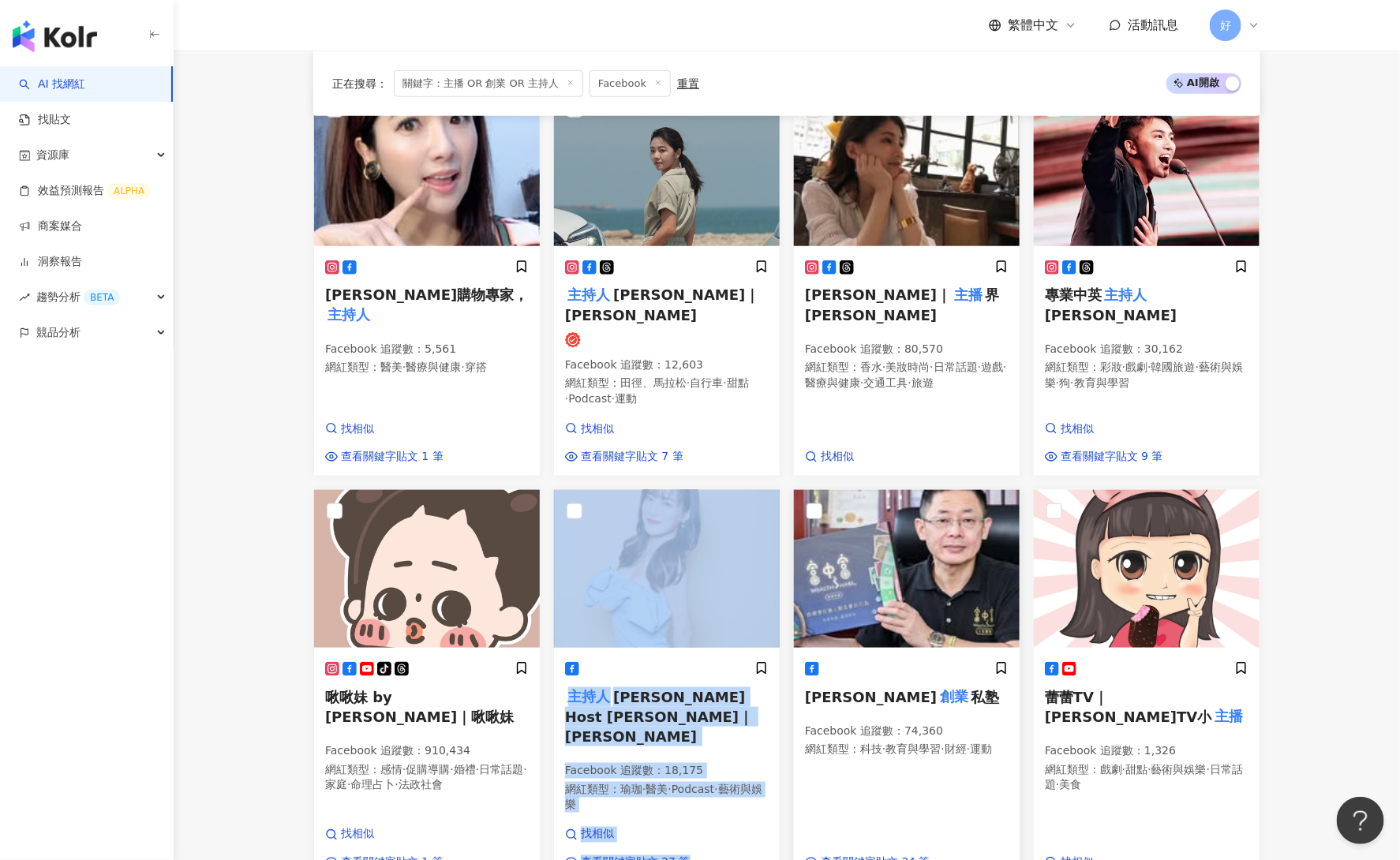
scroll to position [457, 0]
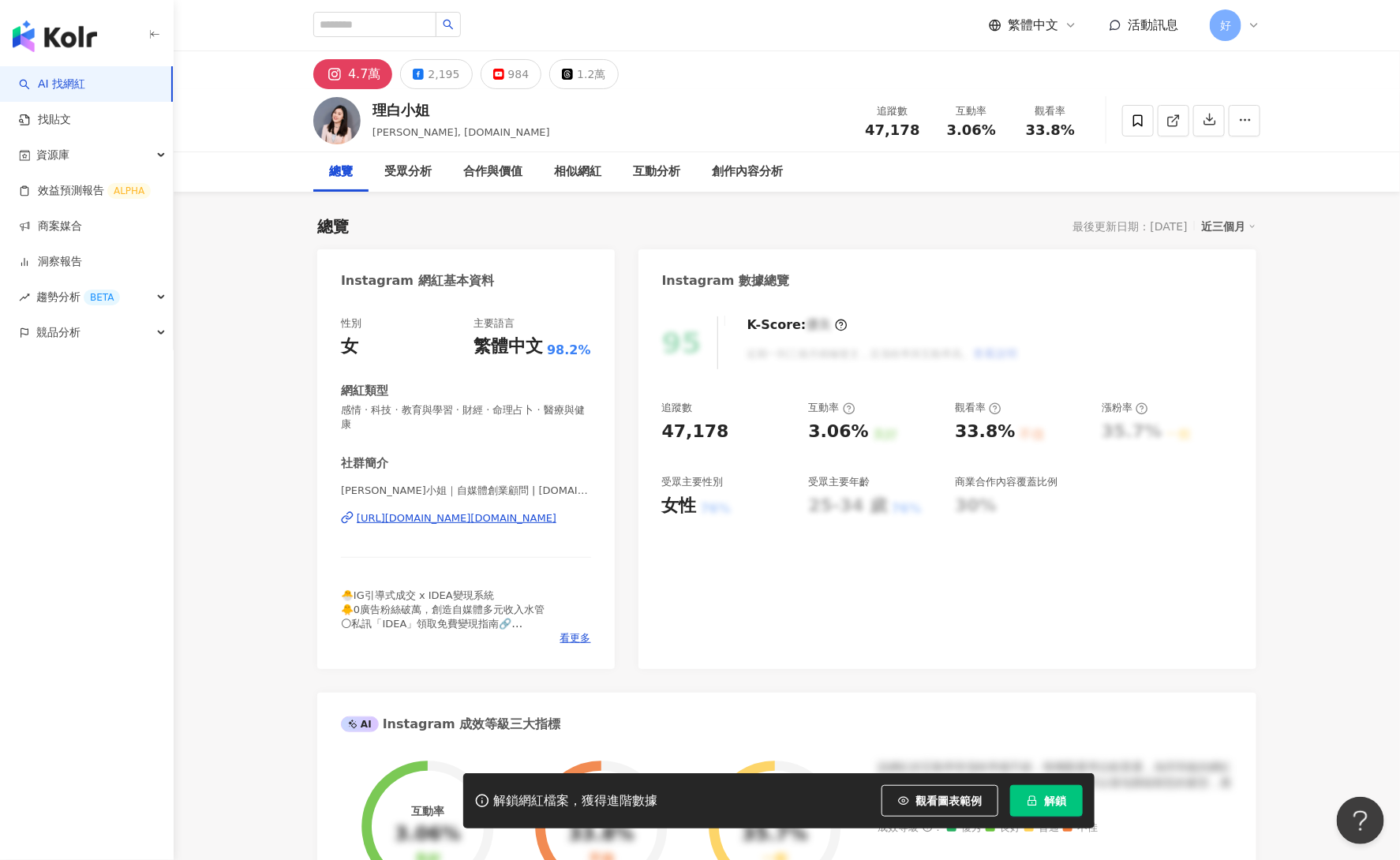
click at [465, 512] on div "https://www.instagram.com/elaineblog.us/" at bounding box center [456, 519] width 199 height 14
click at [428, 72] on div "2,195" at bounding box center [443, 73] width 31 height 22
click at [428, 75] on div "2,195" at bounding box center [443, 73] width 31 height 22
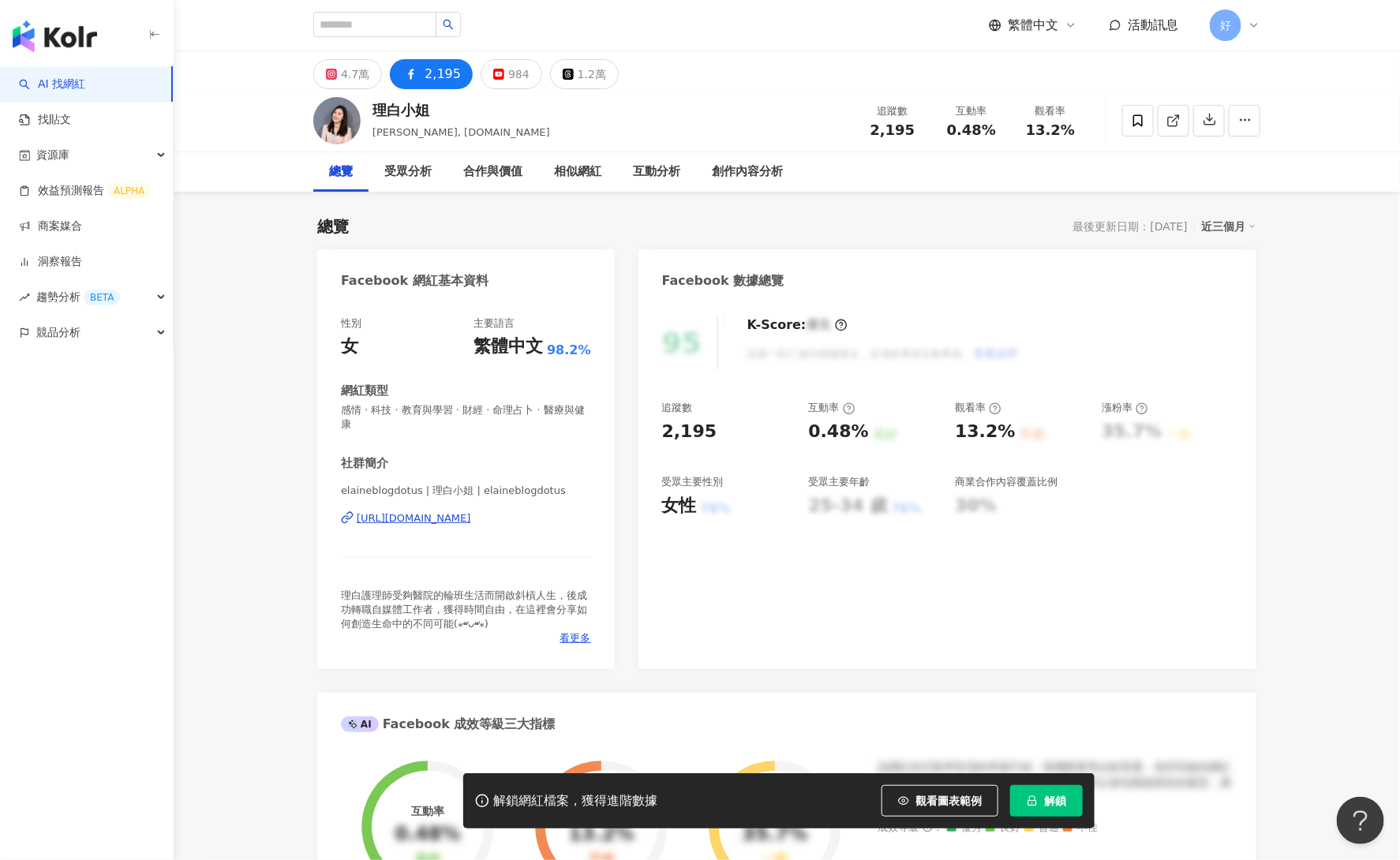
click at [419, 512] on div "https://www.facebook.com/109672030511645" at bounding box center [414, 519] width 114 height 14
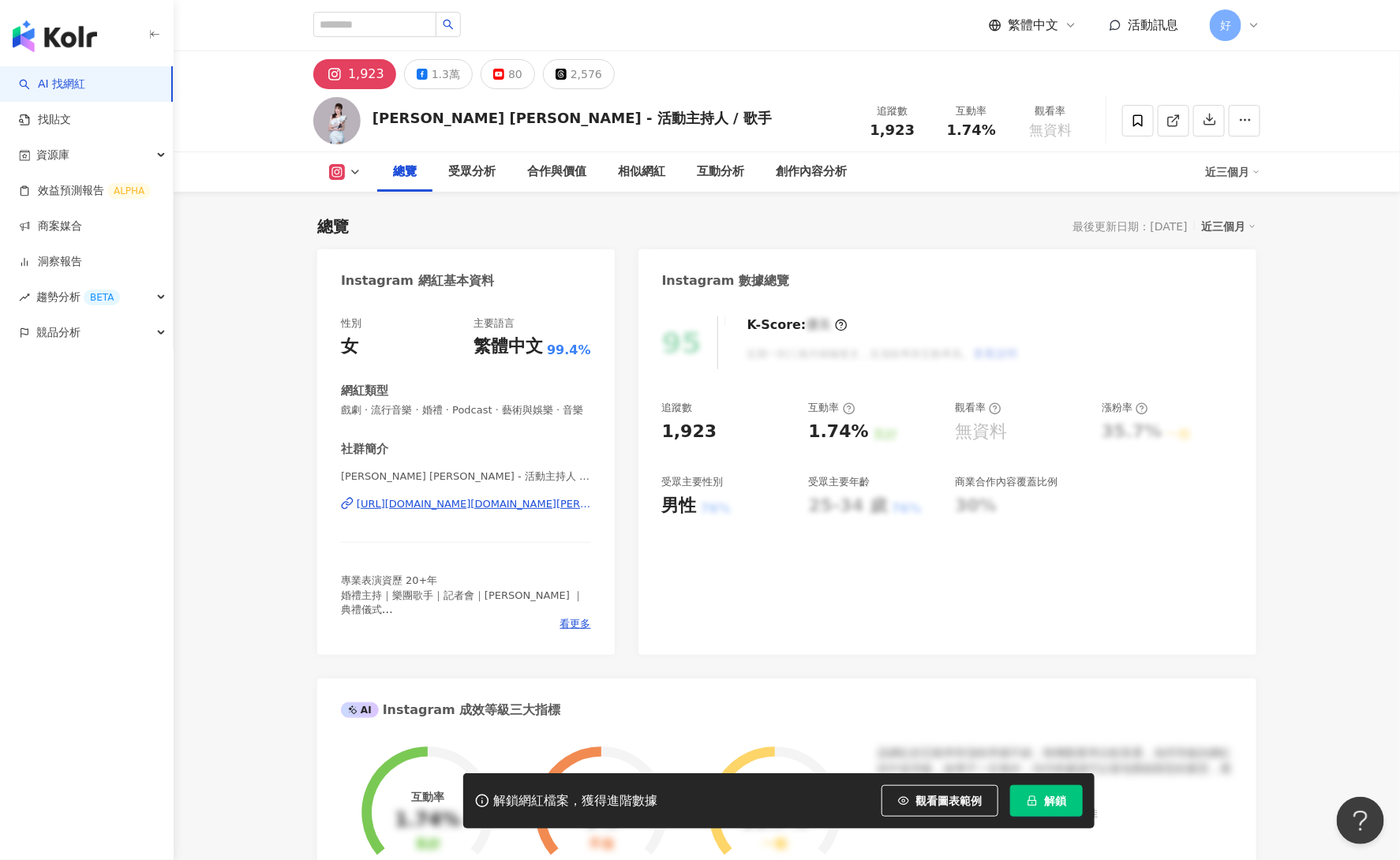
click at [438, 505] on div "https://www.instagram.com/host.singer.nina/" at bounding box center [474, 504] width 234 height 14
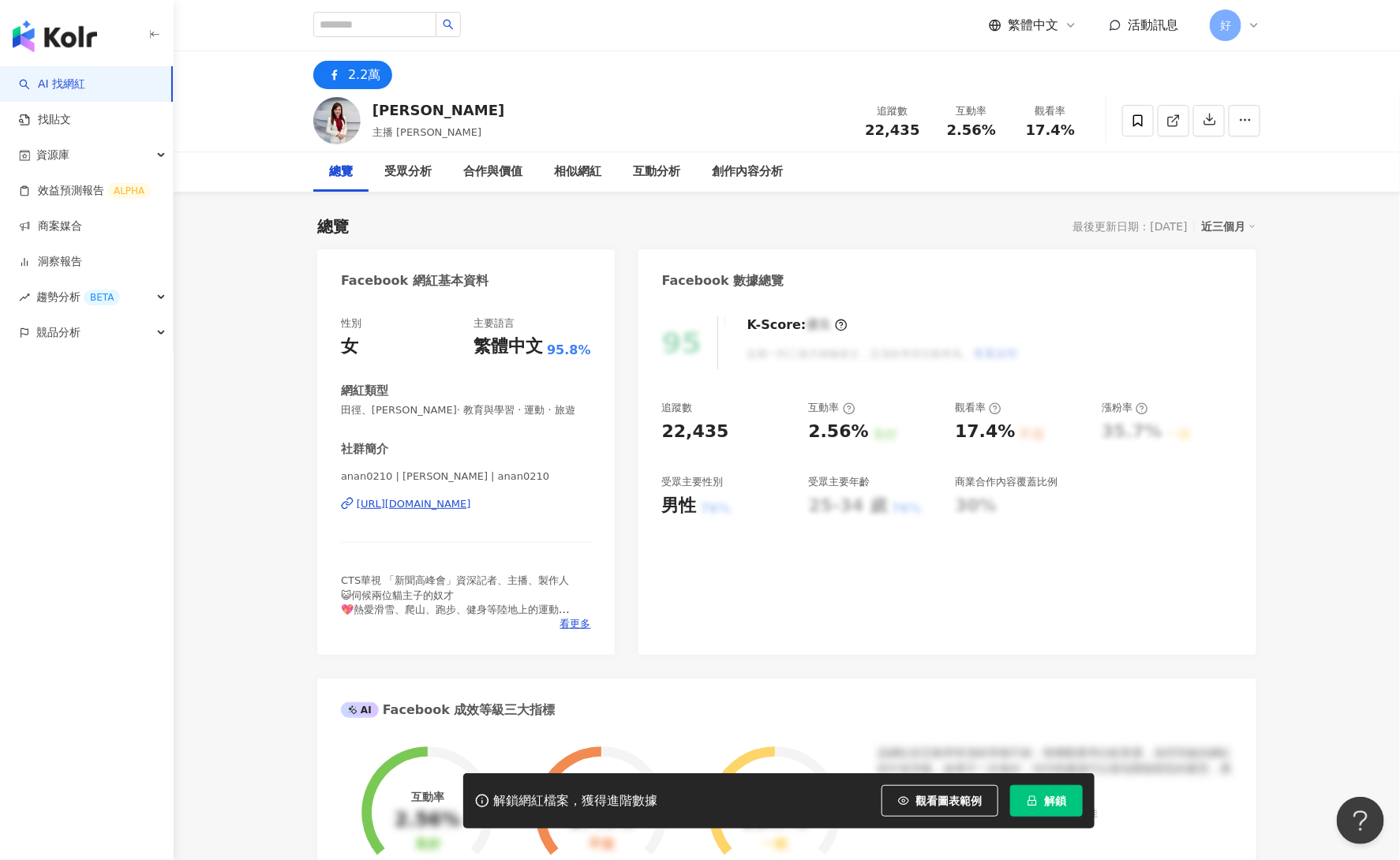
click at [471, 502] on div "[URL][DOMAIN_NAME]" at bounding box center [414, 504] width 114 height 14
click at [391, 26] on input "search" at bounding box center [375, 24] width 123 height 25
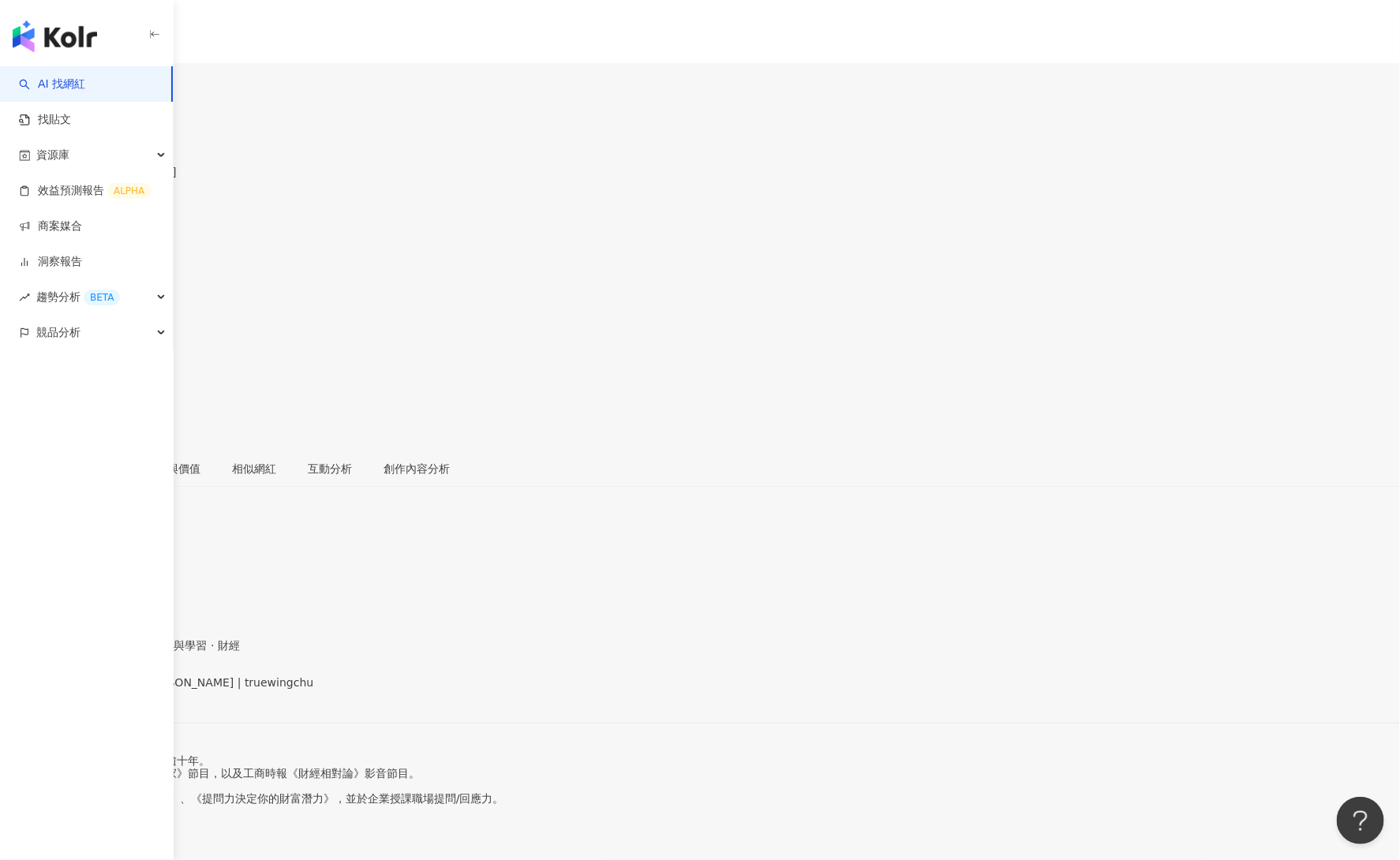
click at [139, 690] on div "[URL][DOMAIN_NAME]" at bounding box center [77, 696] width 123 height 12
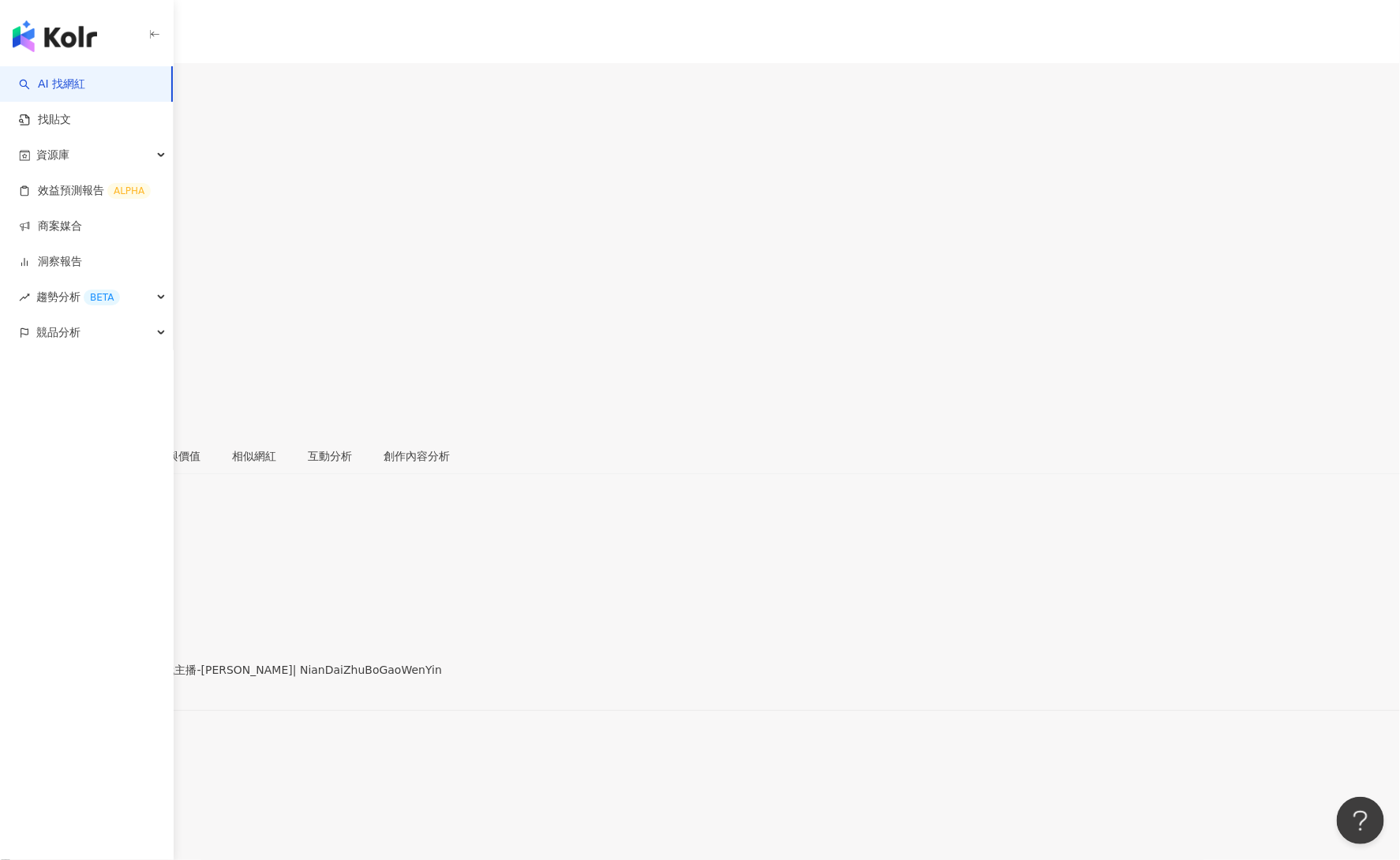
click at [139, 677] on div "https://www.facebook.com/347476145343005" at bounding box center [77, 683] width 123 height 12
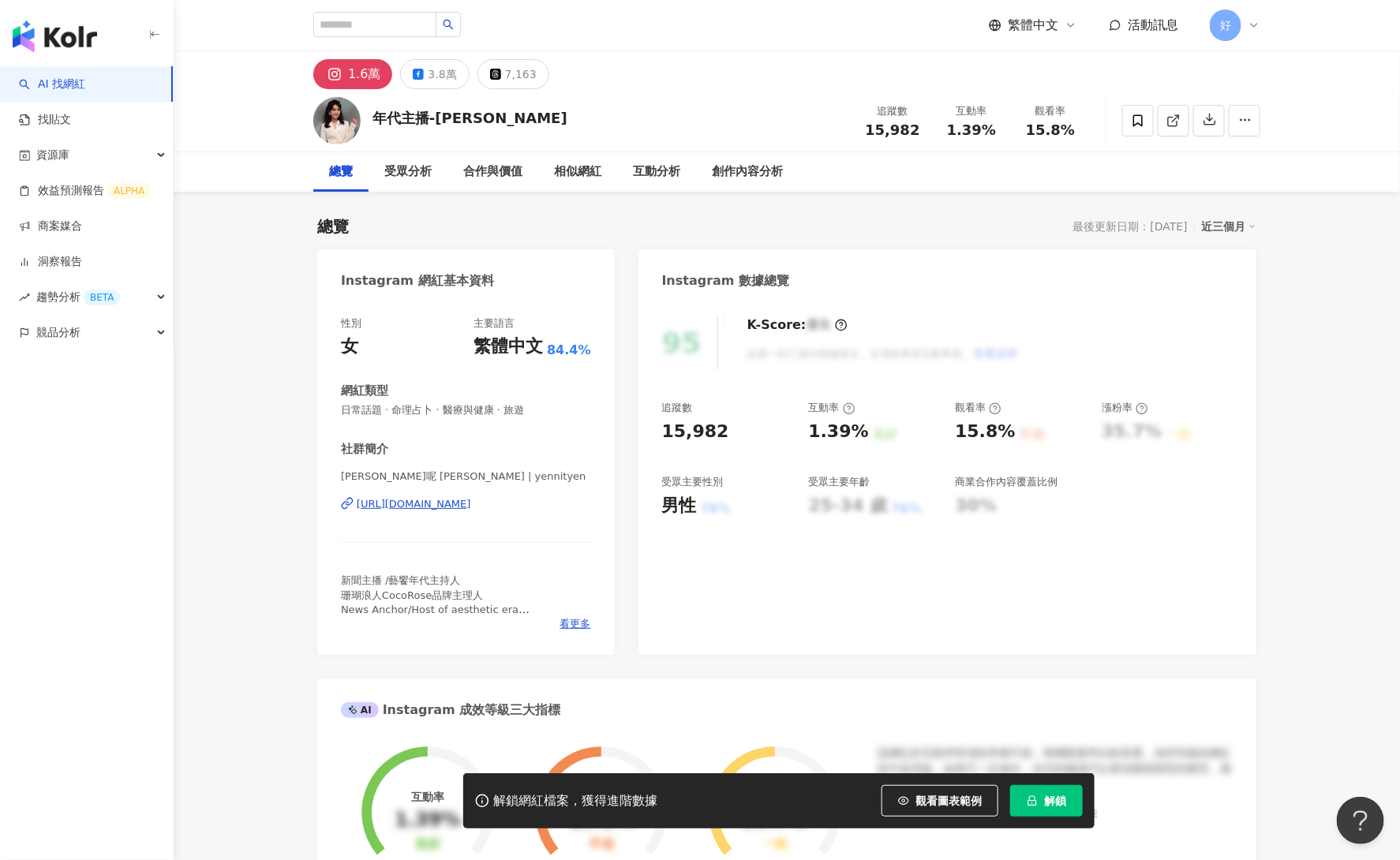
click at [466, 503] on div "https://www.instagram.com/yennityen/" at bounding box center [414, 504] width 114 height 14
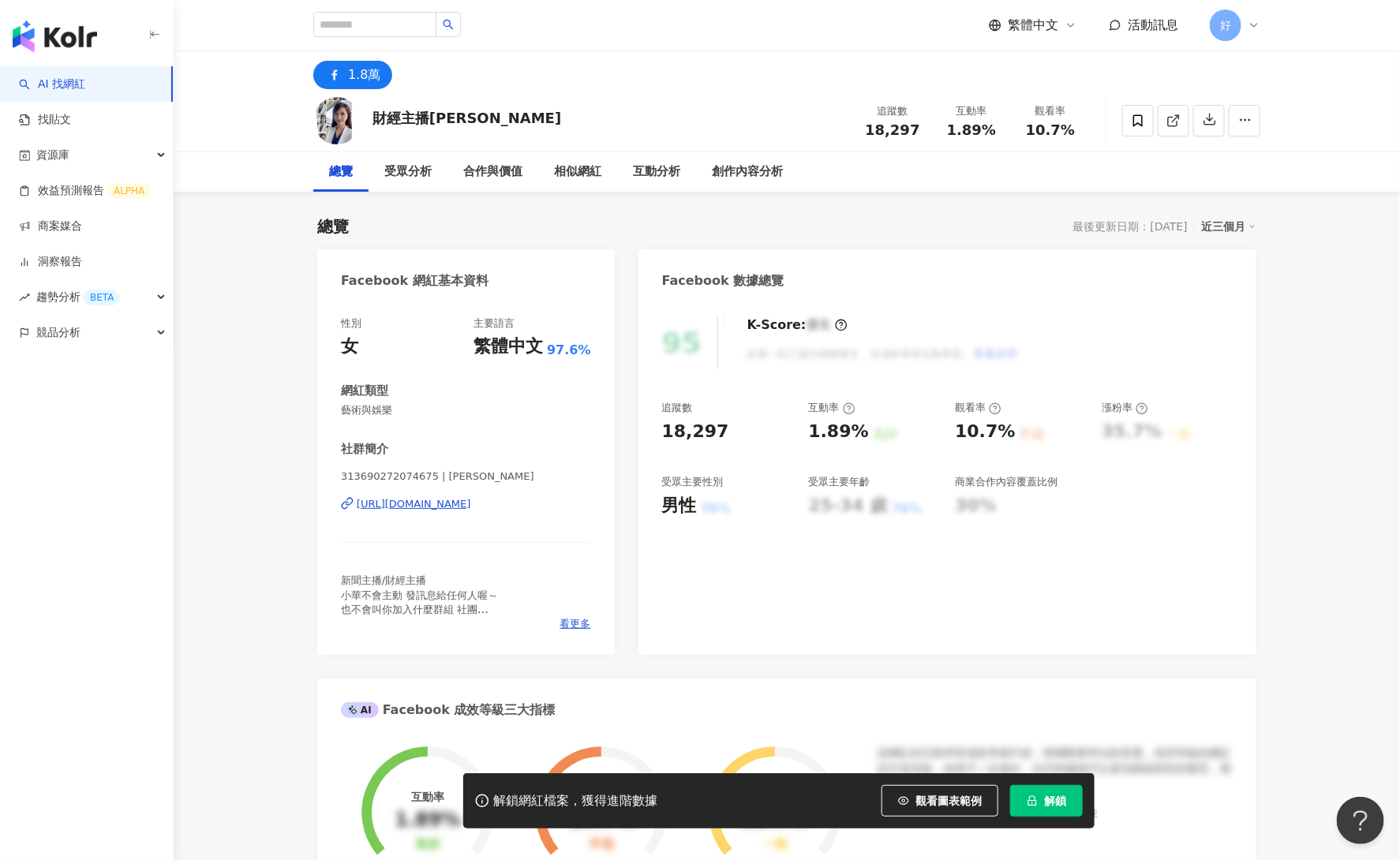
click at [471, 500] on div "[URL][DOMAIN_NAME]" at bounding box center [414, 504] width 114 height 14
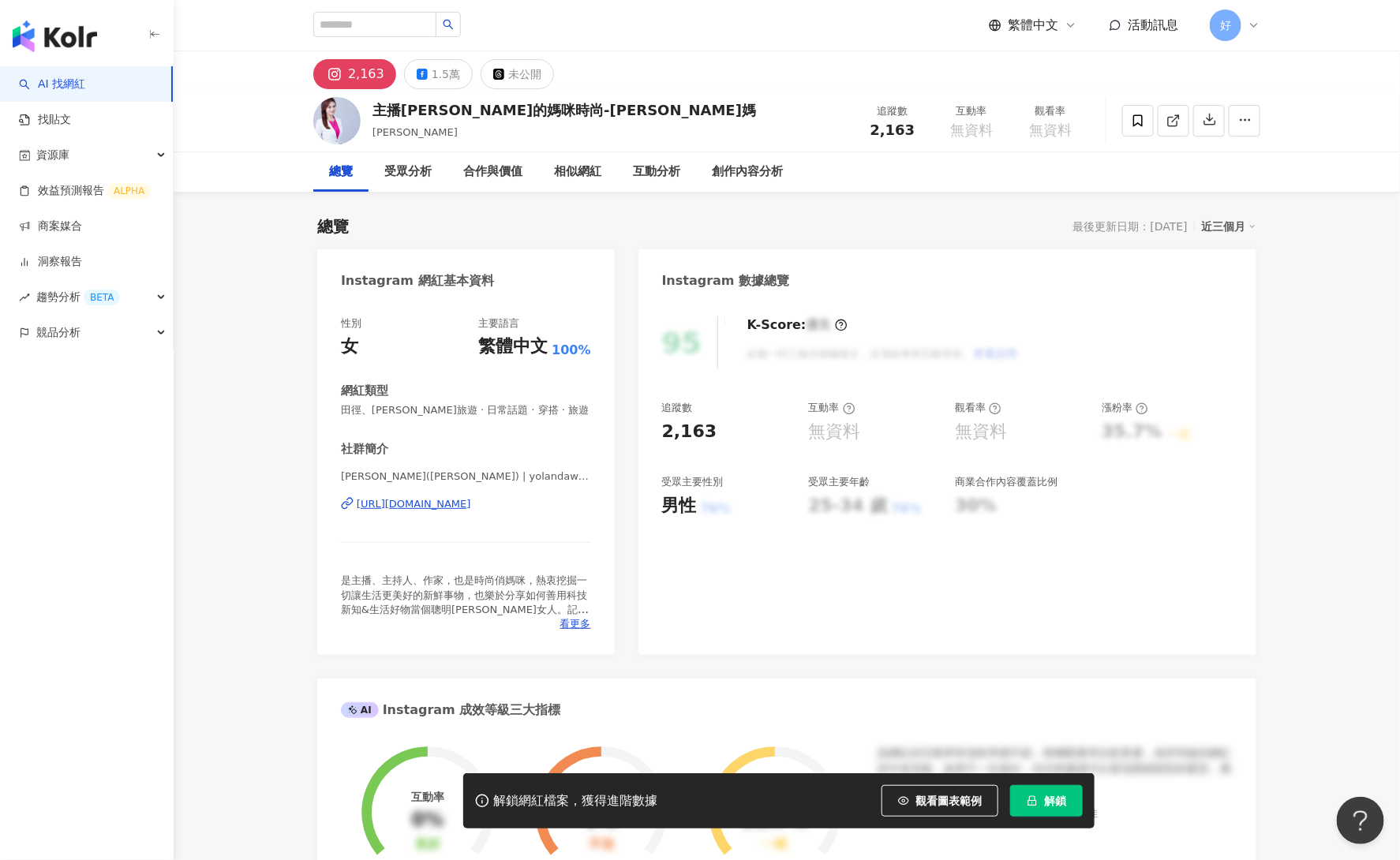
click at [465, 504] on div "https://www.instagram.com/yolandawang0513/" at bounding box center [414, 504] width 114 height 14
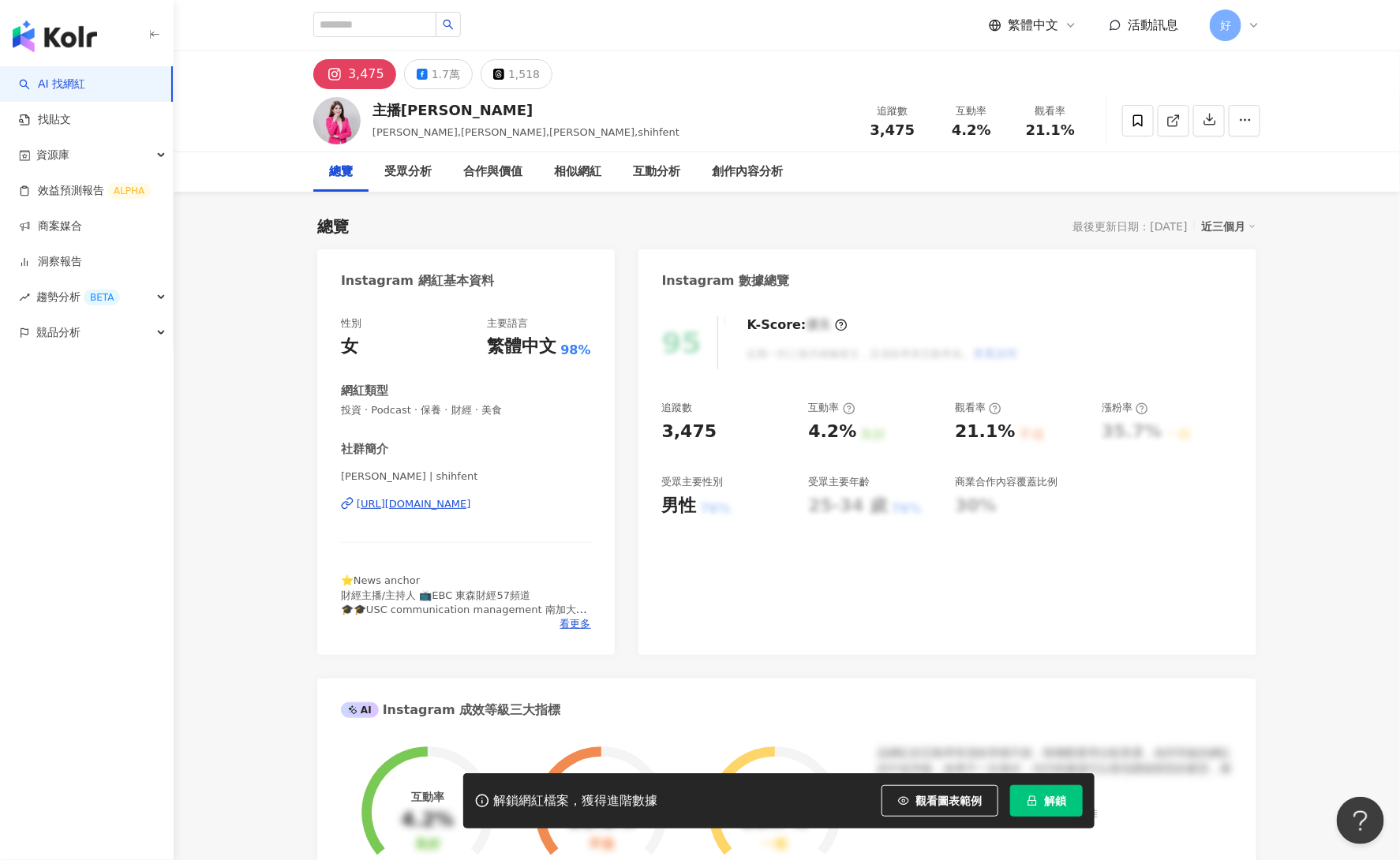
click at [471, 508] on div "[URL][DOMAIN_NAME]" at bounding box center [414, 504] width 114 height 14
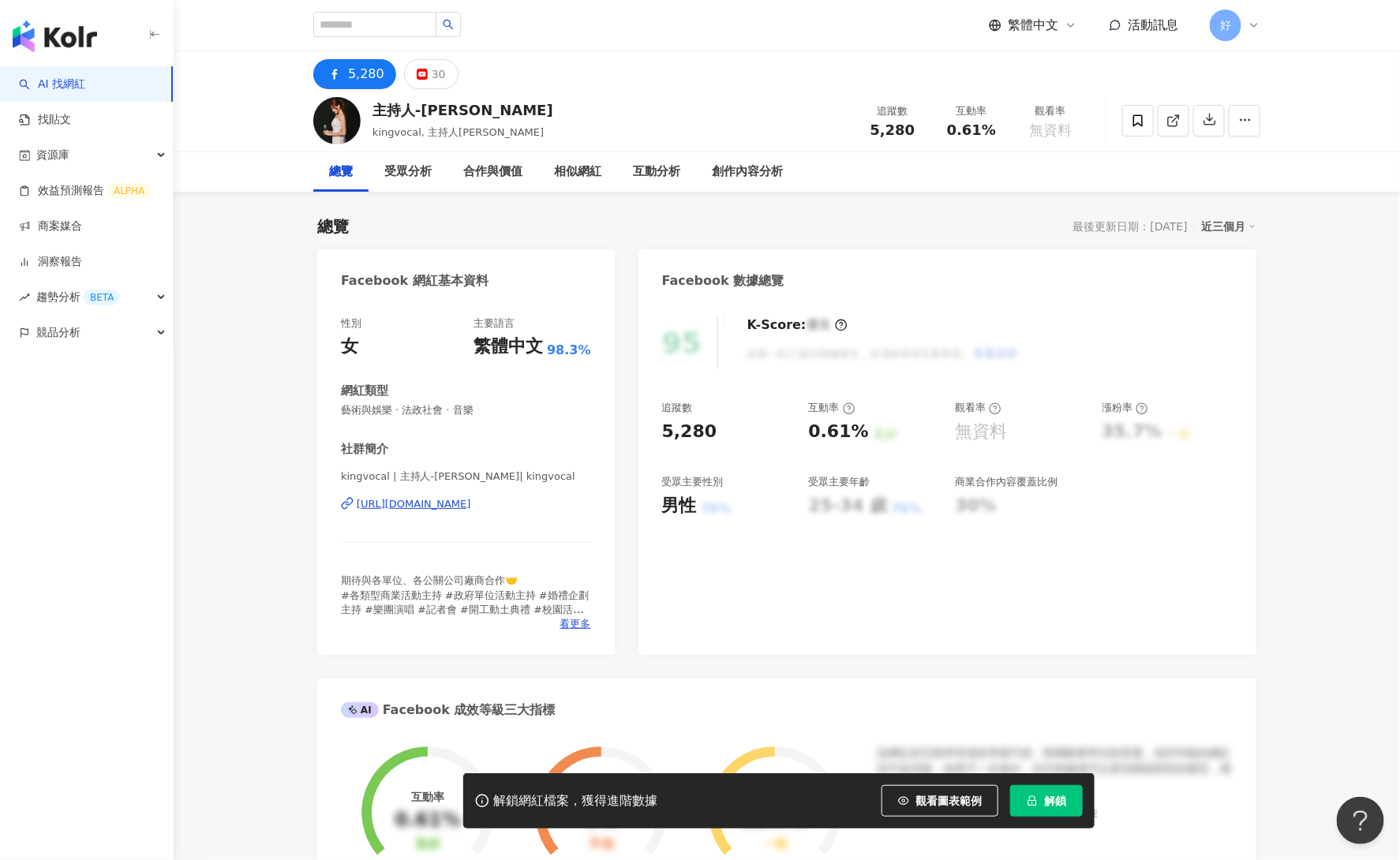
click at [375, 498] on div "https://www.facebook.com/417599841673327" at bounding box center [414, 504] width 114 height 14
